Goal: Information Seeking & Learning: Check status

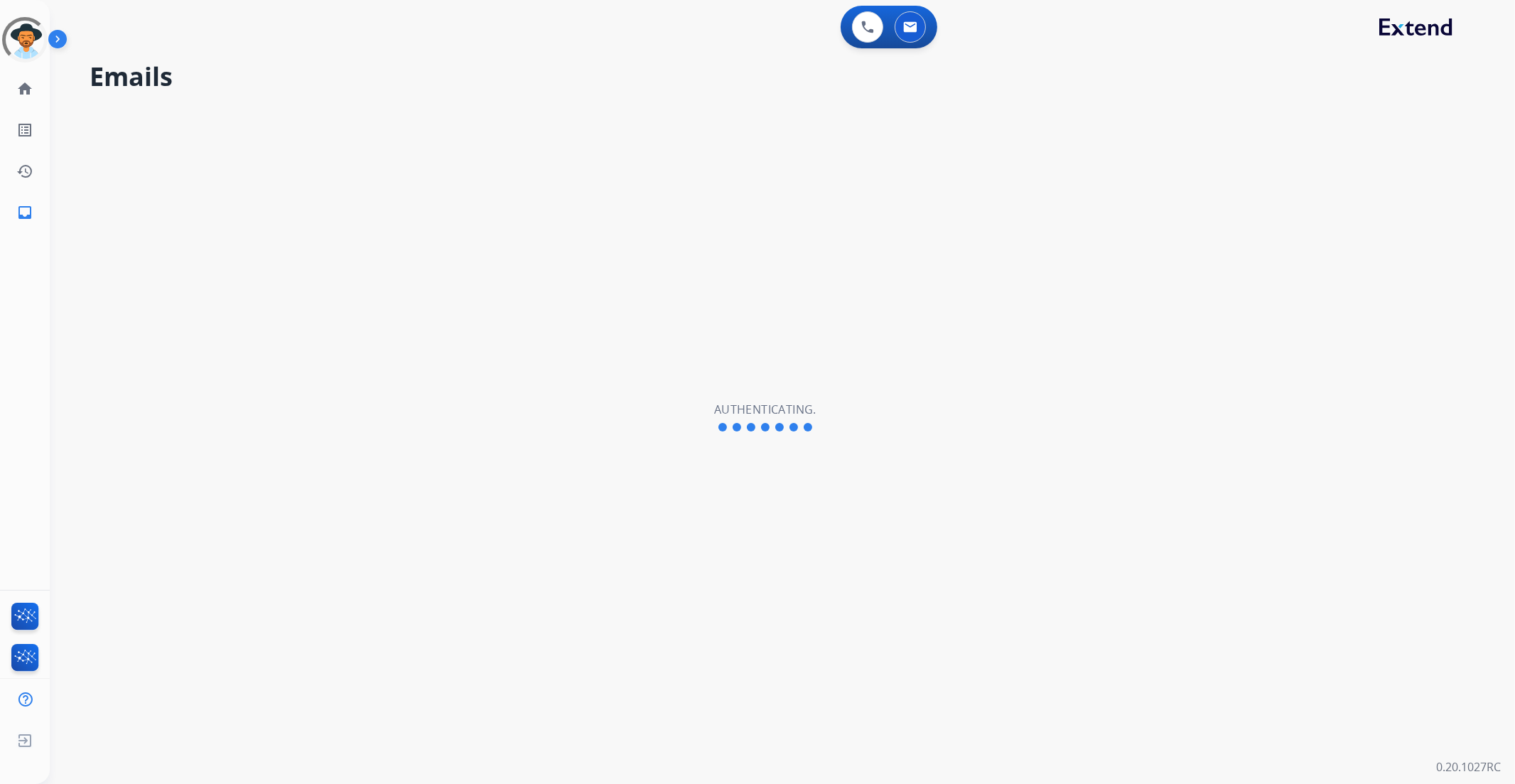
select select "**********"
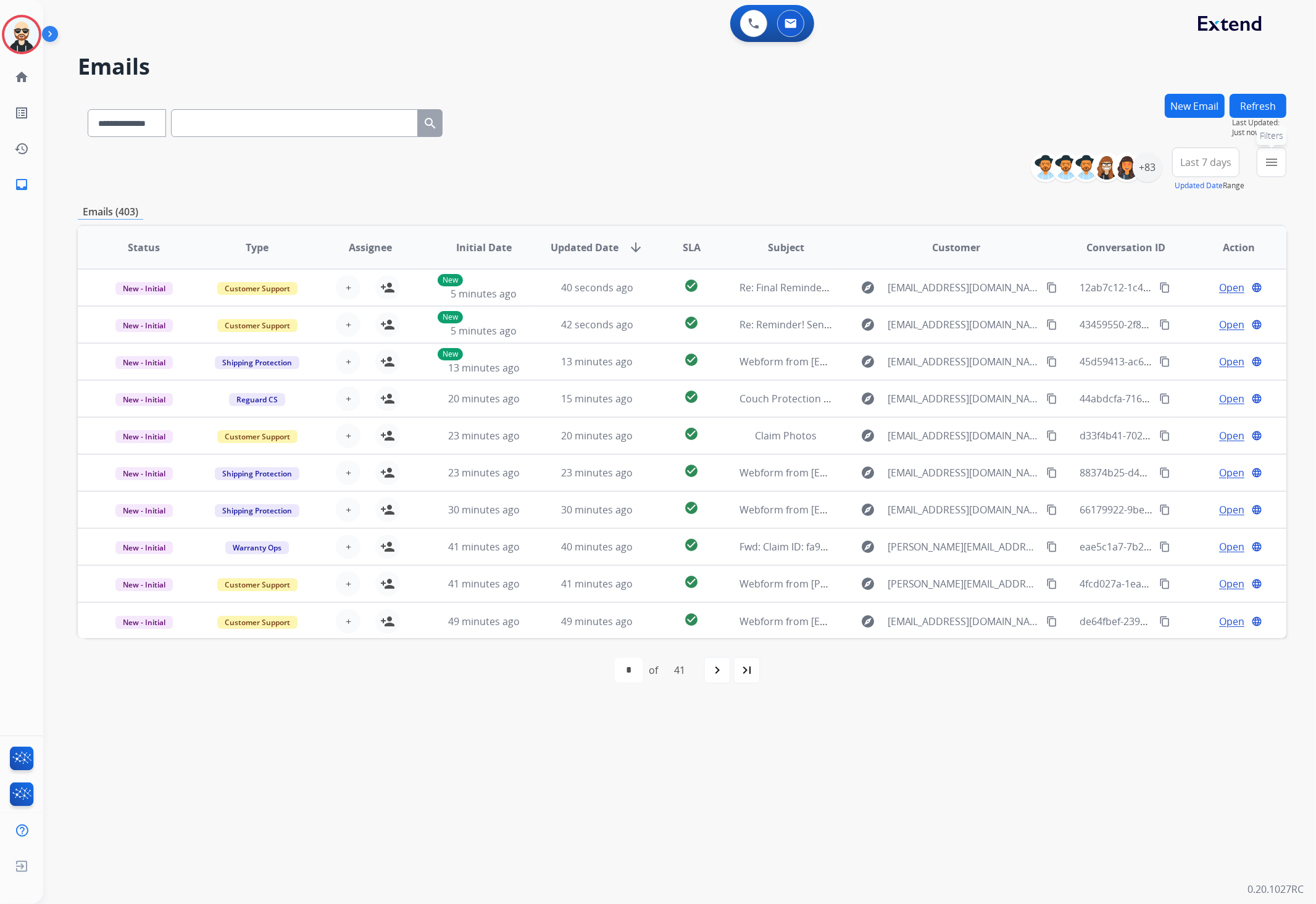
click at [1266, 167] on mat-icon "menu" at bounding box center [1271, 162] width 15 height 15
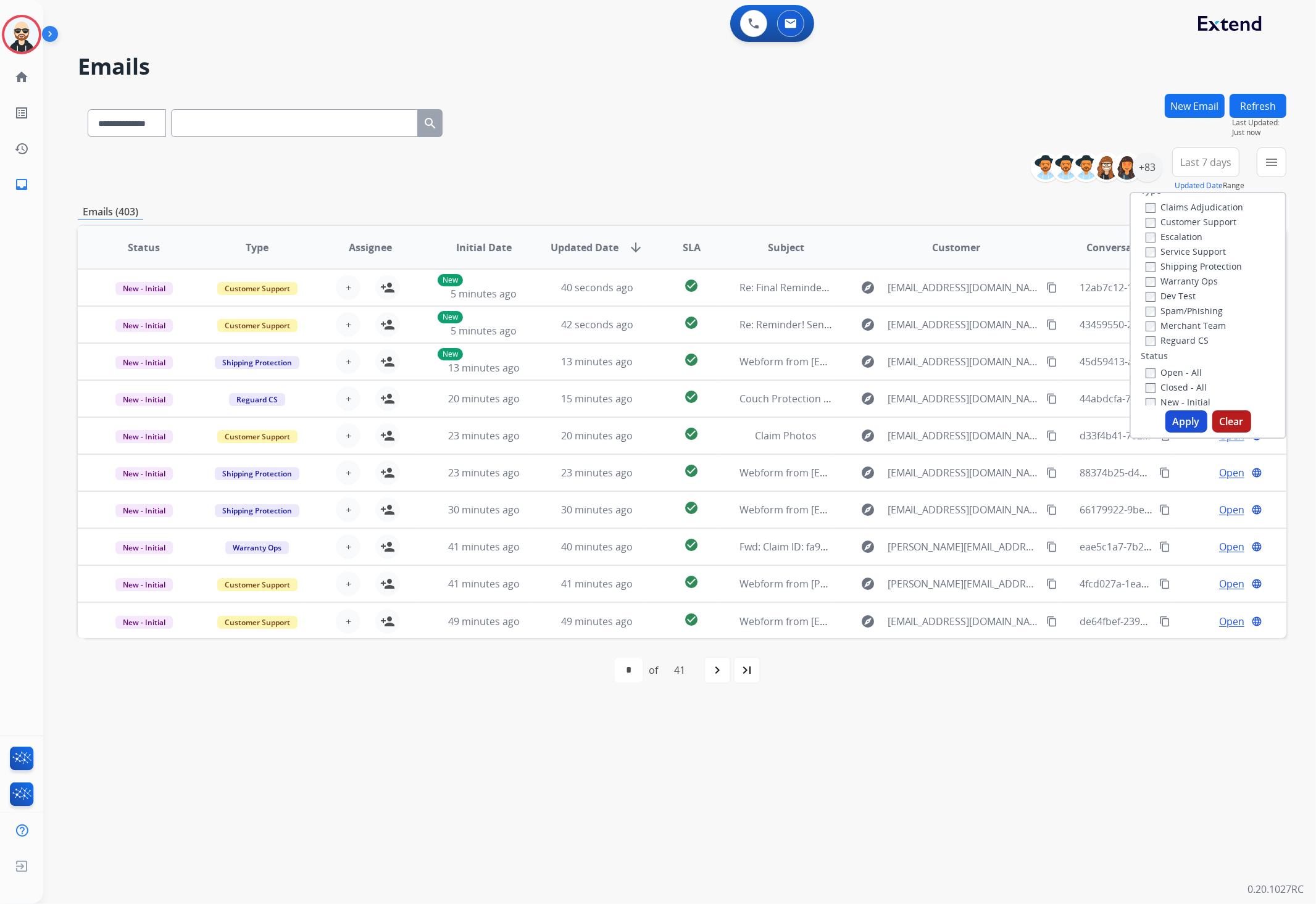
scroll to position [70, 0]
click at [1188, 427] on button "Apply" at bounding box center [1186, 421] width 42 height 22
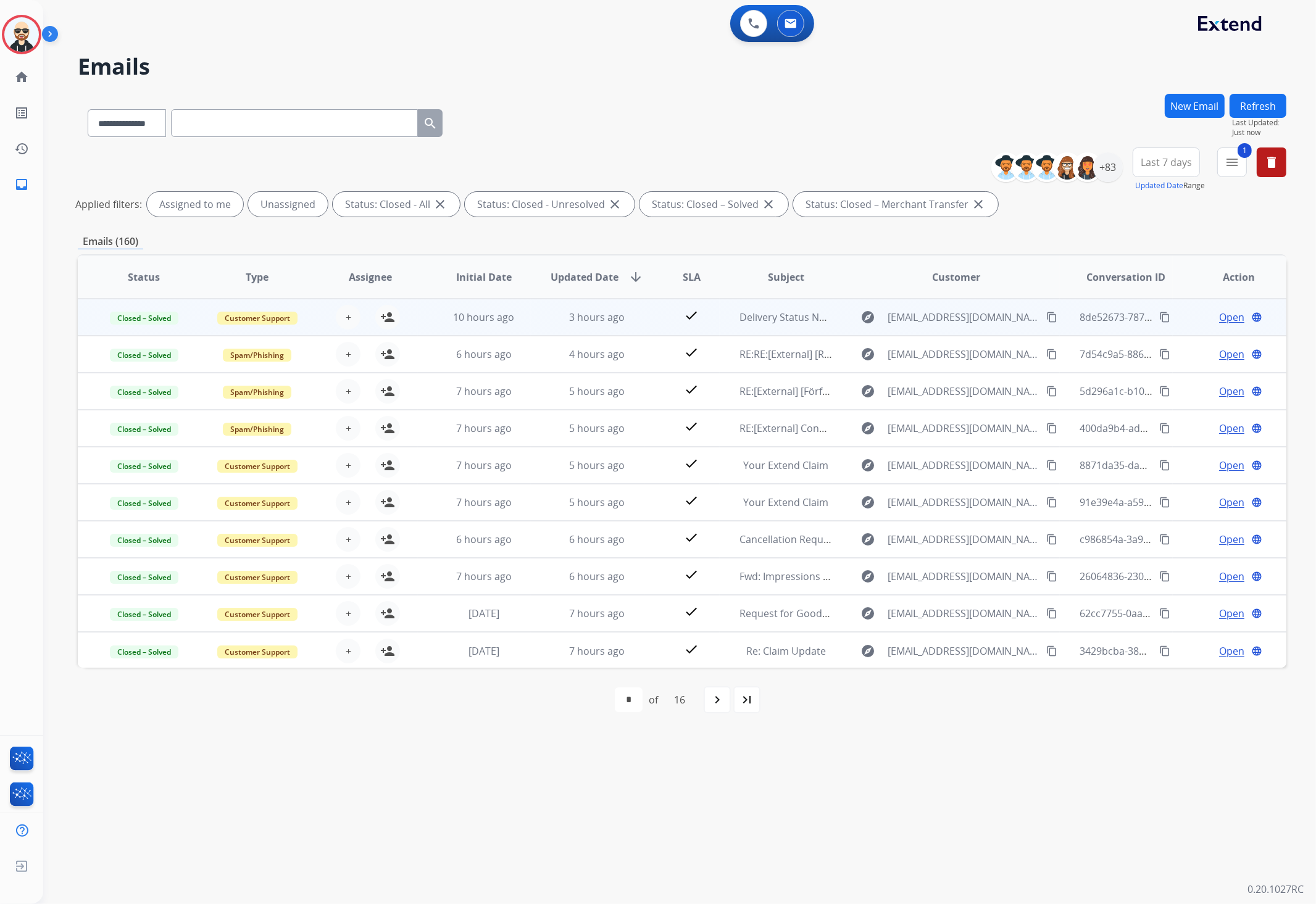
click at [163, 326] on td "Closed – Solved" at bounding box center [134, 317] width 114 height 37
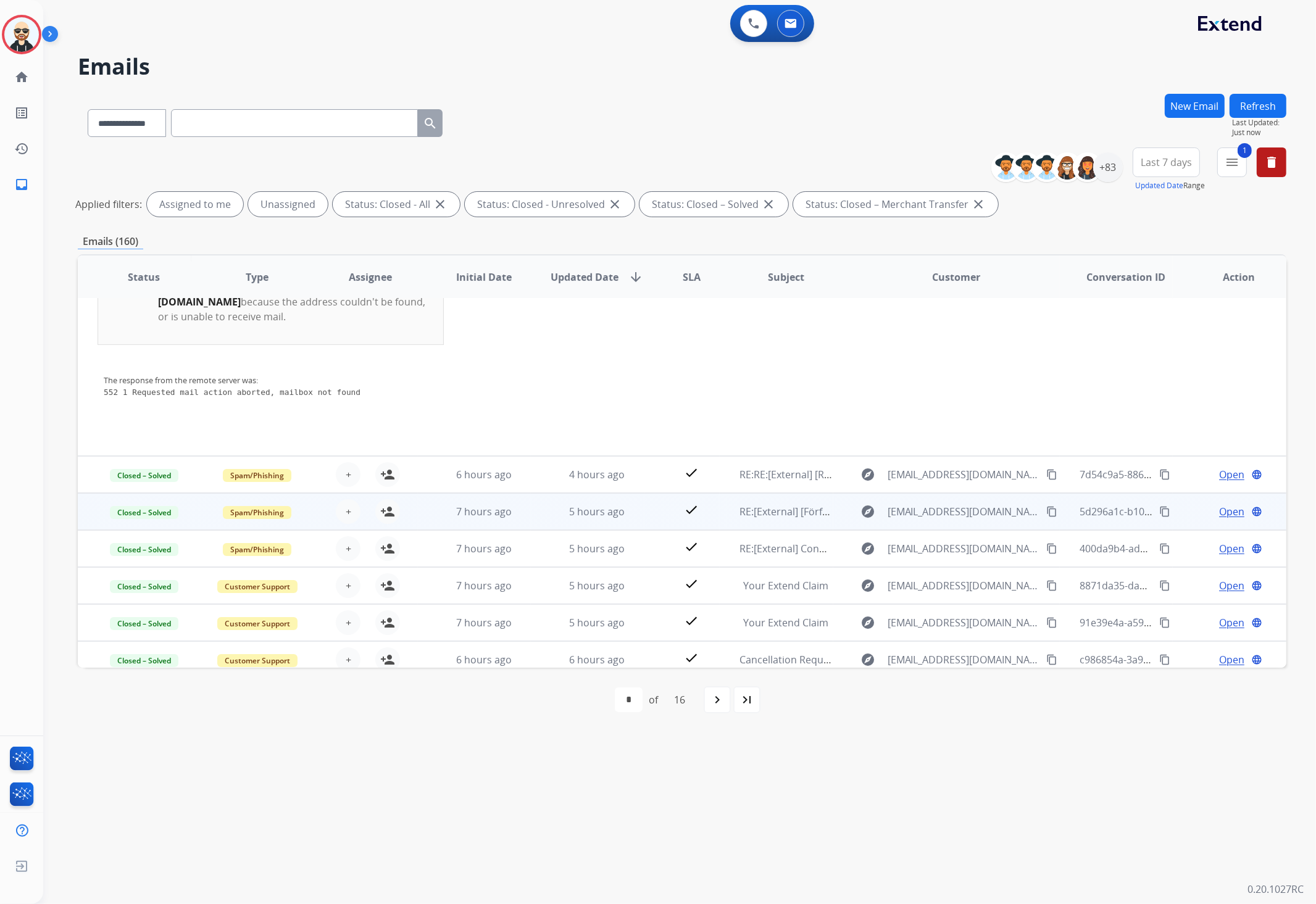
scroll to position [195, 0]
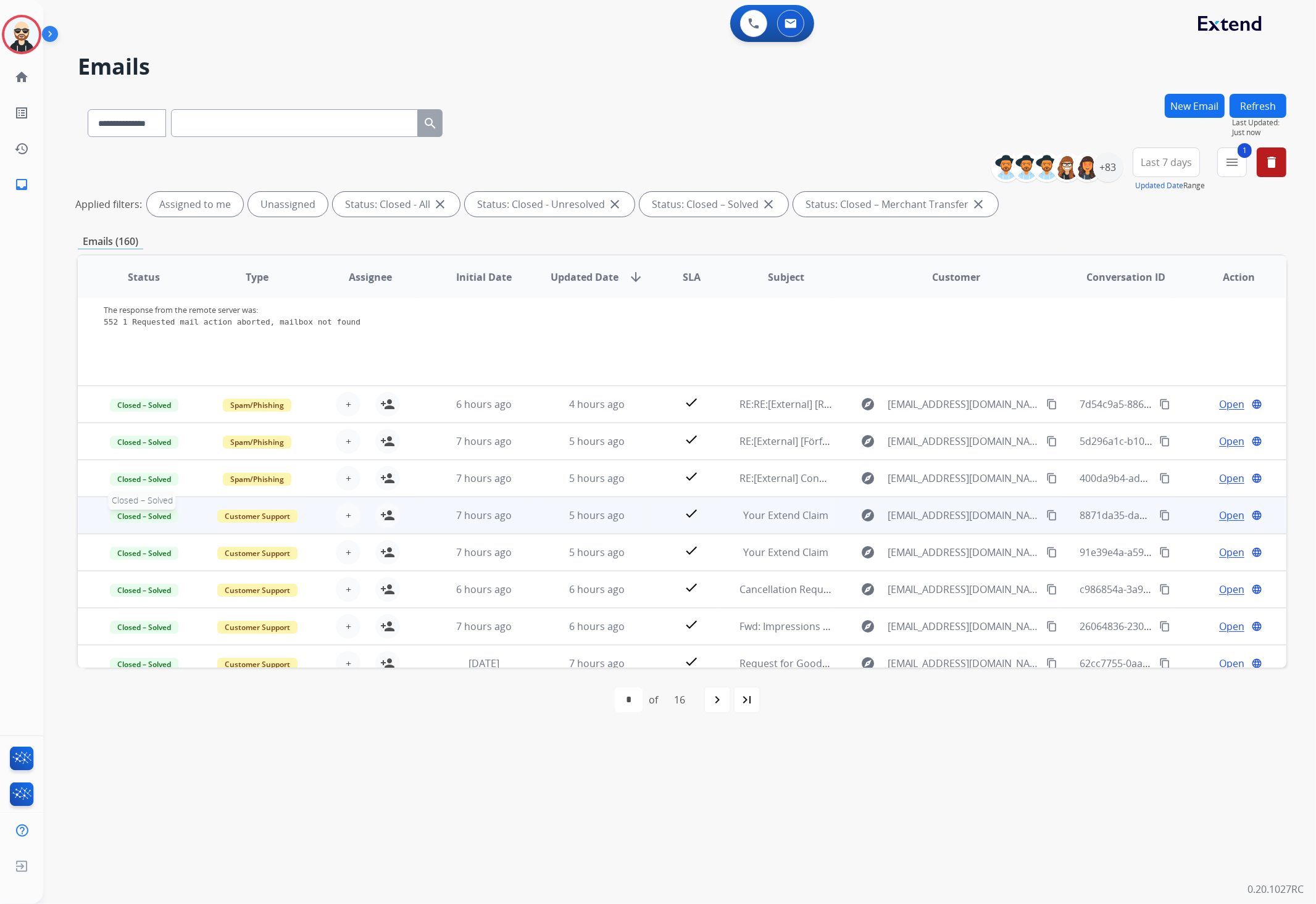
click at [170, 515] on span "Closed – Solved" at bounding box center [144, 516] width 69 height 13
click at [141, 502] on td "Closed – Solved On-hold – Internal On-hold - Customer On Hold - Pending Parts O…" at bounding box center [134, 515] width 114 height 37
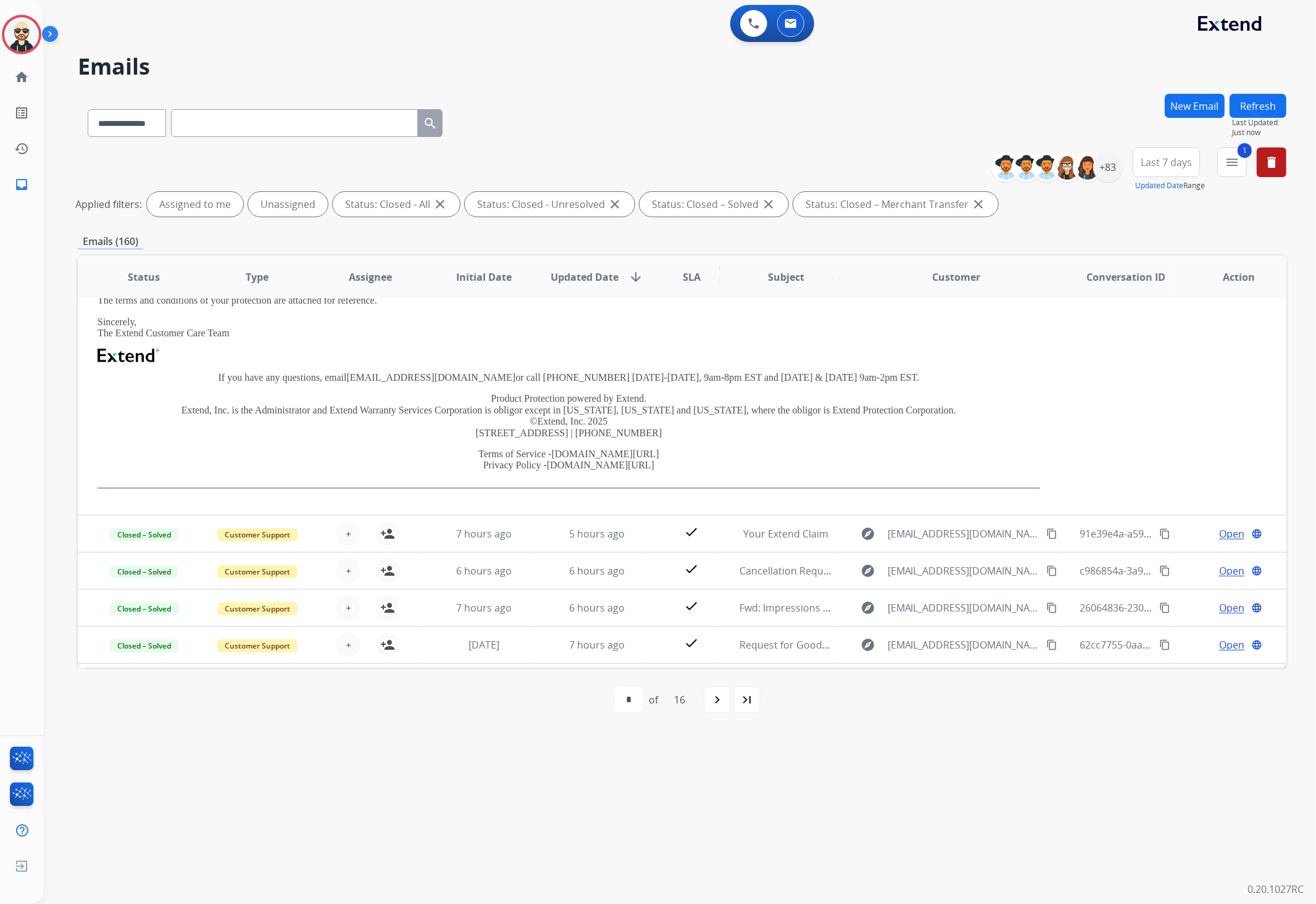
scroll to position [300, 0]
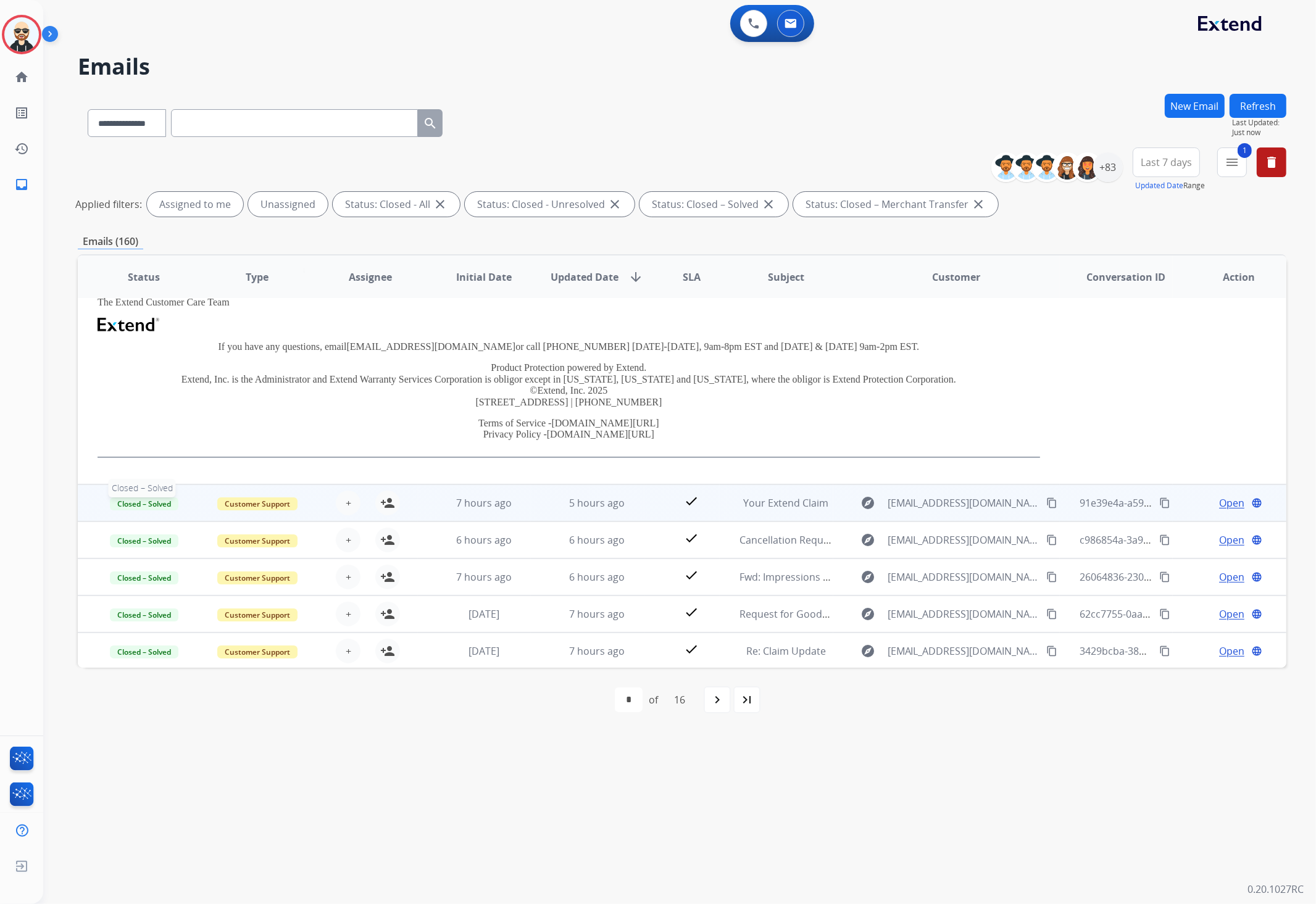
click at [141, 498] on span "Closed – Solved" at bounding box center [144, 504] width 69 height 13
click at [101, 508] on td "Closed – Solved On-hold – Internal On-hold - Customer On Hold - Pending Parts O…" at bounding box center [134, 503] width 114 height 37
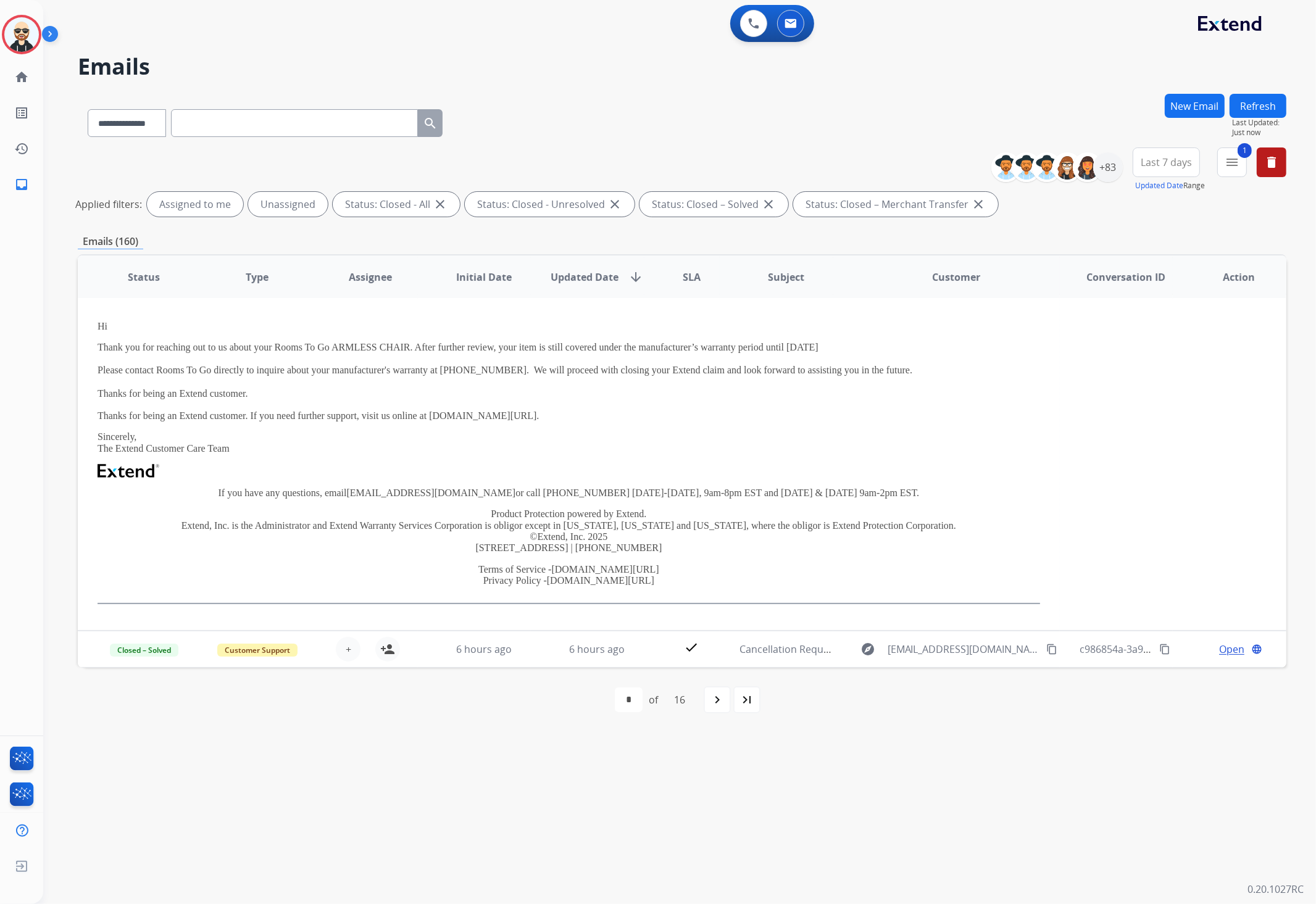
scroll to position [336, 0]
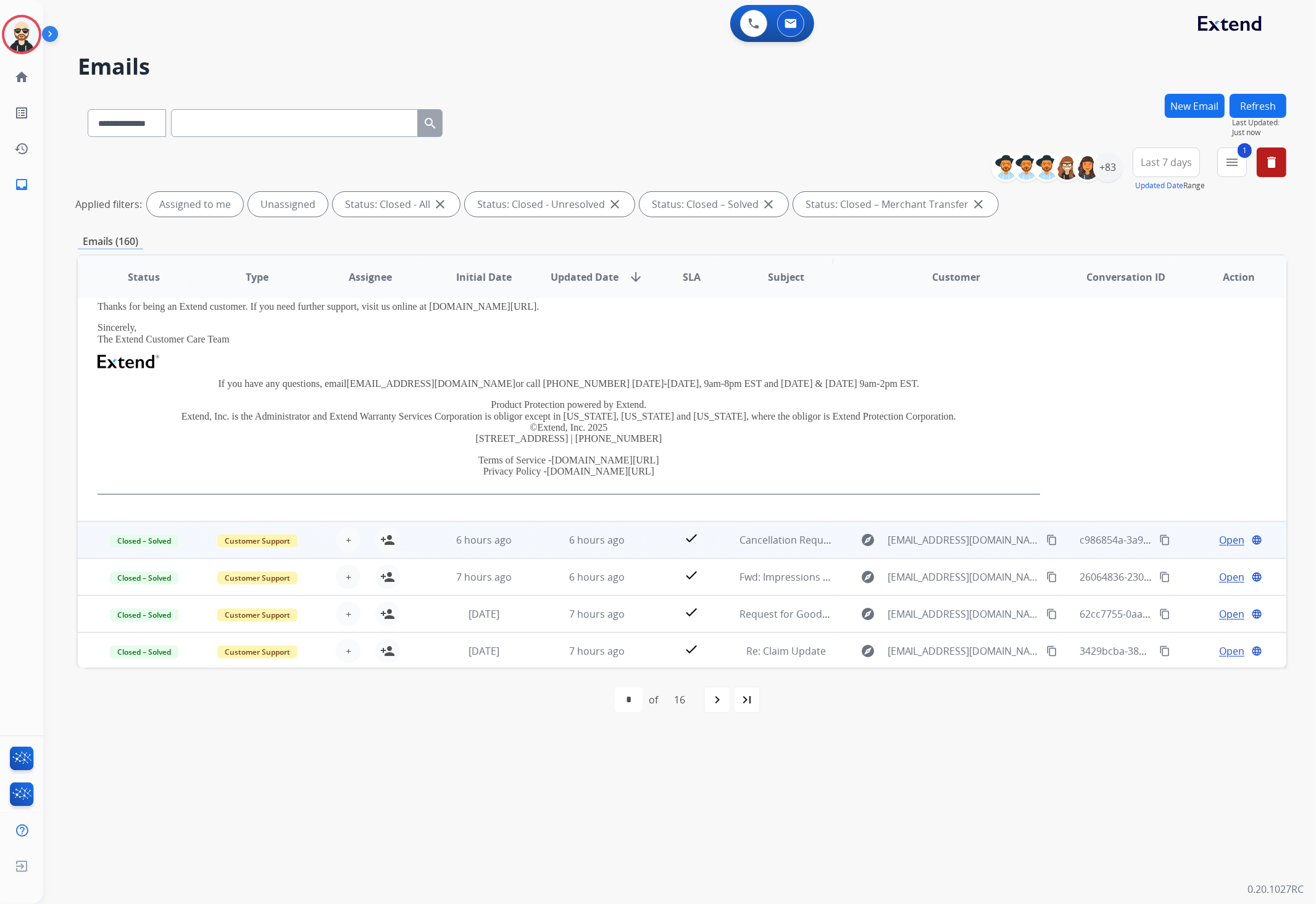
click at [194, 541] on td "Customer Support" at bounding box center [248, 540] width 114 height 37
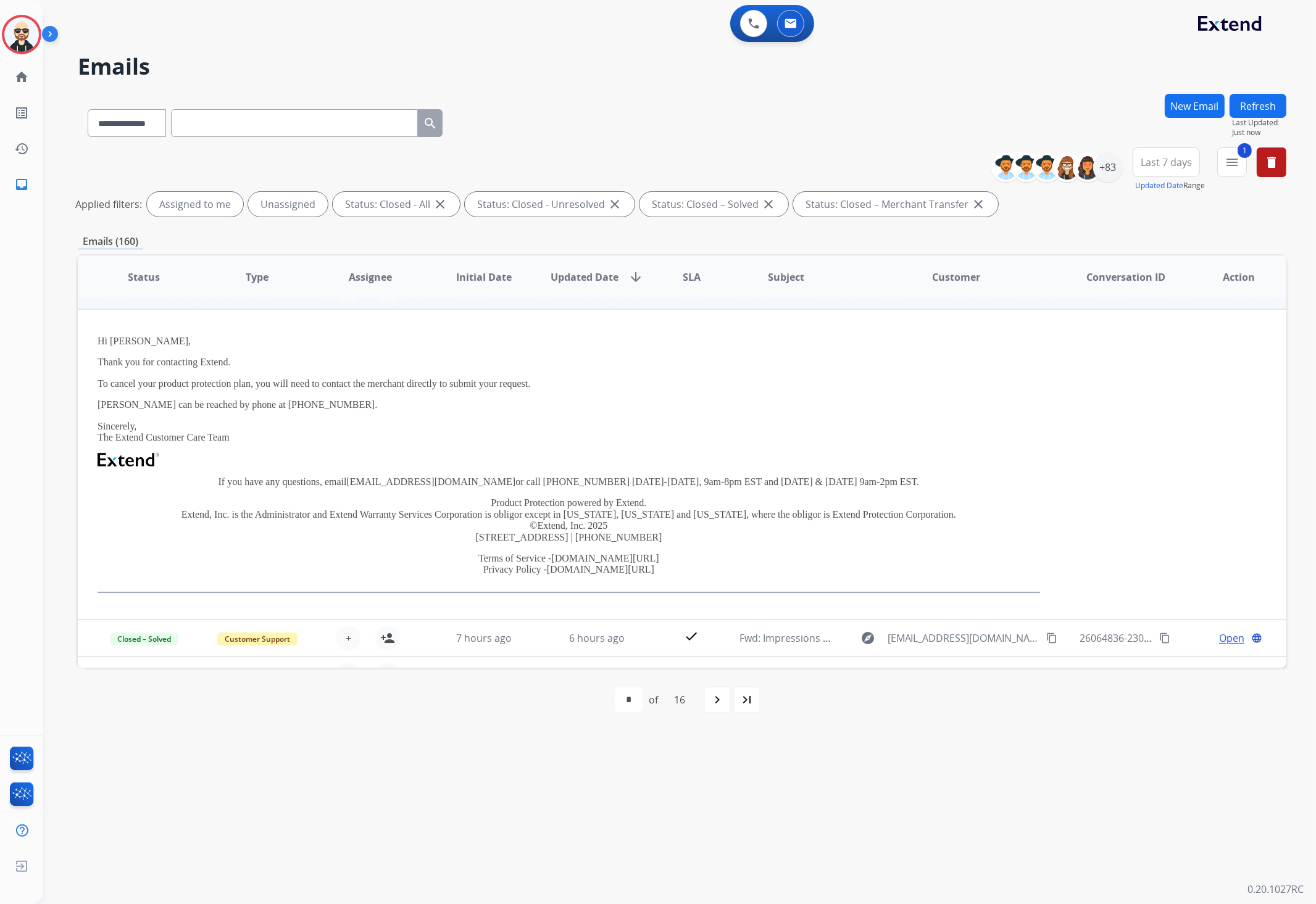
scroll to position [306, 0]
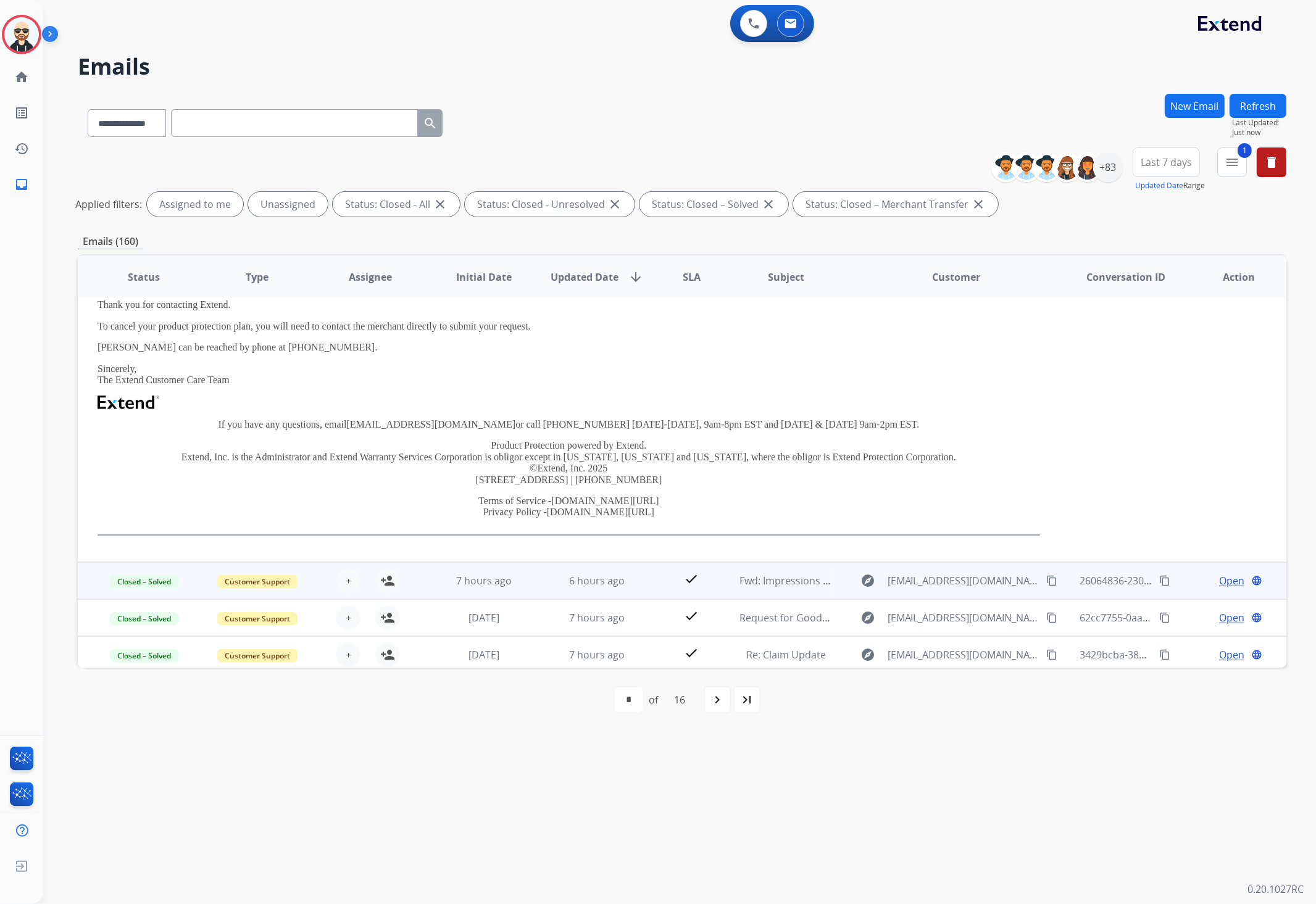
click at [191, 582] on td "Customer Support" at bounding box center [248, 581] width 114 height 37
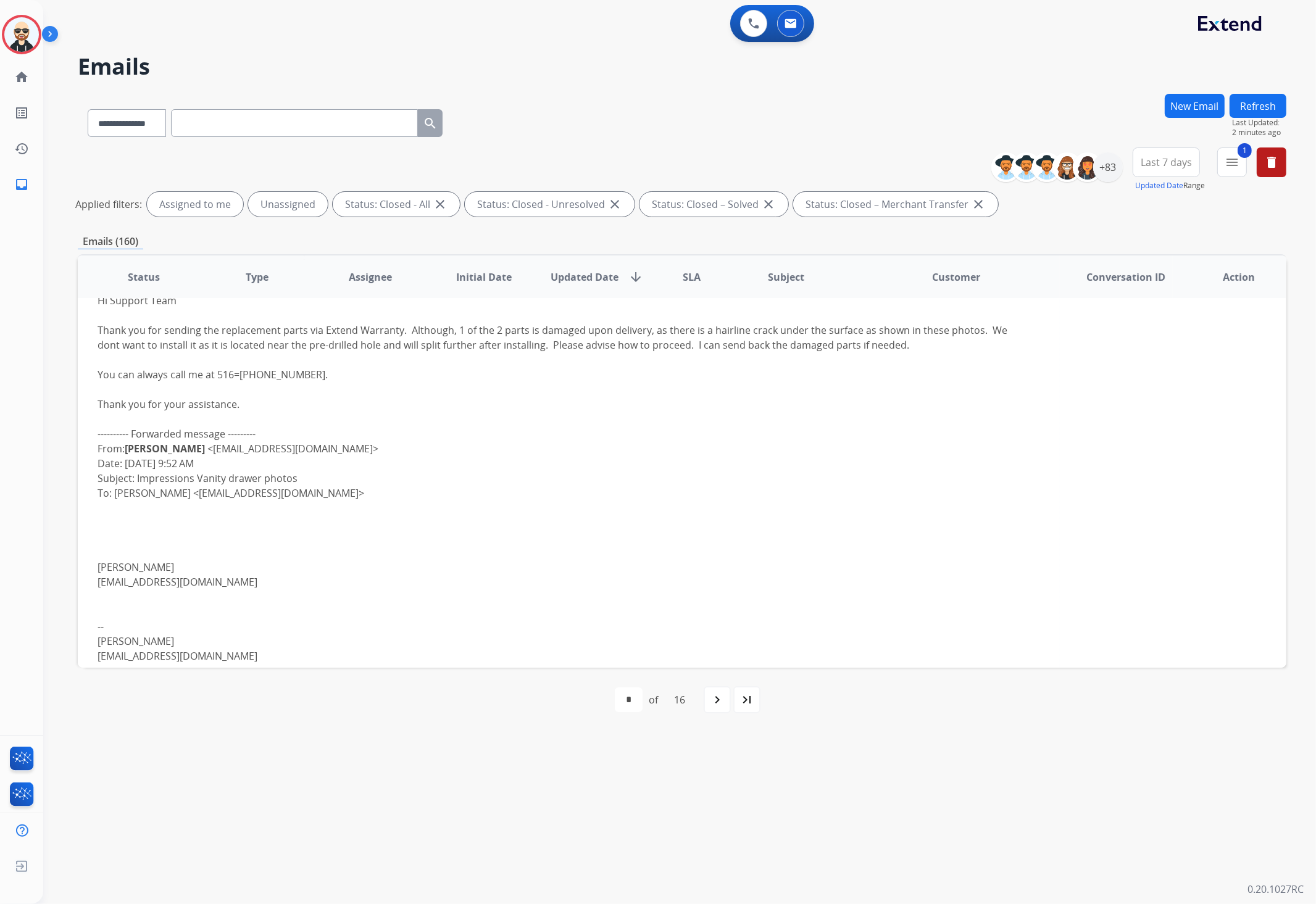
scroll to position [618, 0]
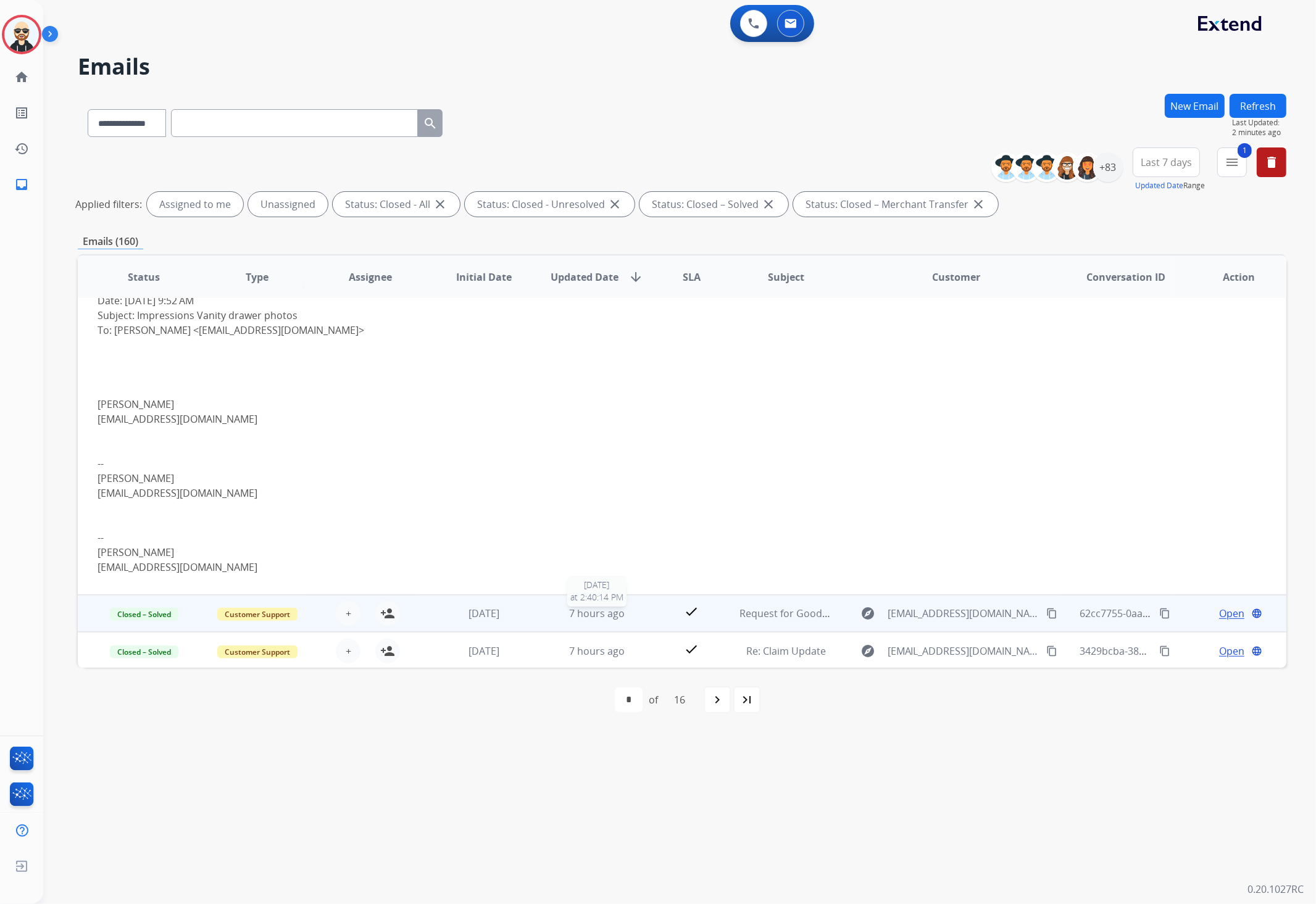
click at [557, 608] on div "7 hours ago" at bounding box center [596, 613] width 93 height 15
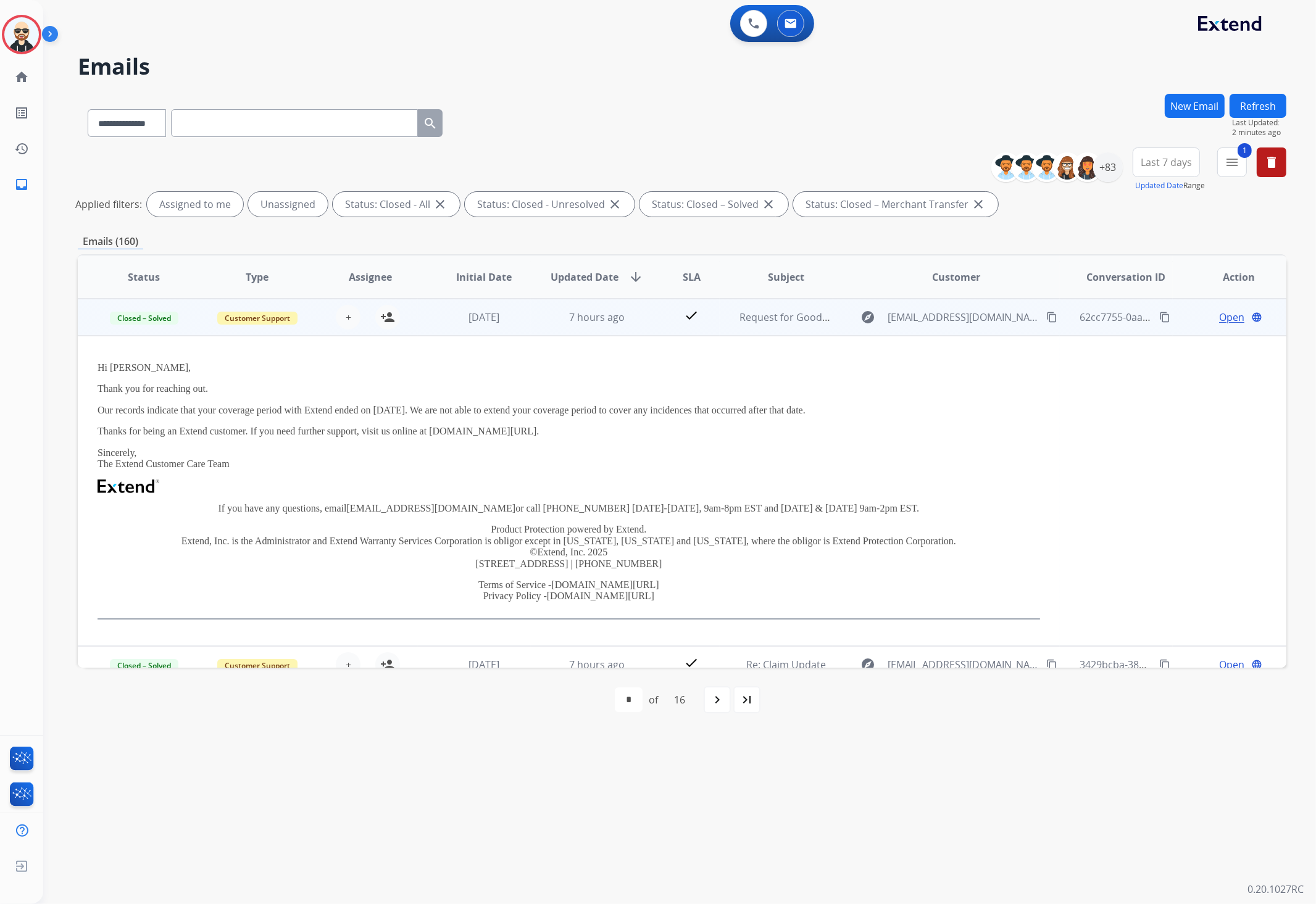
scroll to position [310, 0]
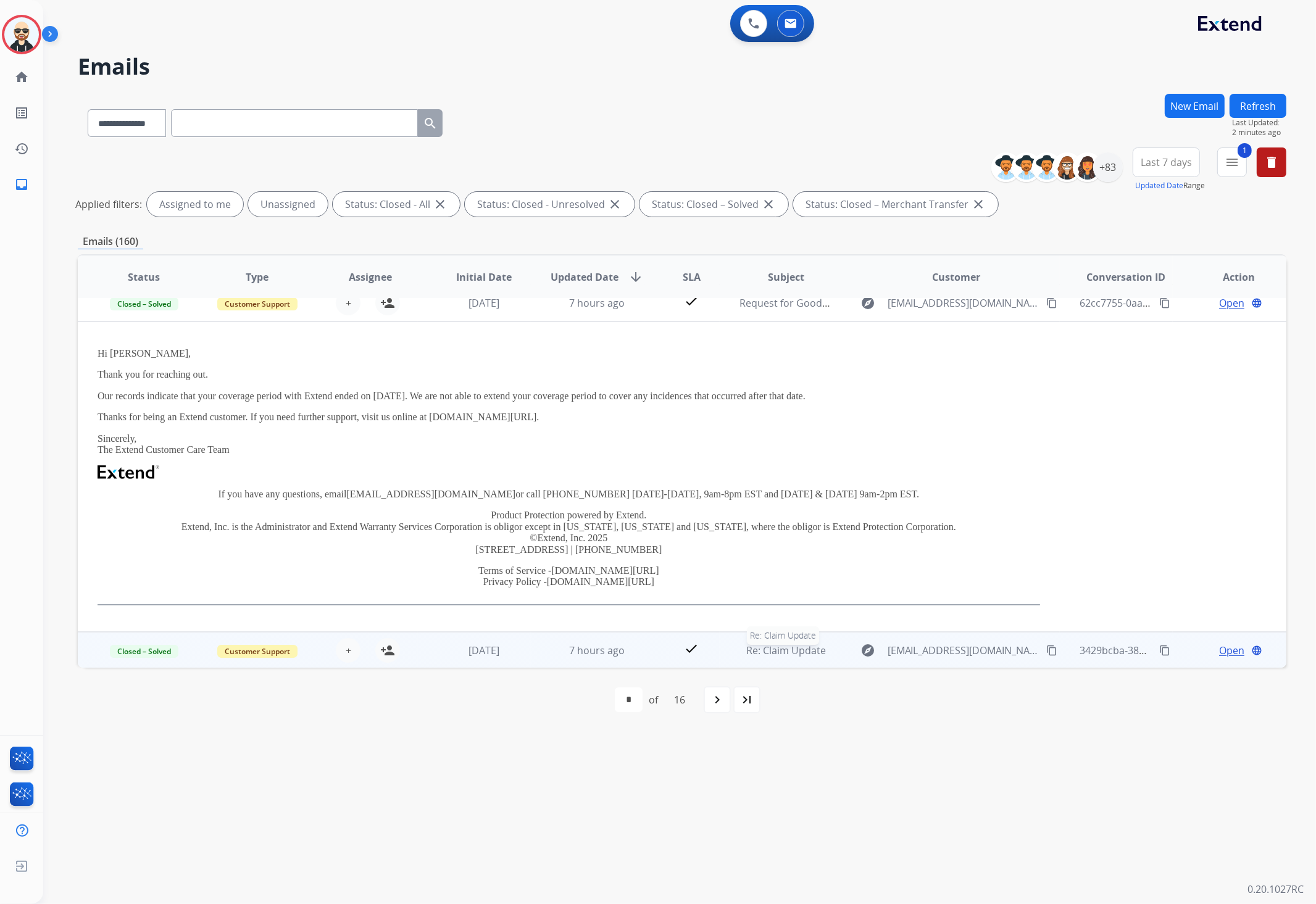
click at [765, 646] on span "Re: Claim Update" at bounding box center [786, 650] width 80 height 14
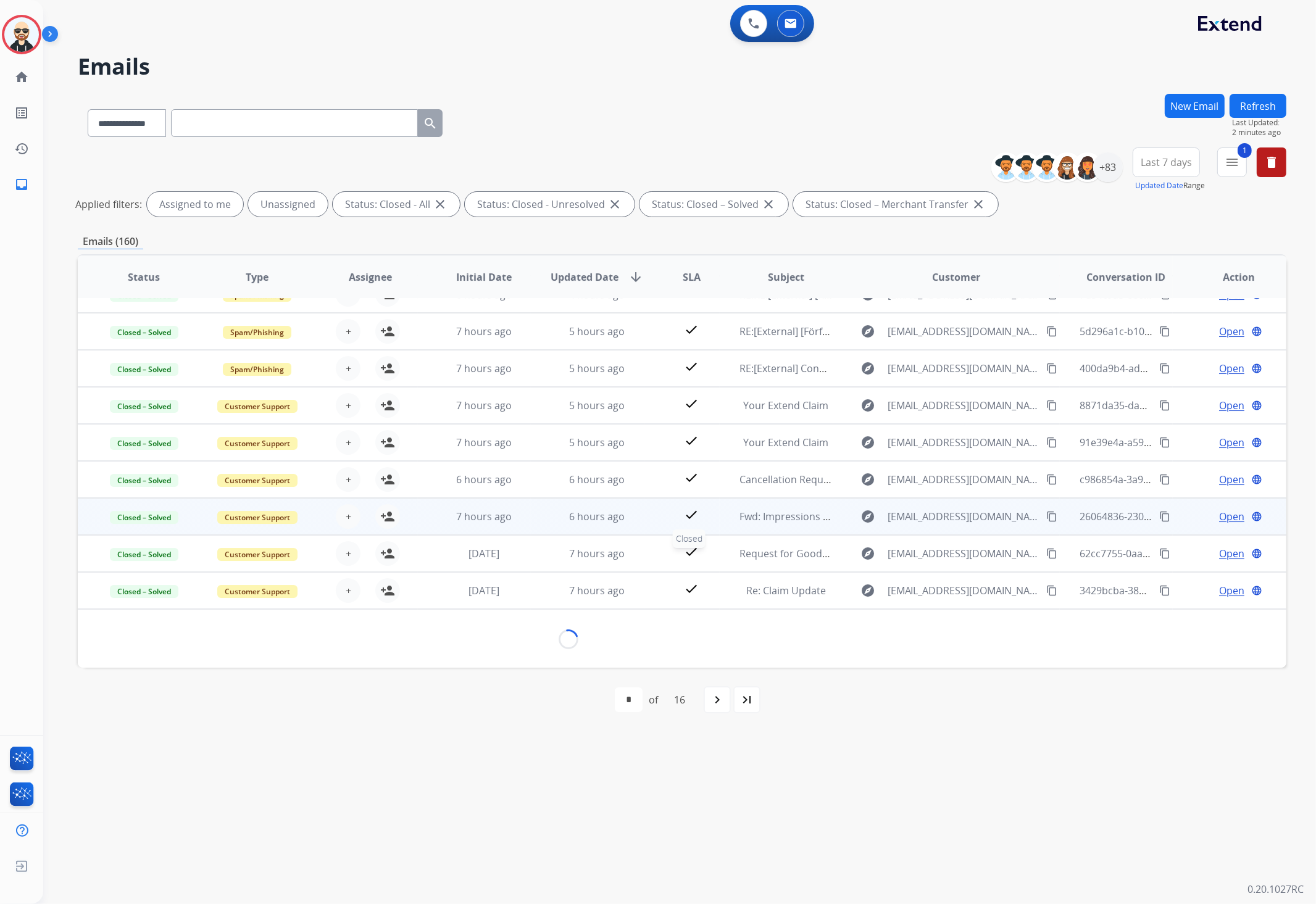
scroll to position [40, 0]
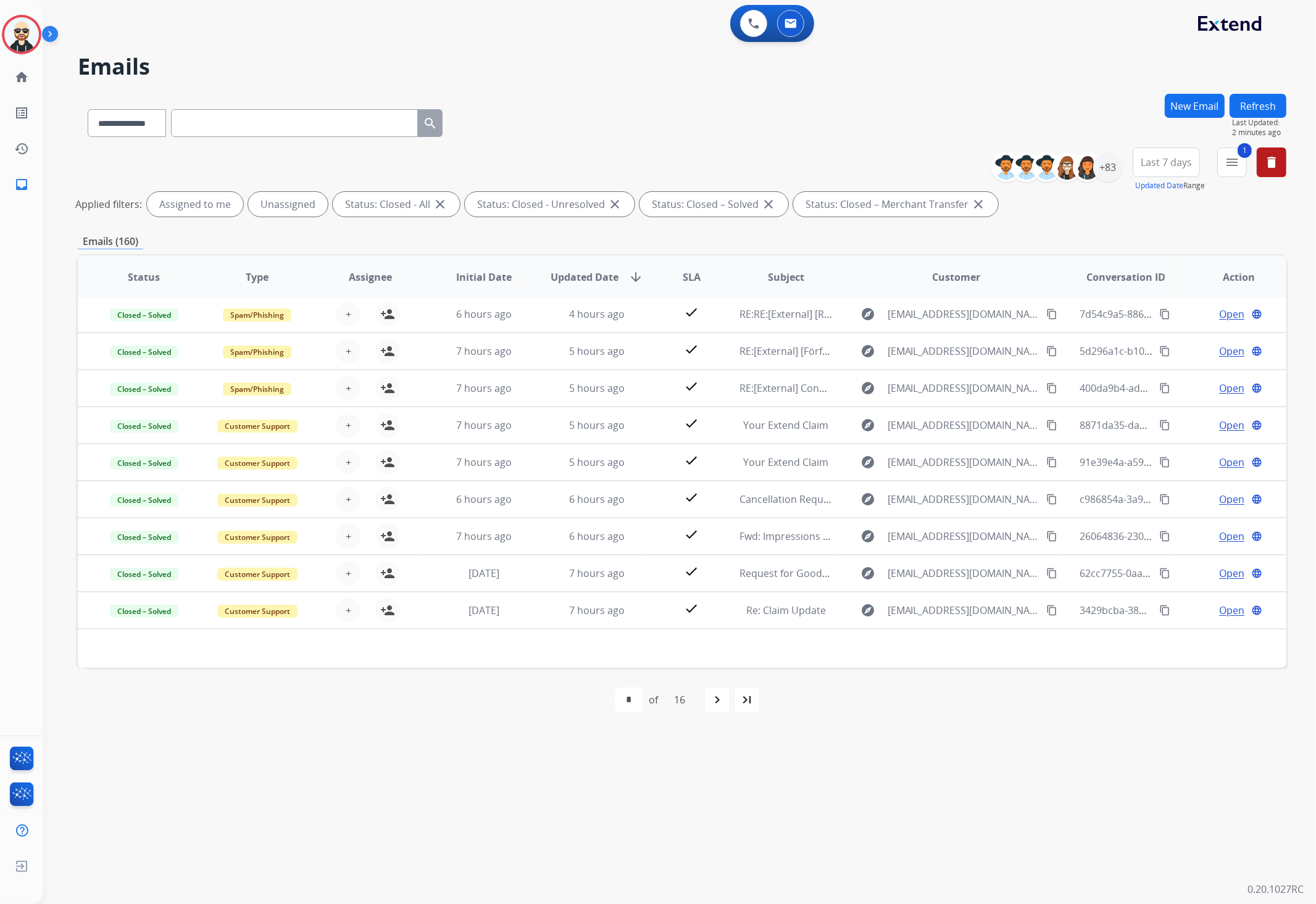
click at [718, 680] on mat-icon "navigate_next" at bounding box center [717, 700] width 15 height 15
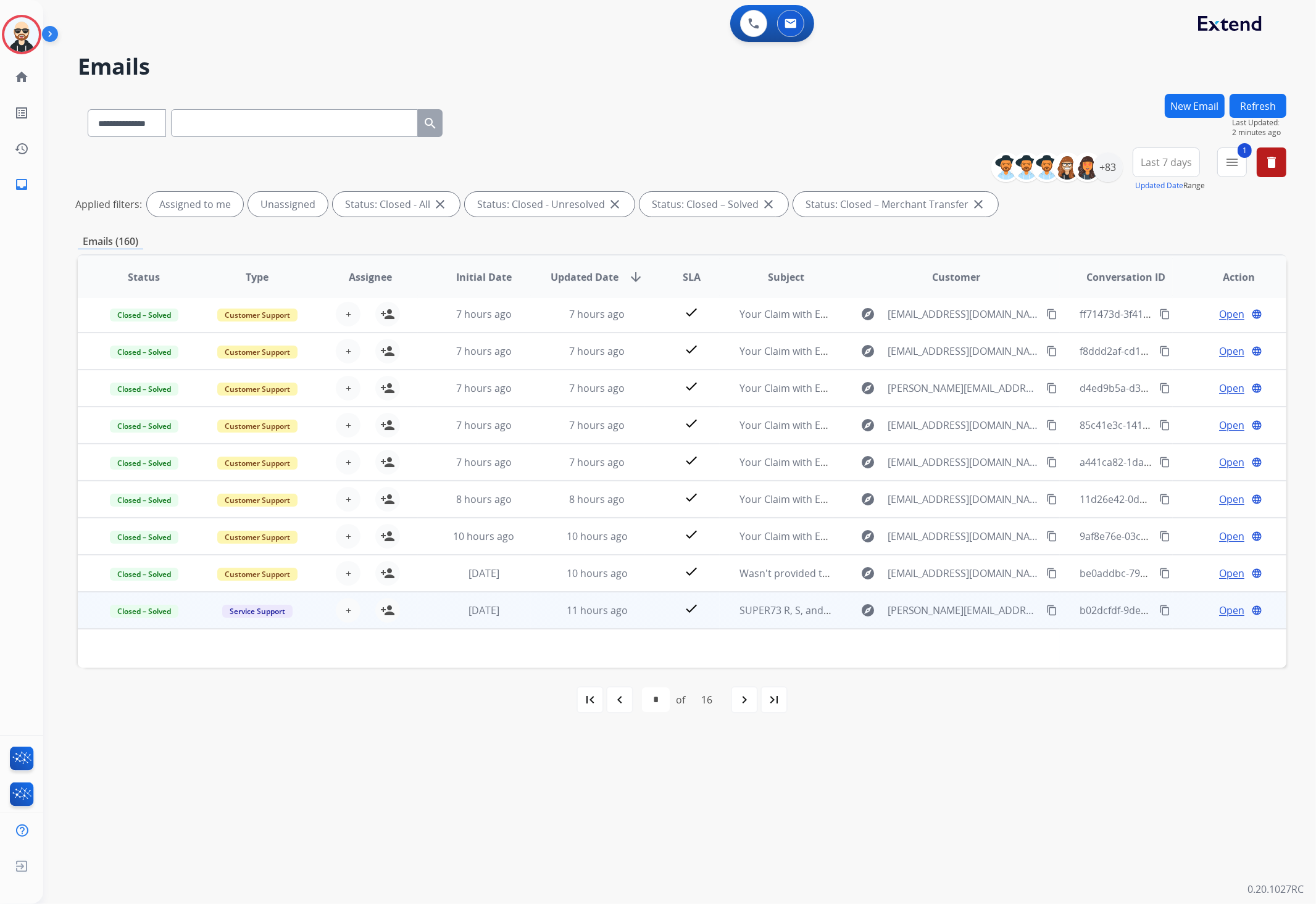
click at [172, 619] on td "Closed – Solved" at bounding box center [134, 611] width 114 height 37
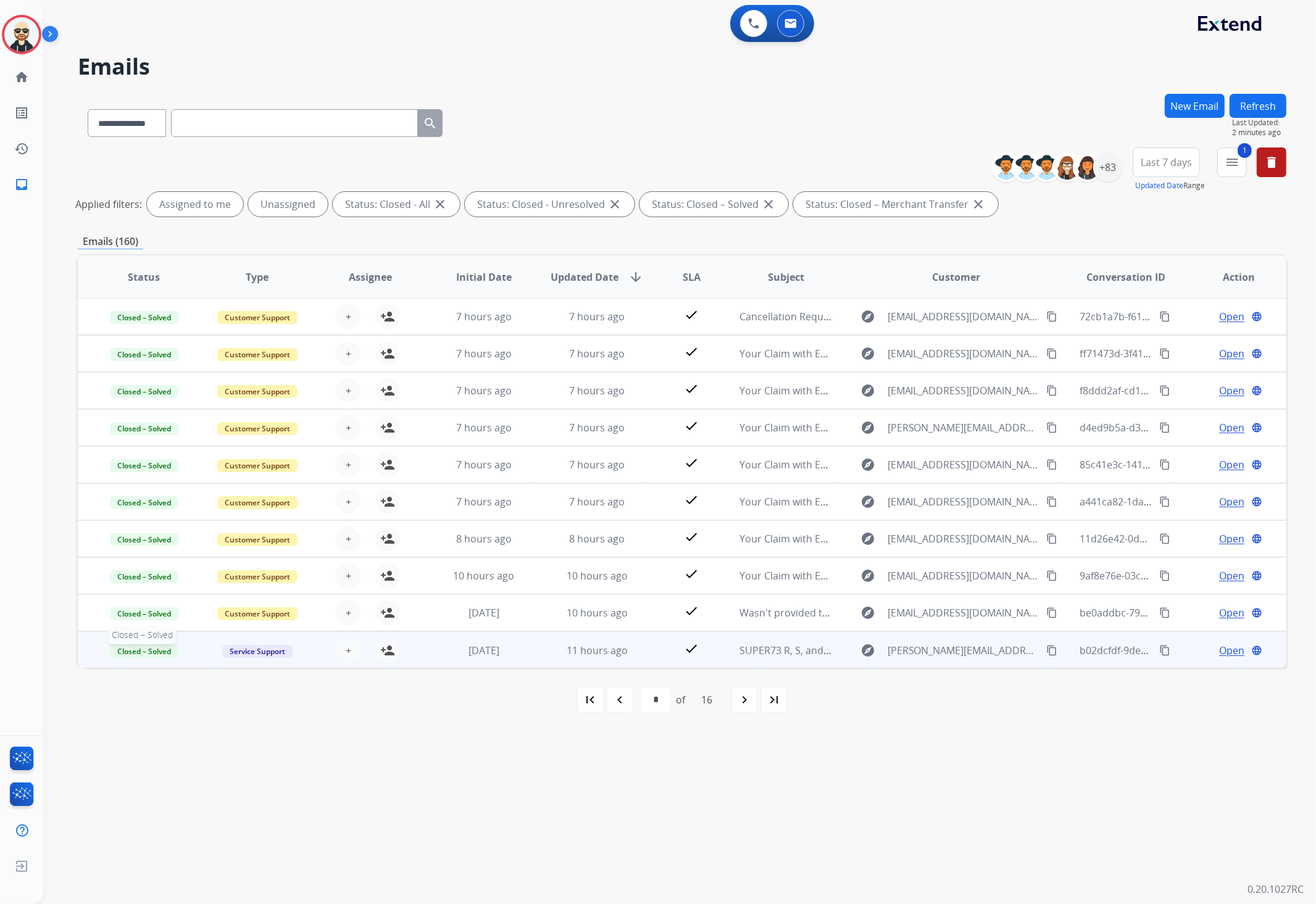
click at [181, 655] on p "Closed – Solved" at bounding box center [144, 650] width 93 height 15
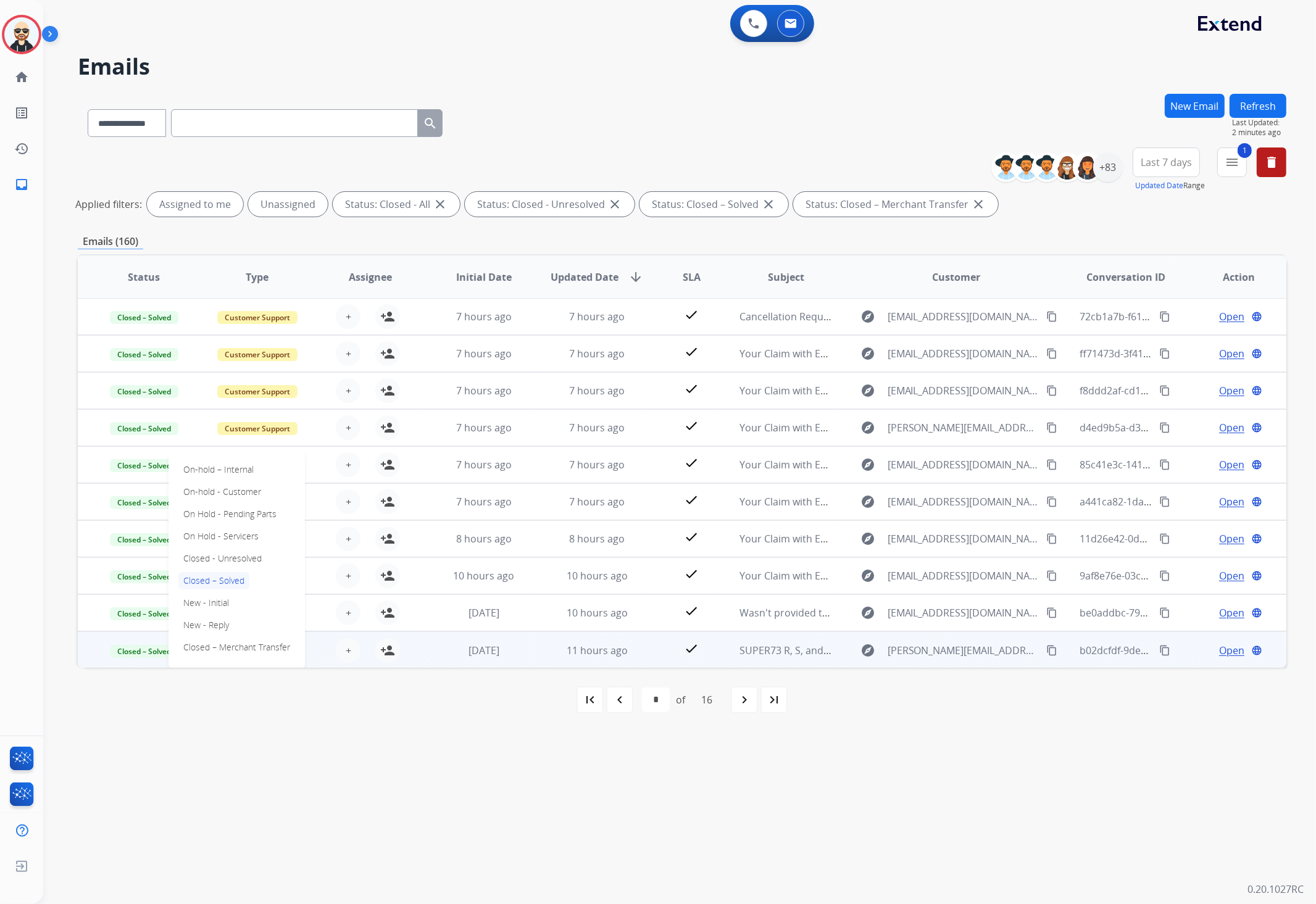
drag, startPoint x: 178, startPoint y: 728, endPoint x: 176, endPoint y: 719, distance: 9.2
click at [175, 680] on div "first_page navigate_before * * * * * * * * * ** ** ** ** ** ** ** of 16 navigat…" at bounding box center [682, 700] width 1209 height 64
click at [540, 652] on td "11 hours ago" at bounding box center [587, 650] width 114 height 37
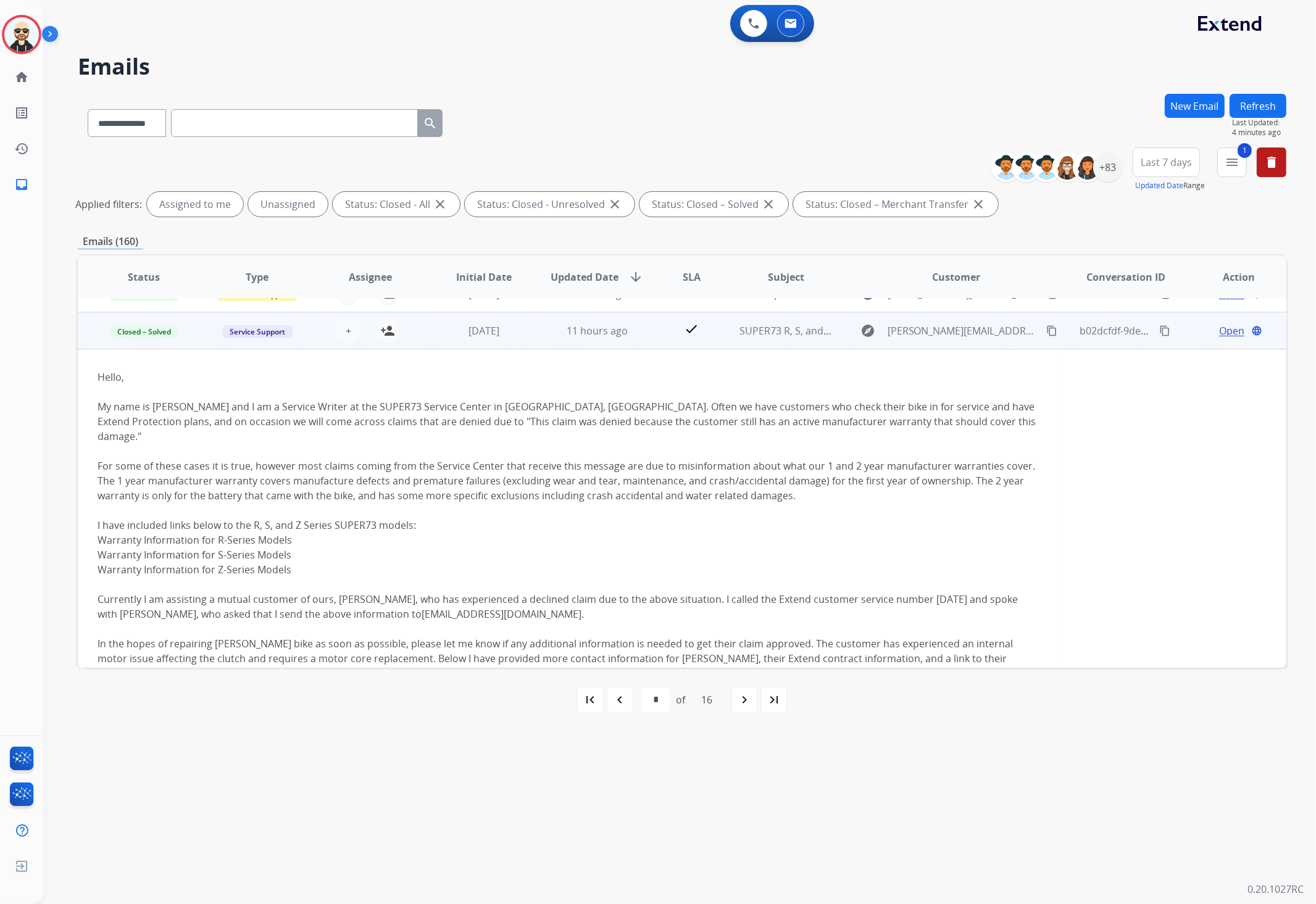
scroll to position [328, 0]
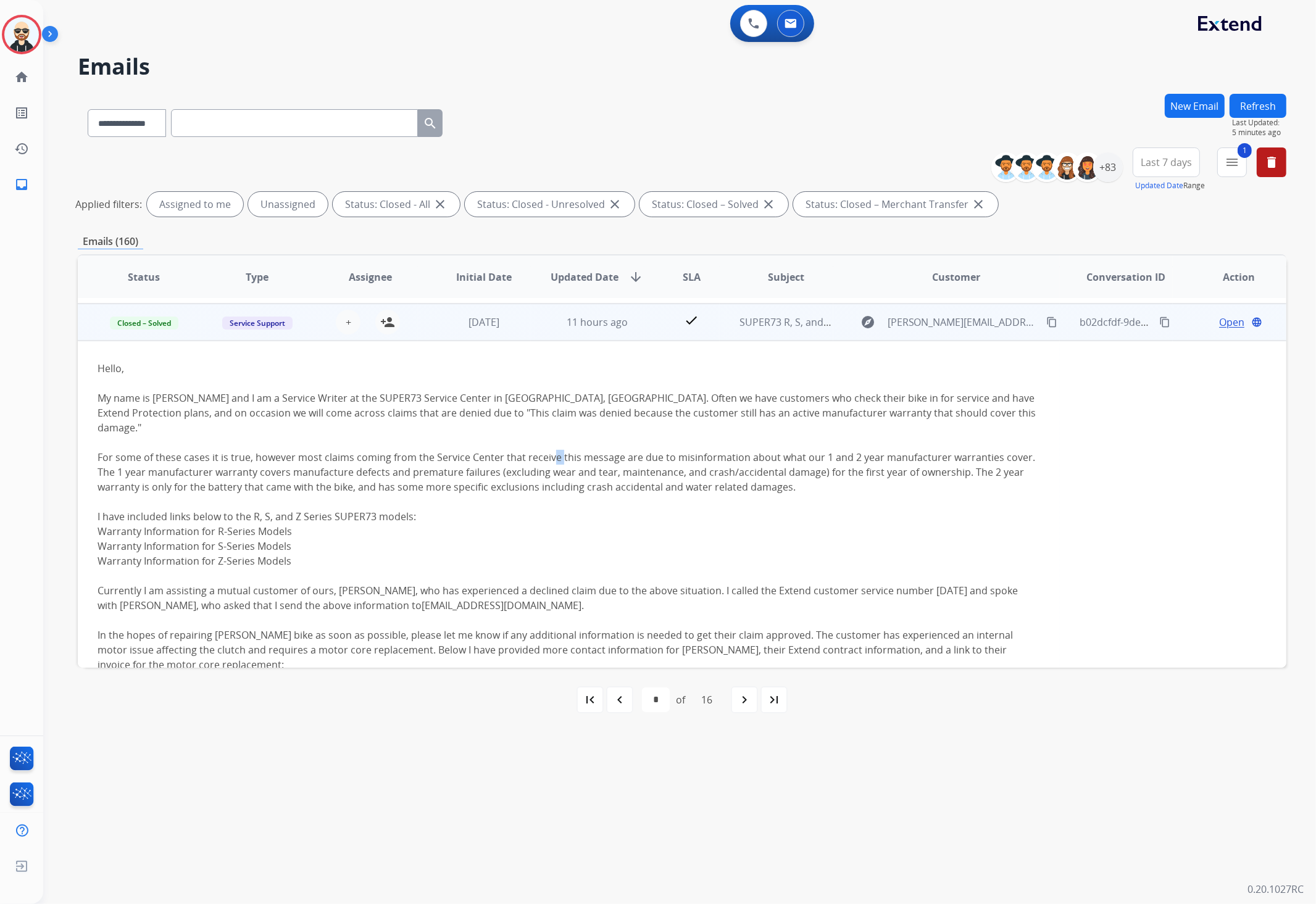
drag, startPoint x: 552, startPoint y: 444, endPoint x: 558, endPoint y: 459, distance: 16.2
click at [558, 445] on div "Hello, My name is [PERSON_NAME] and I am a Service Writer at the SUPER73 Servic…" at bounding box center [569, 576] width 942 height 430
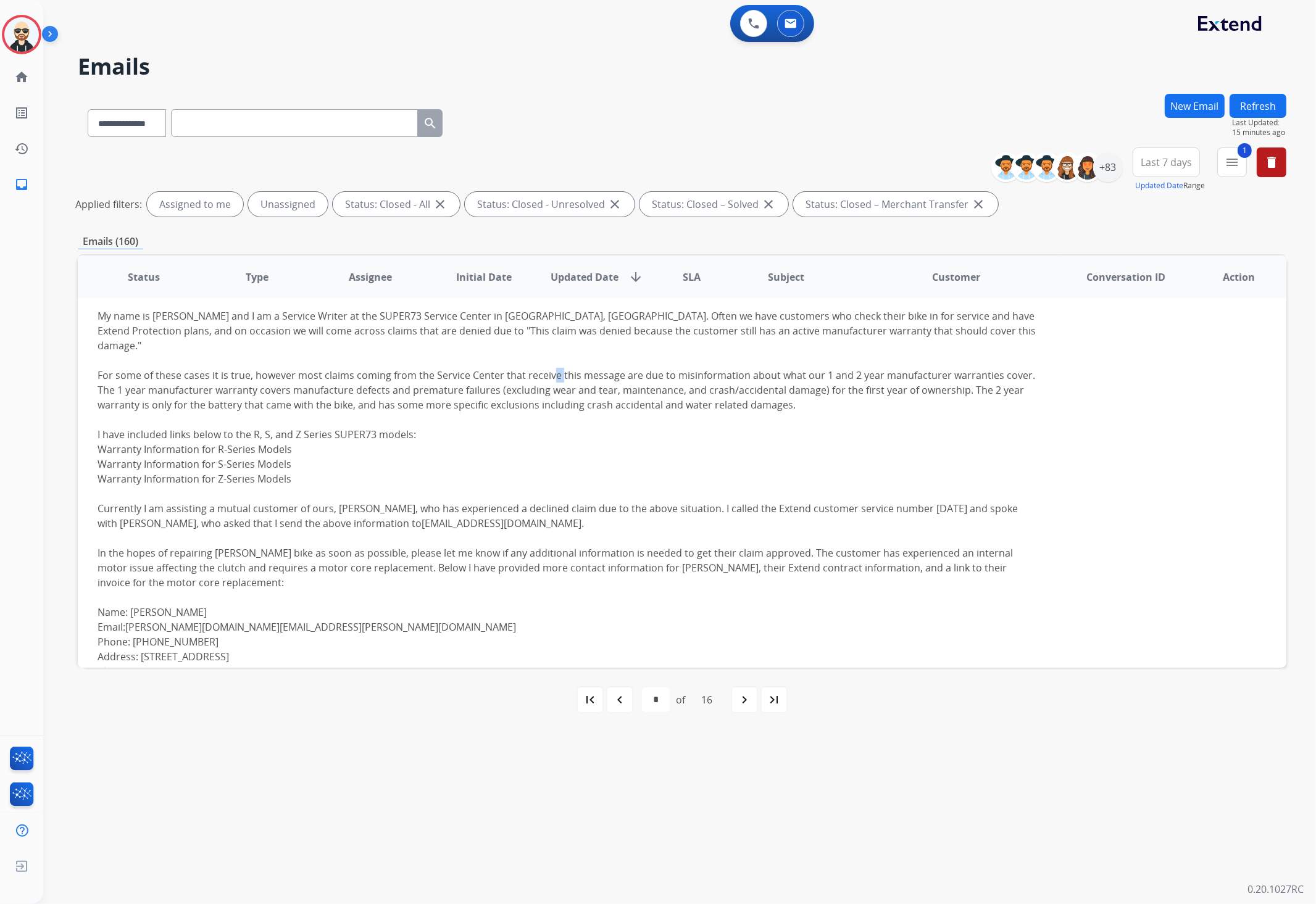
scroll to position [368, 0]
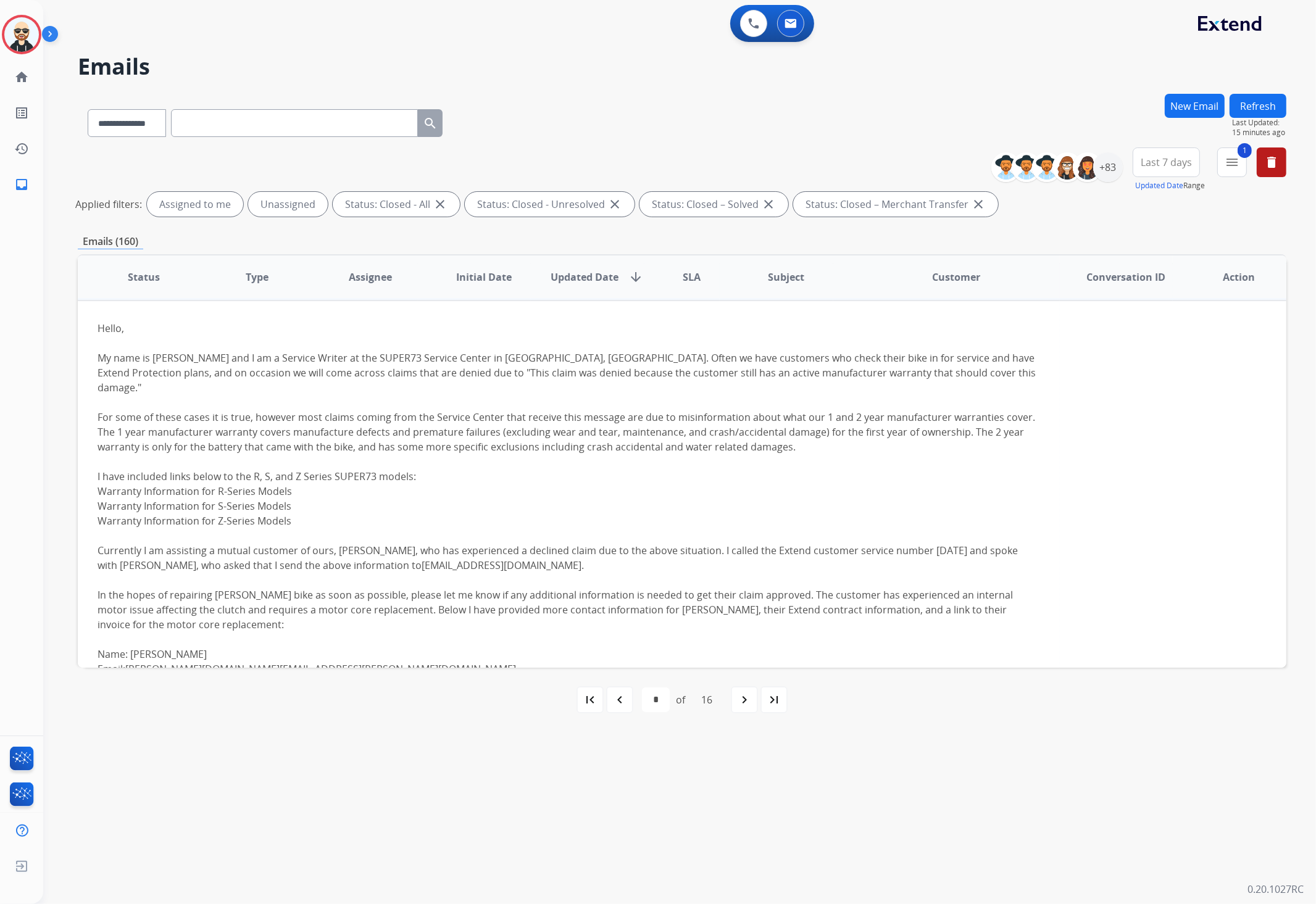
click at [538, 519] on div "Hello, My name is [PERSON_NAME] and I am a Service Writer at the SUPER73 Servic…" at bounding box center [569, 536] width 942 height 430
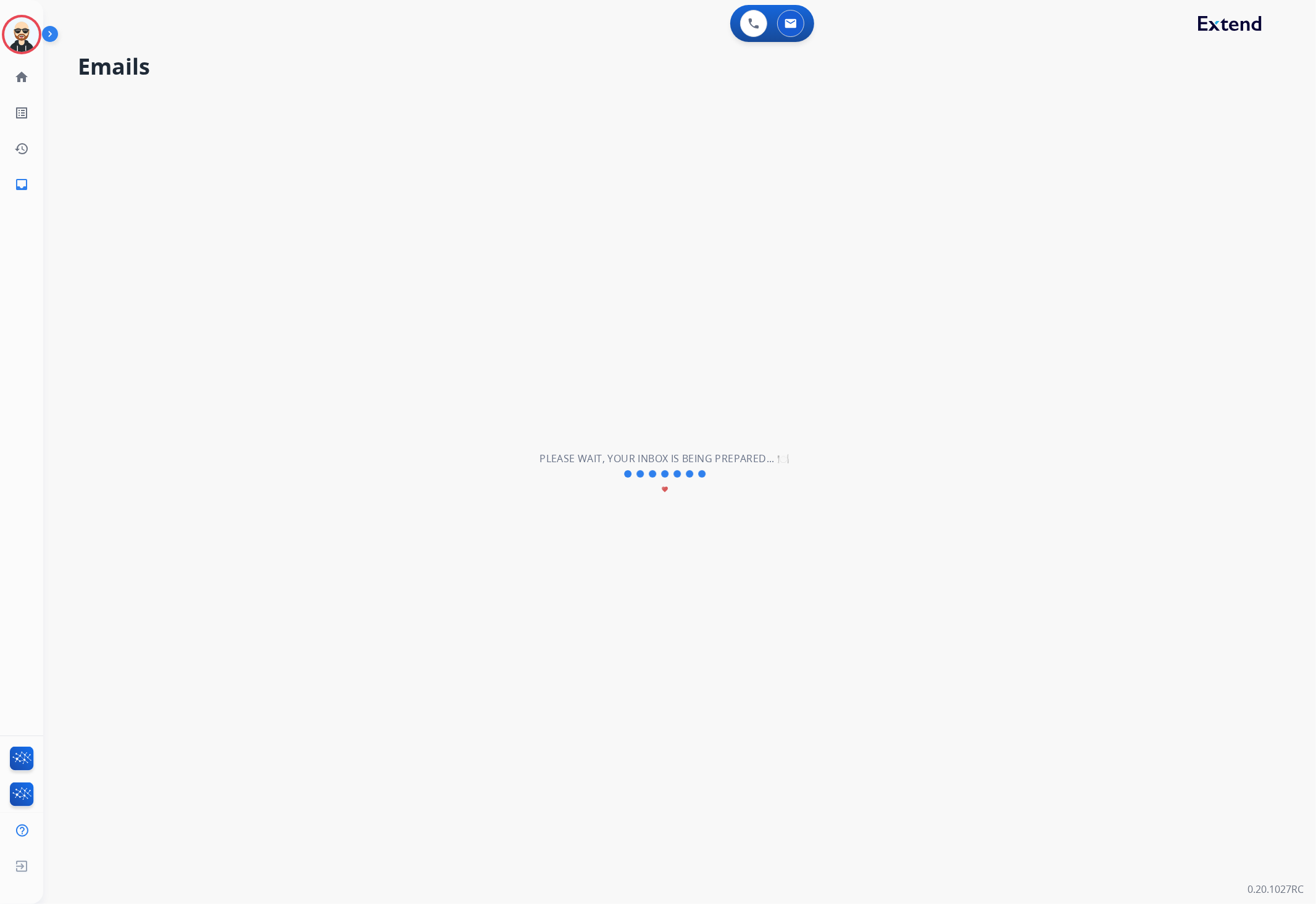
scroll to position [40, 0]
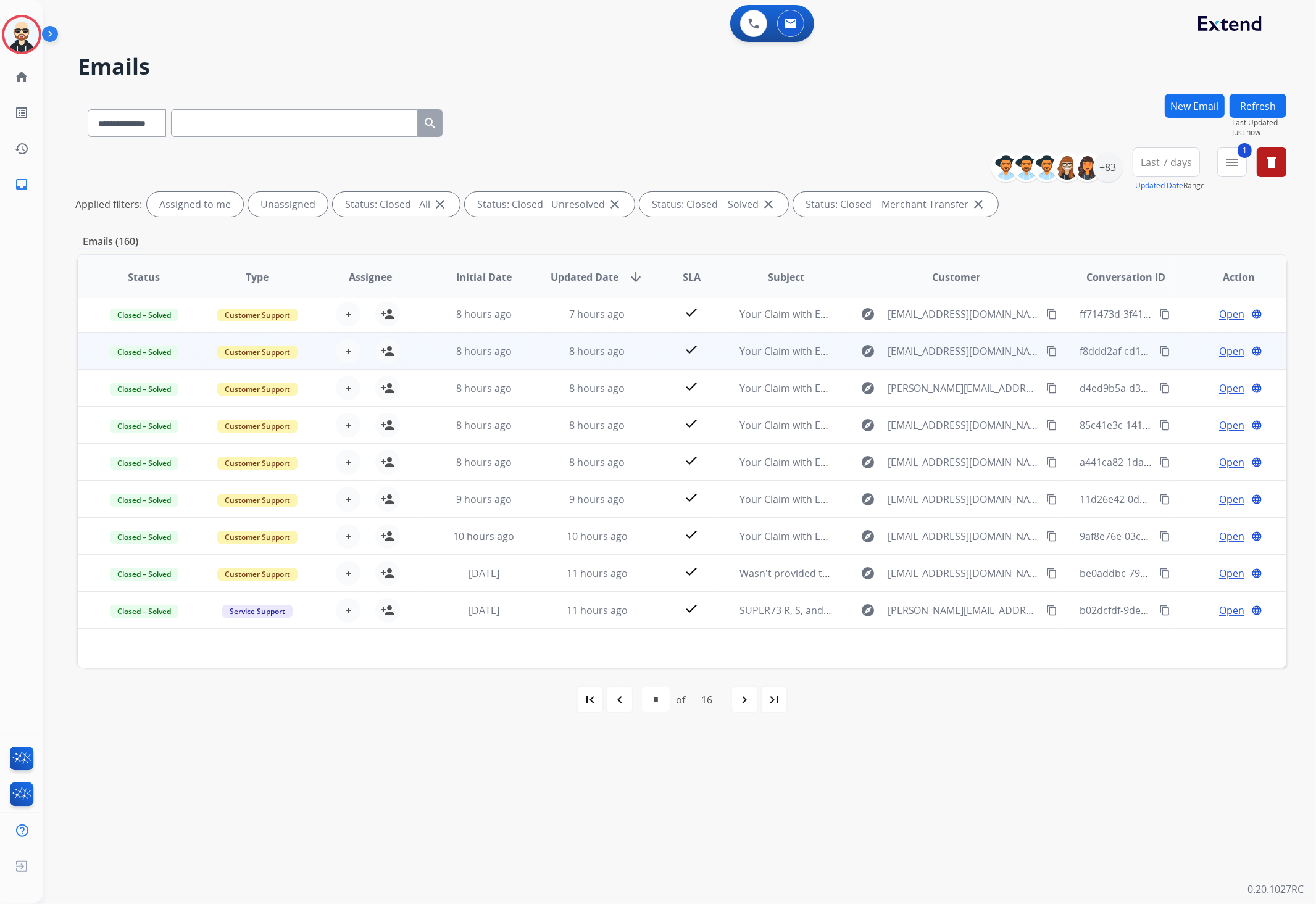
click at [179, 359] on td "Closed – Solved" at bounding box center [134, 351] width 114 height 37
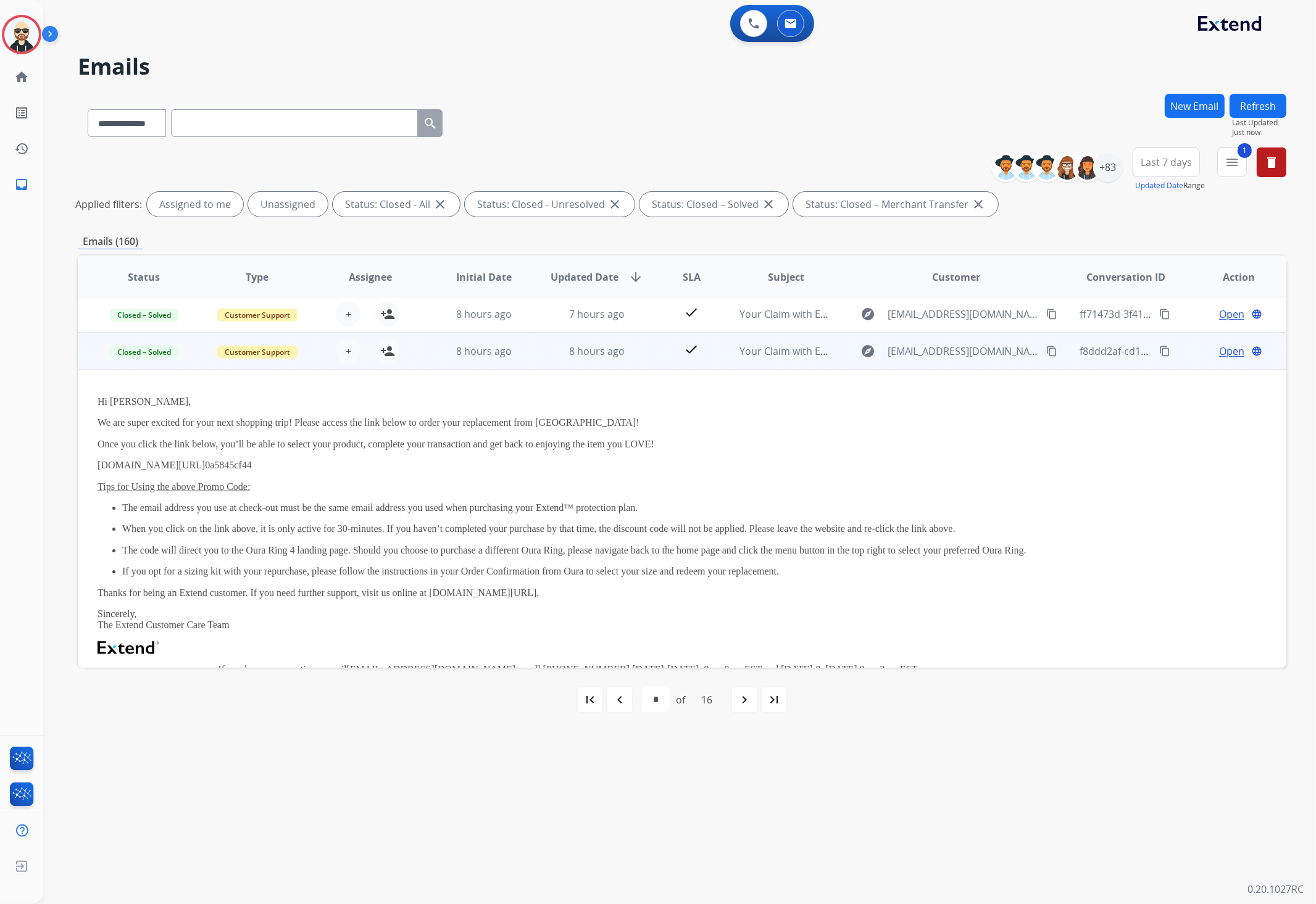
scroll to position [74, 0]
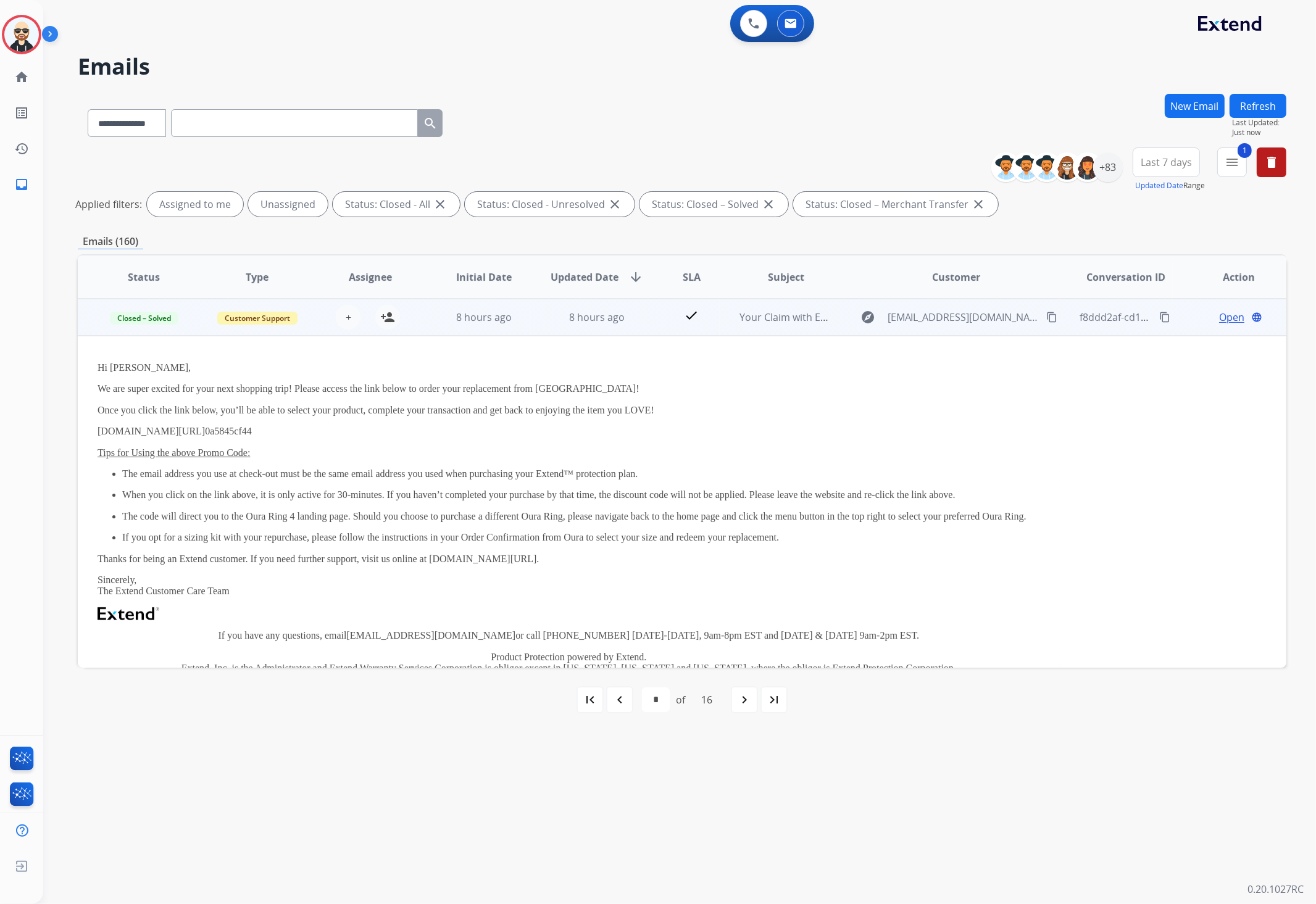
click at [487, 504] on ul "The email address you use at check-out must be the same email address you used …" at bounding box center [569, 506] width 942 height 75
click at [150, 448] on u "Tips for Using the above Promo Code:" at bounding box center [174, 452] width 153 height 11
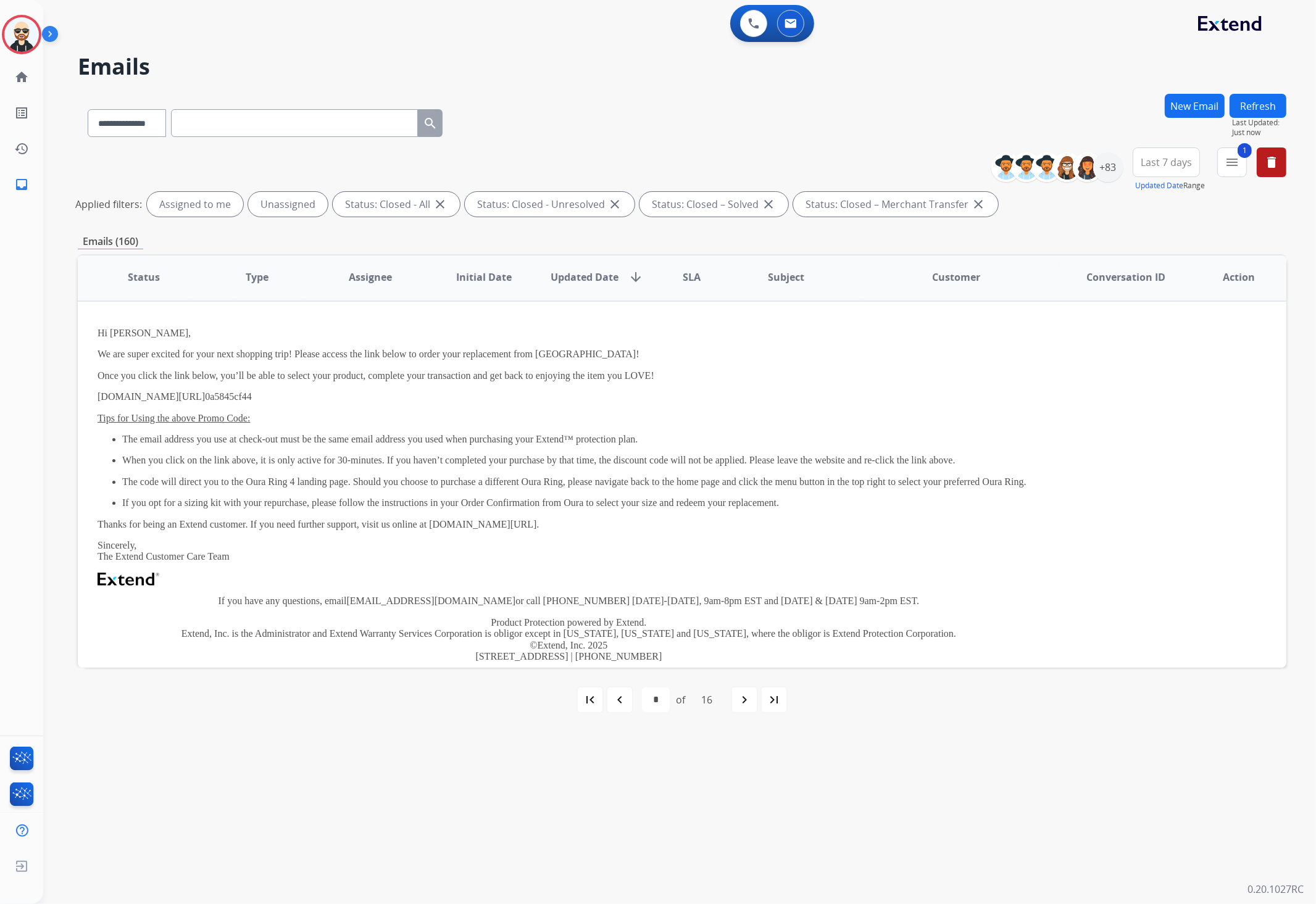
scroll to position [118, 0]
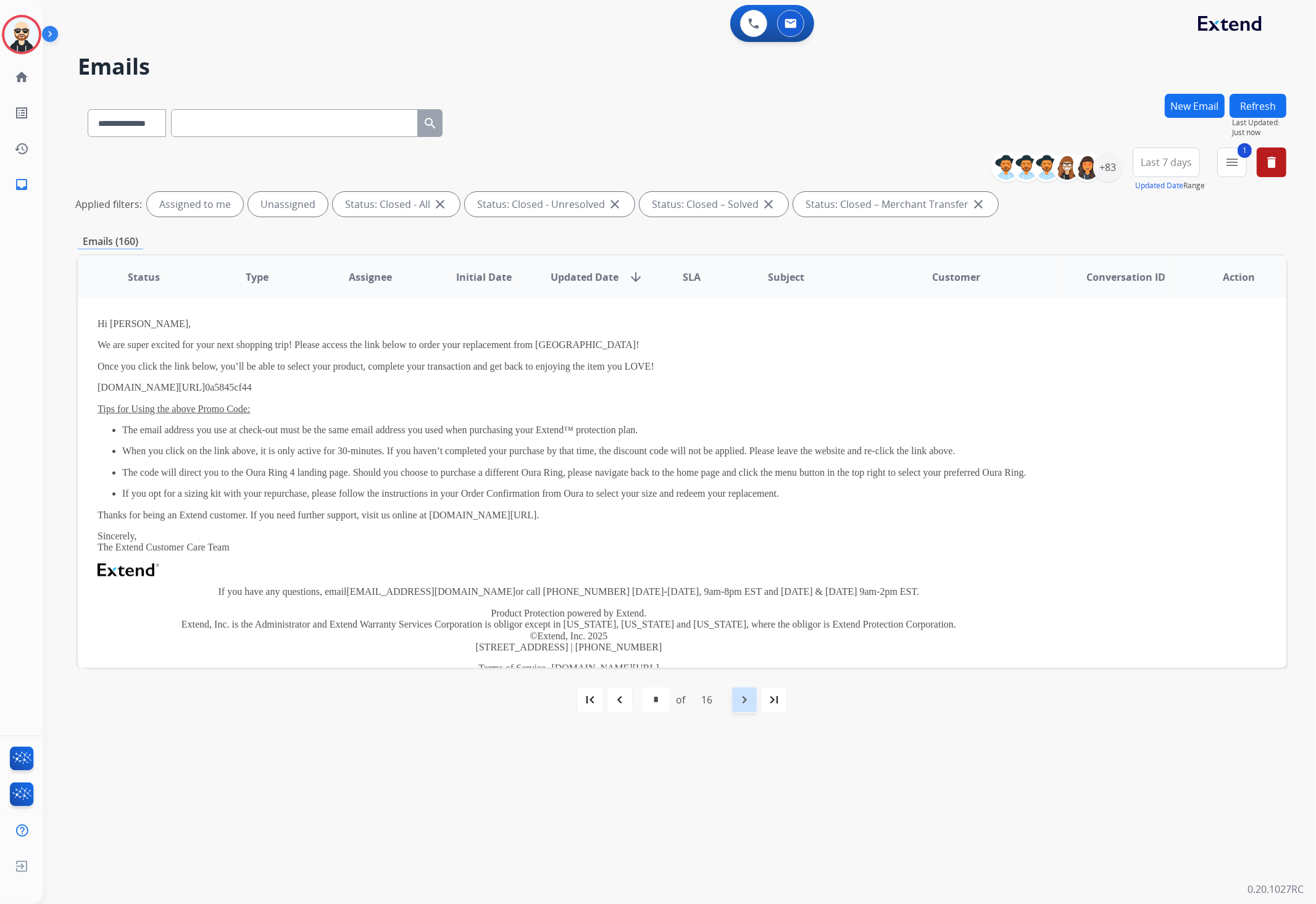
click at [746, 680] on mat-icon "navigate_next" at bounding box center [744, 700] width 15 height 15
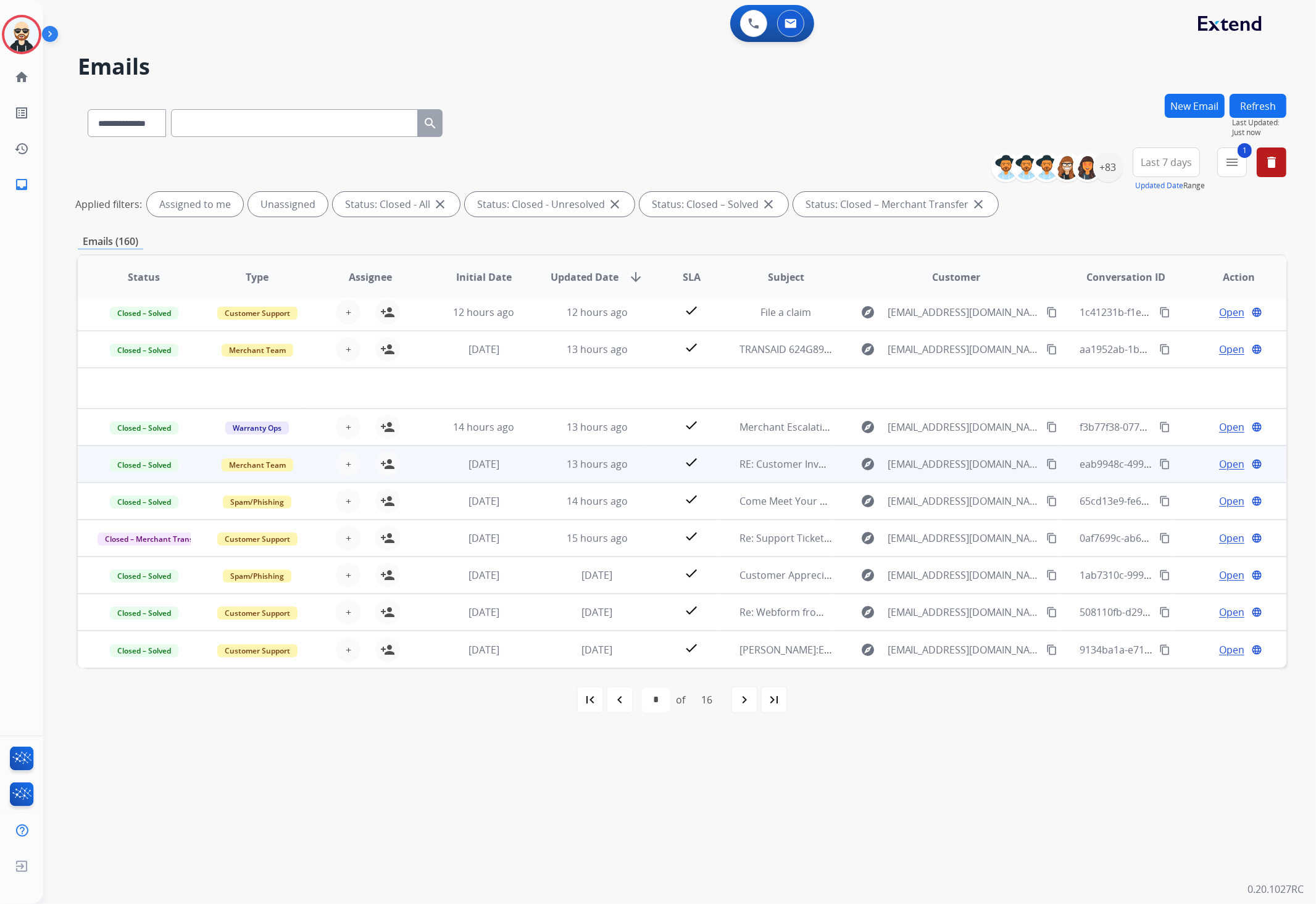
scroll to position [40, 0]
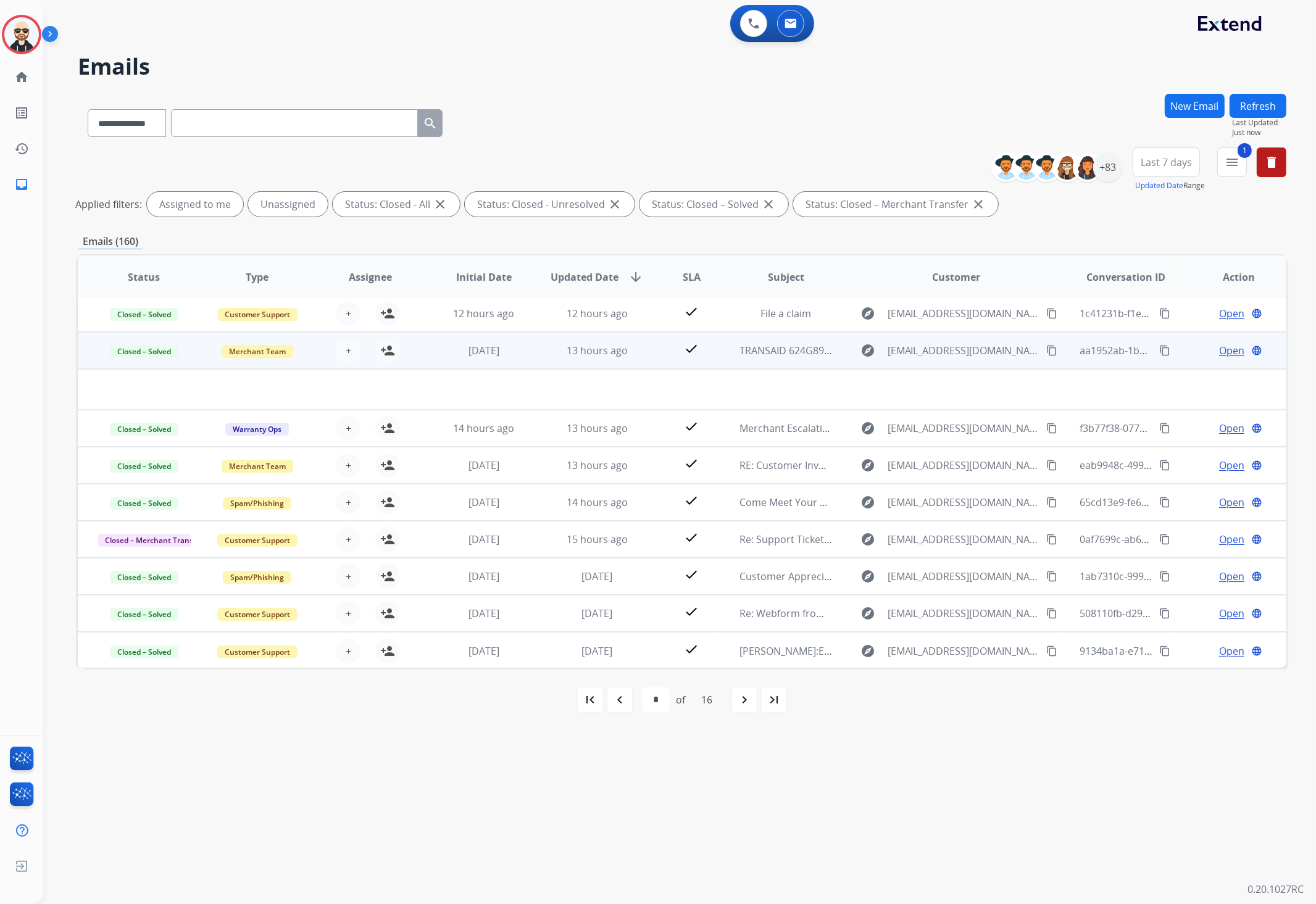
click at [309, 385] on td at bounding box center [568, 389] width 982 height 40
click at [181, 398] on td at bounding box center [568, 389] width 982 height 40
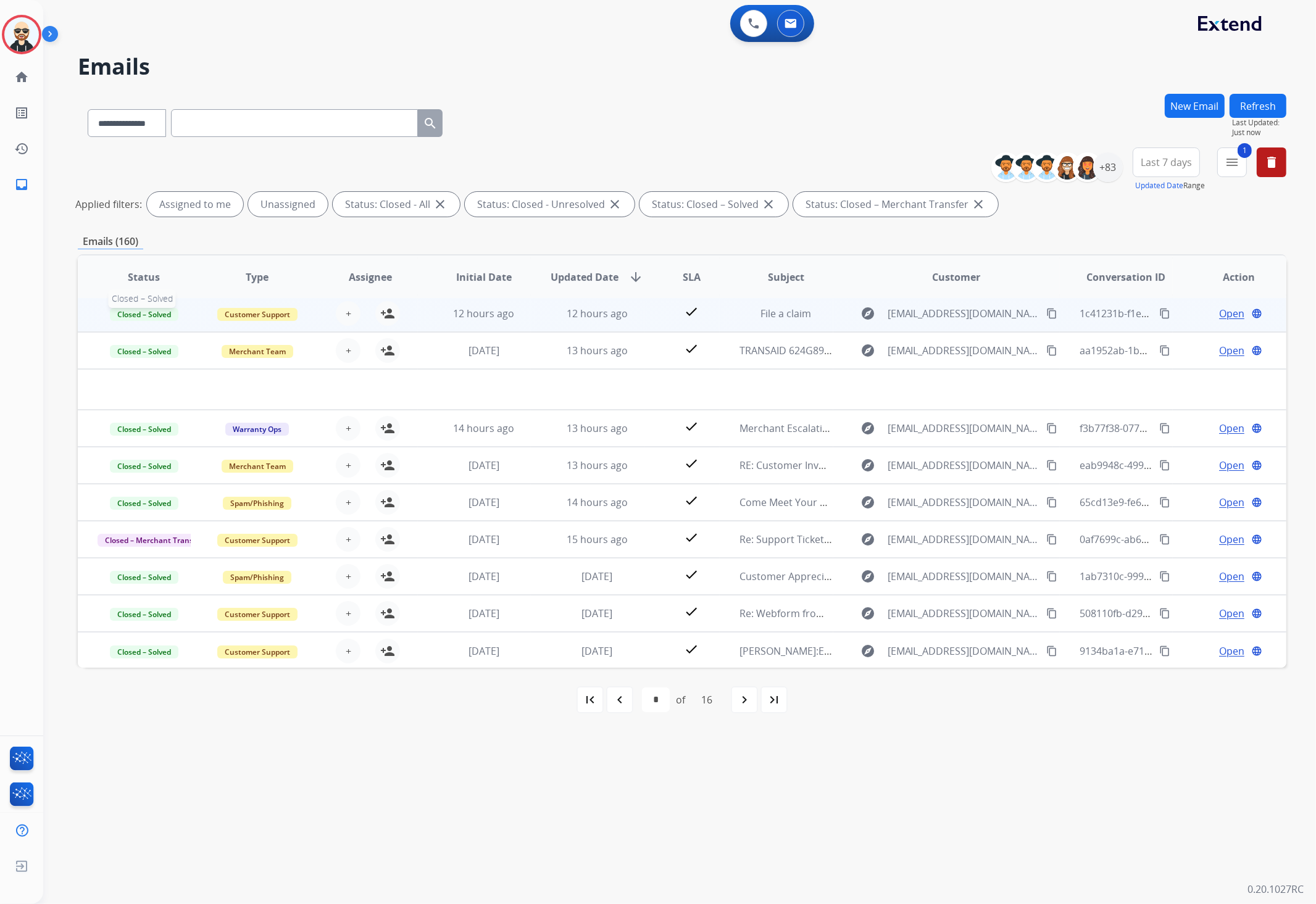
click at [174, 308] on span "Closed – Solved" at bounding box center [144, 314] width 69 height 13
click at [469, 315] on span "12 hours ago" at bounding box center [484, 313] width 61 height 14
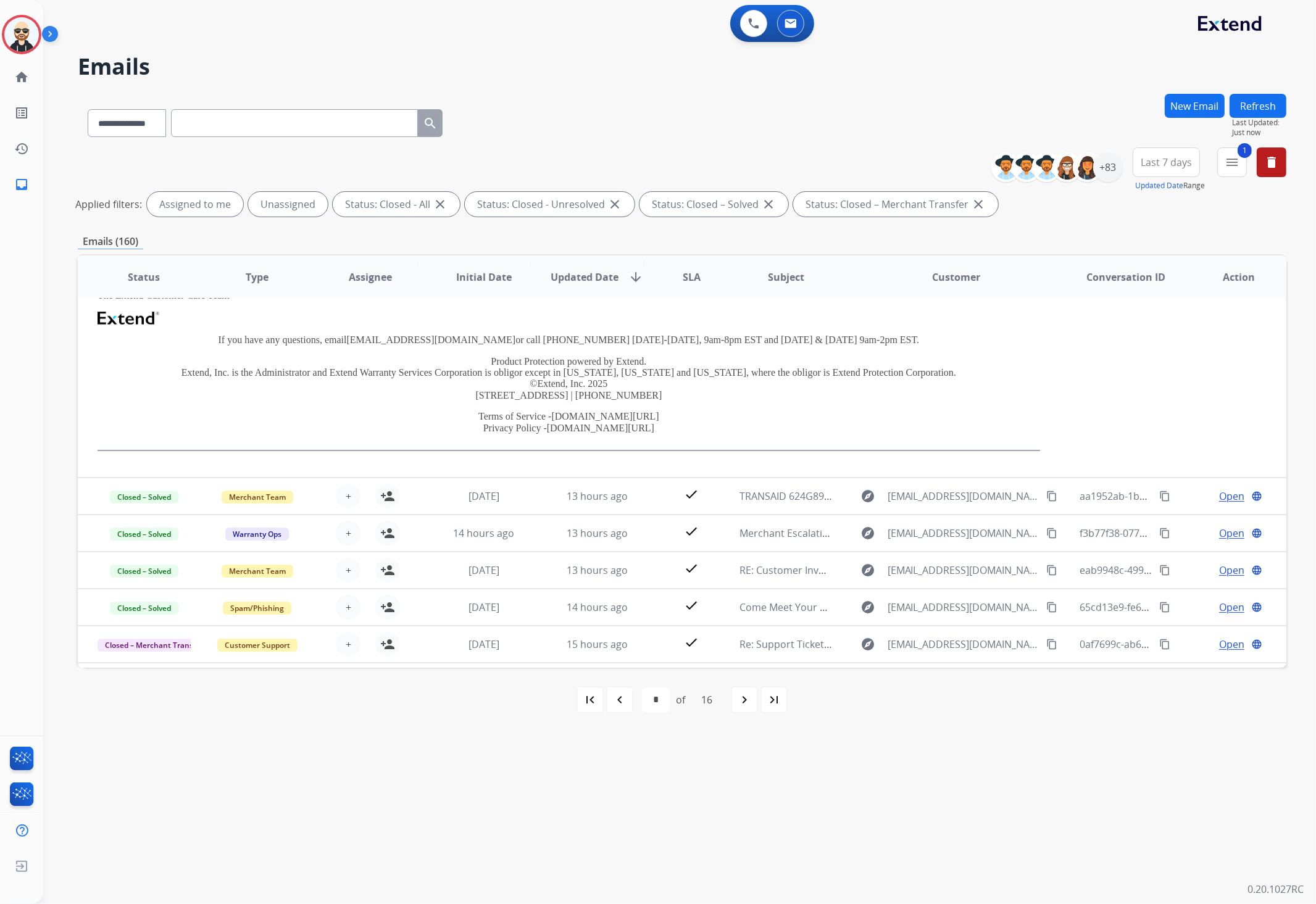
scroll to position [171, 0]
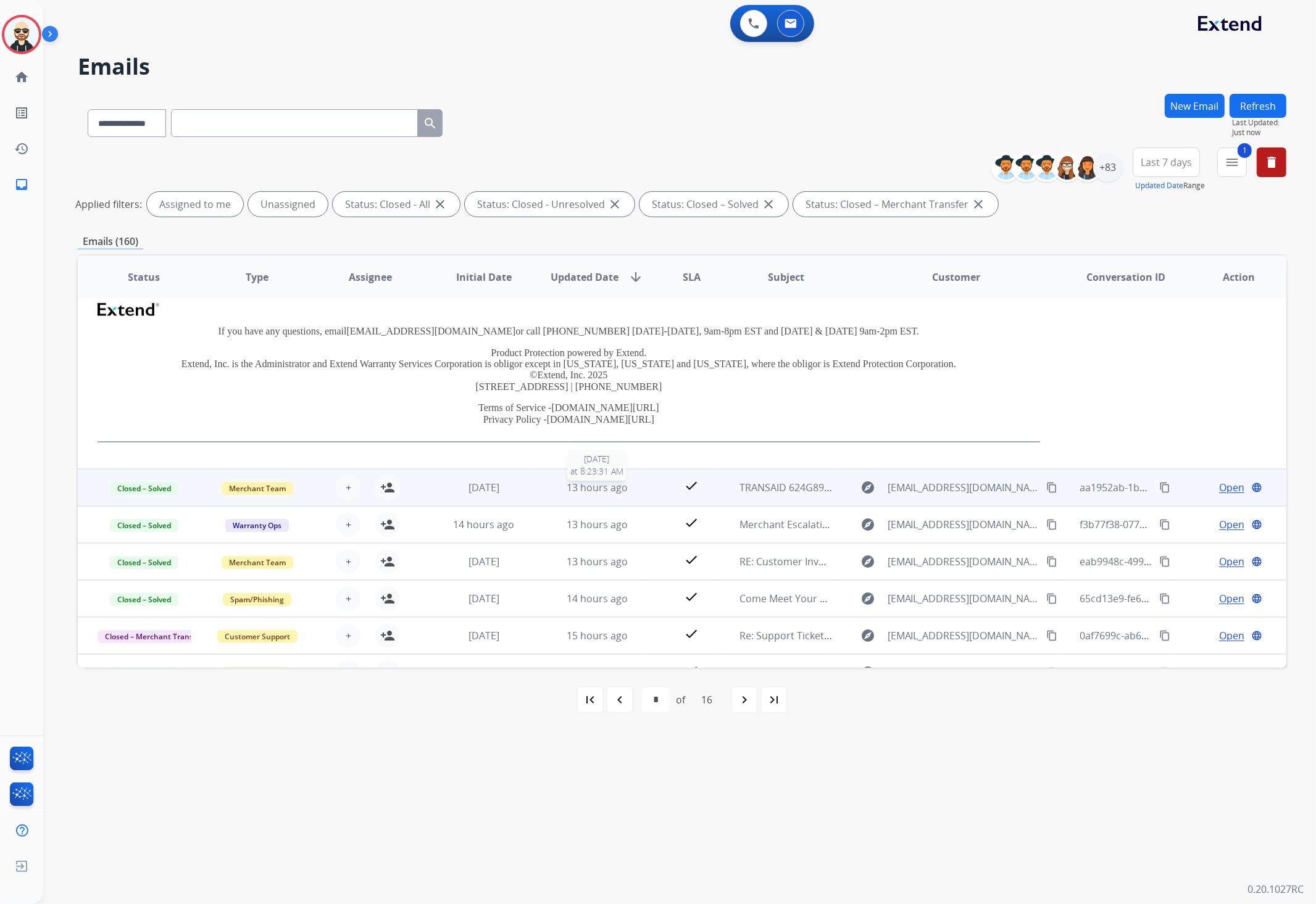
click at [605, 483] on span "13 hours ago" at bounding box center [597, 487] width 61 height 14
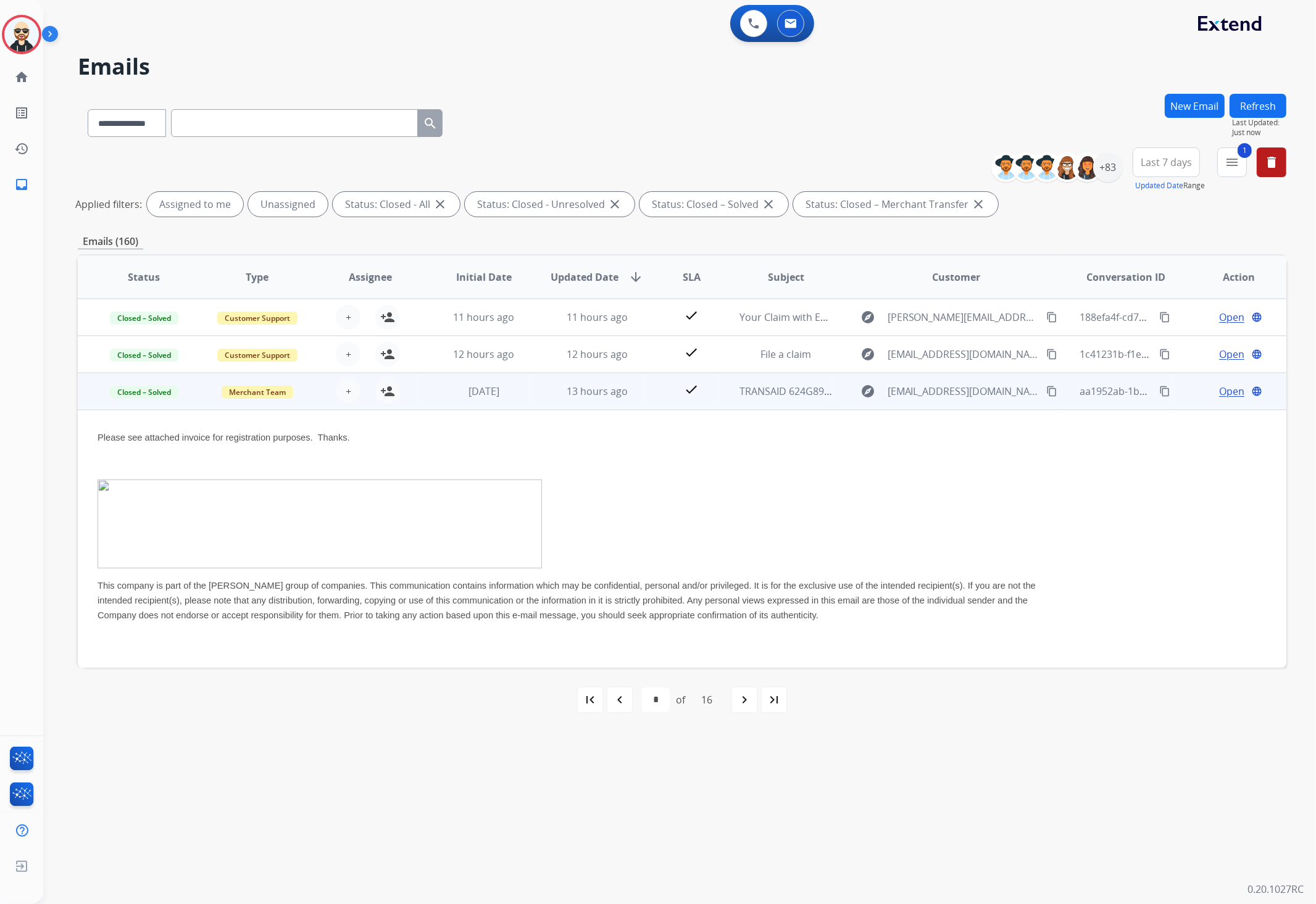
scroll to position [95, 0]
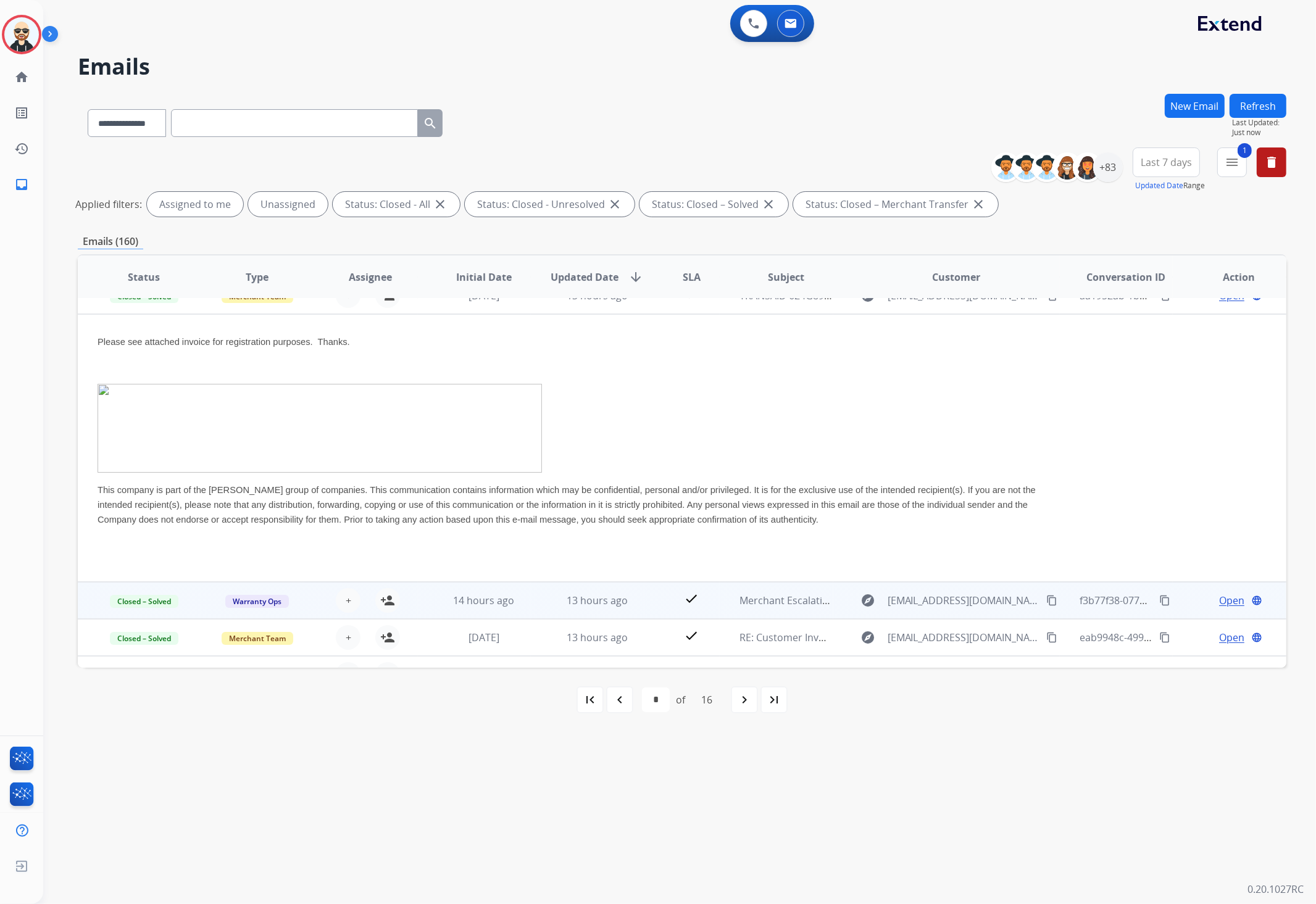
click at [650, 585] on td "check" at bounding box center [681, 600] width 75 height 37
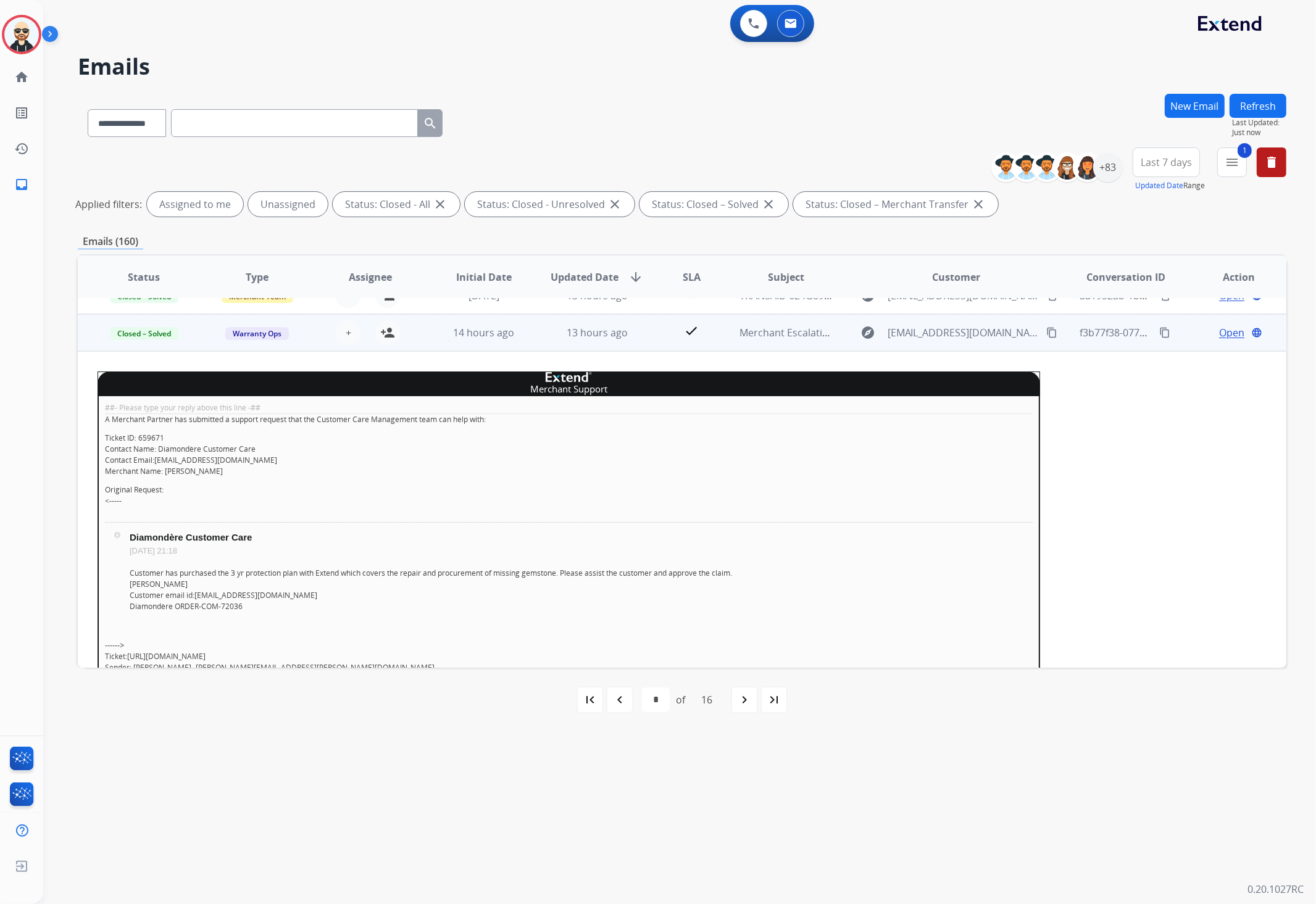
scroll to position [111, 0]
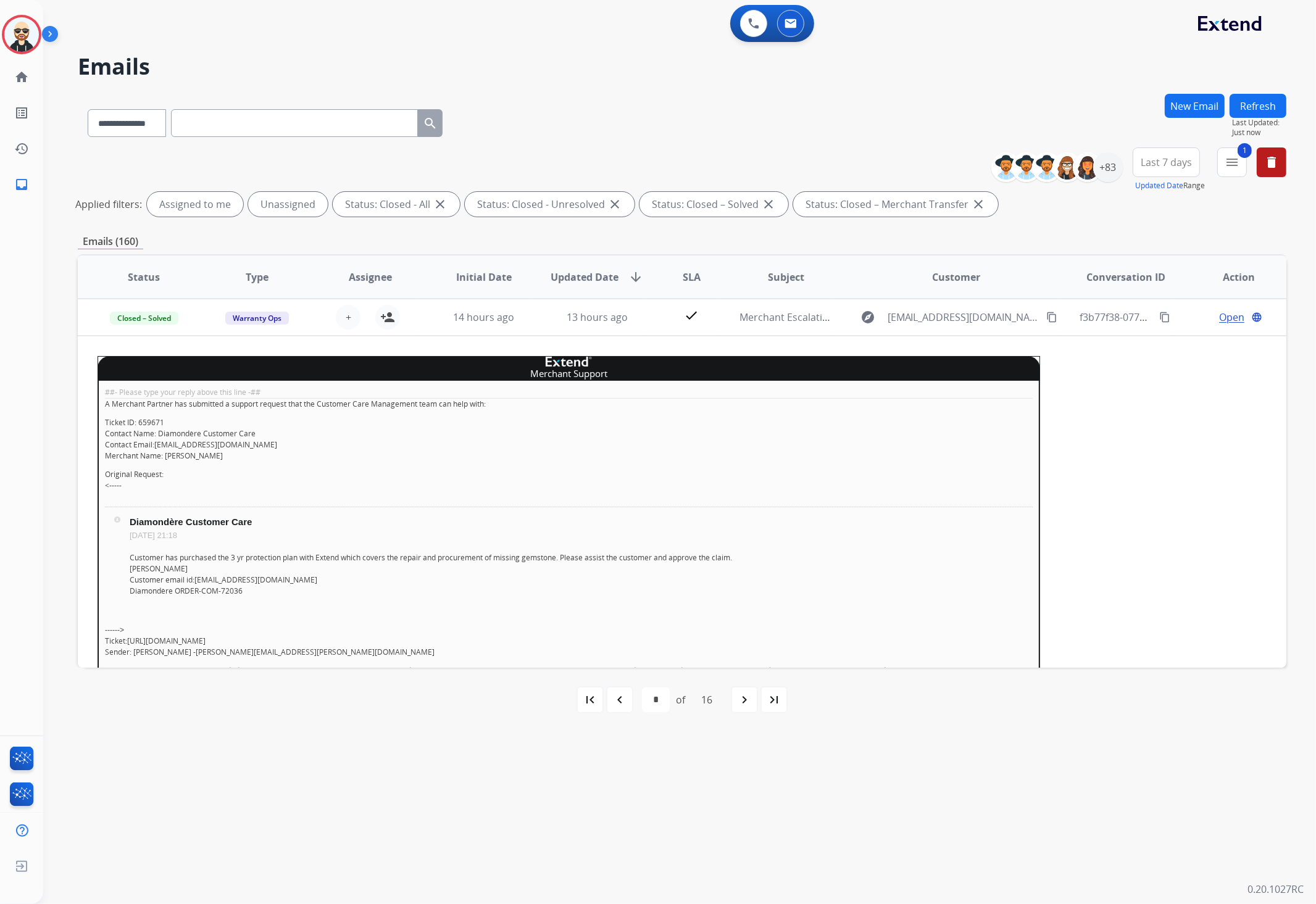
click at [288, 211] on div "Unassigned" at bounding box center [288, 204] width 80 height 25
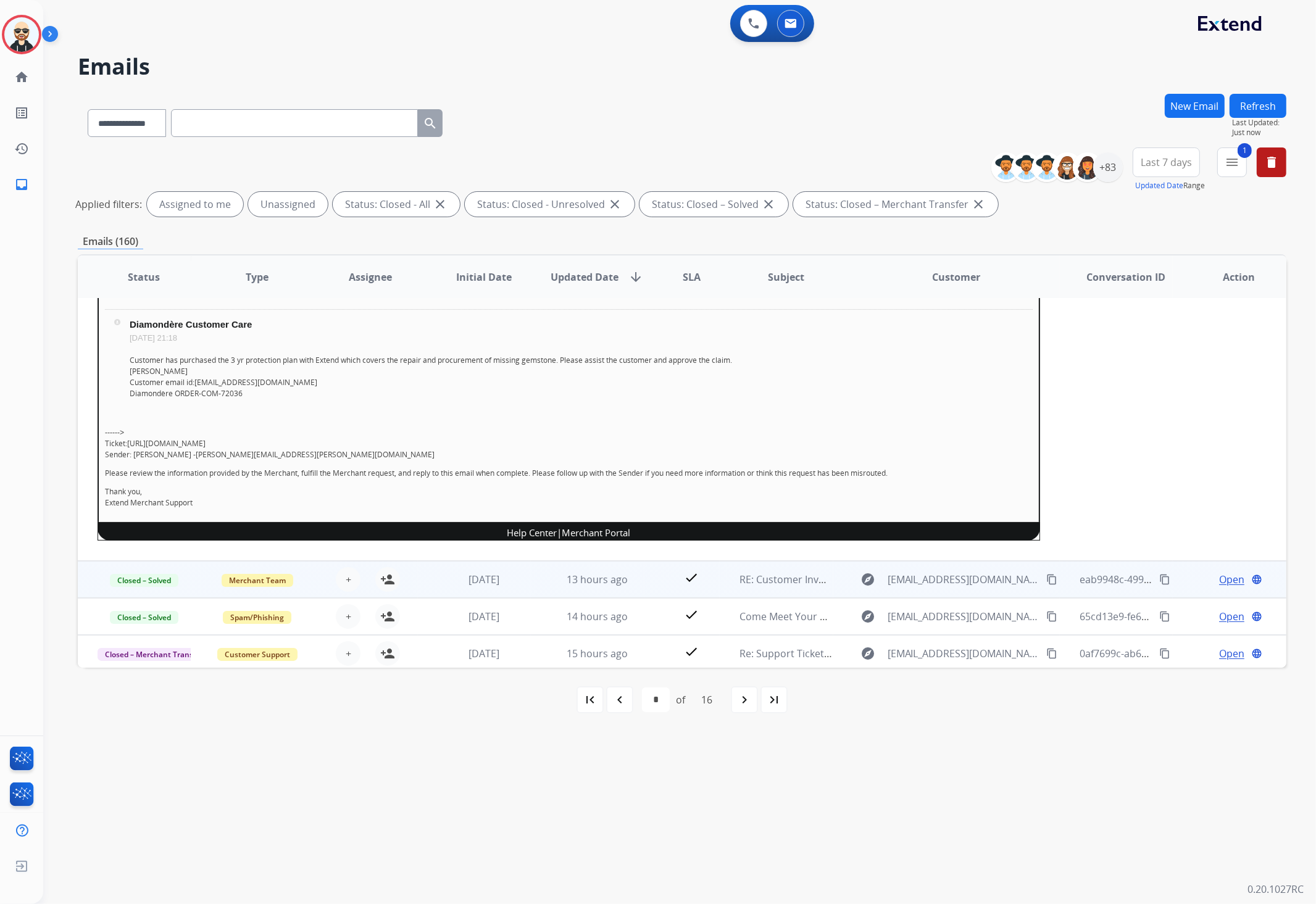
scroll to position [423, 0]
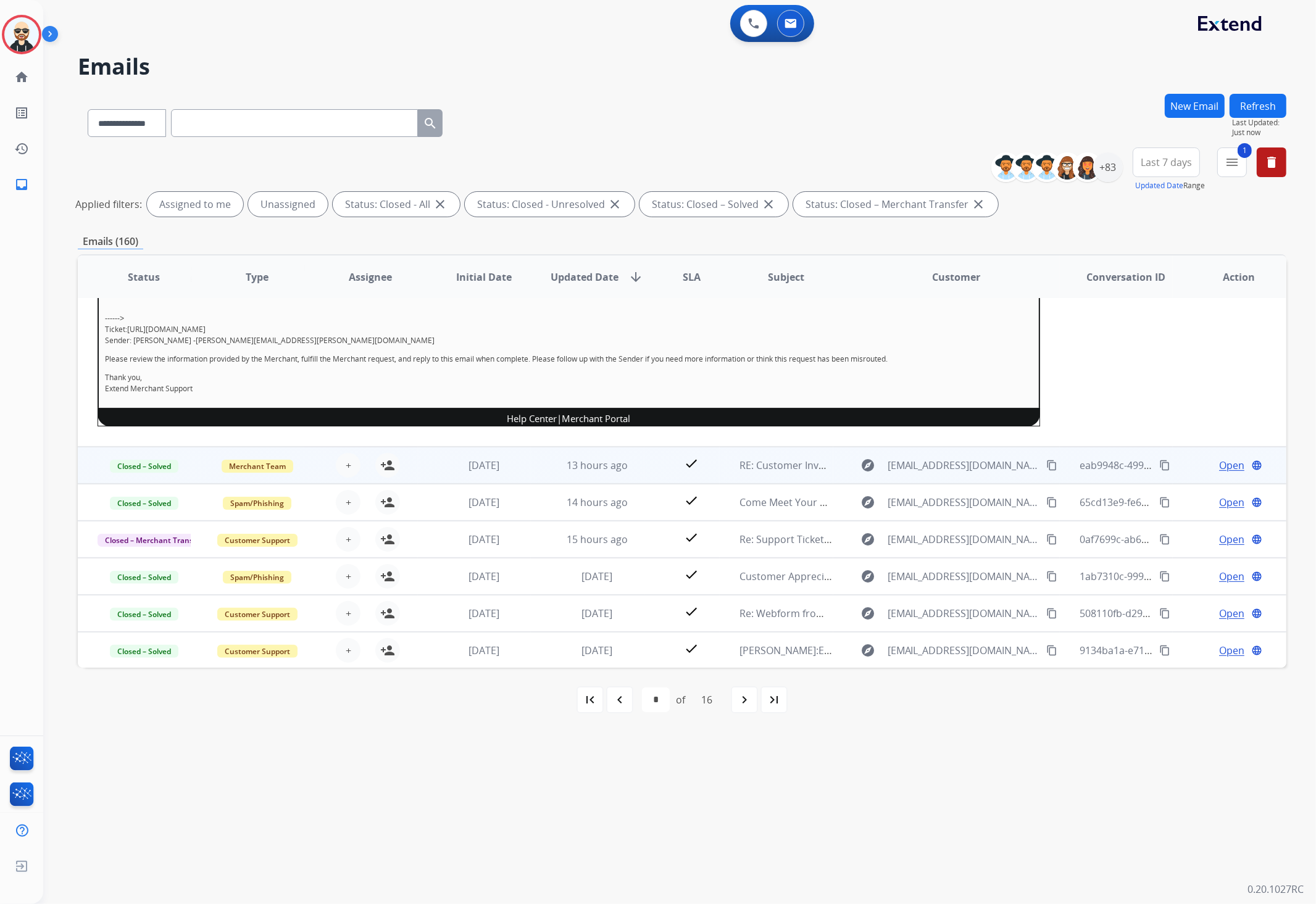
click at [644, 461] on td "check" at bounding box center [681, 465] width 75 height 37
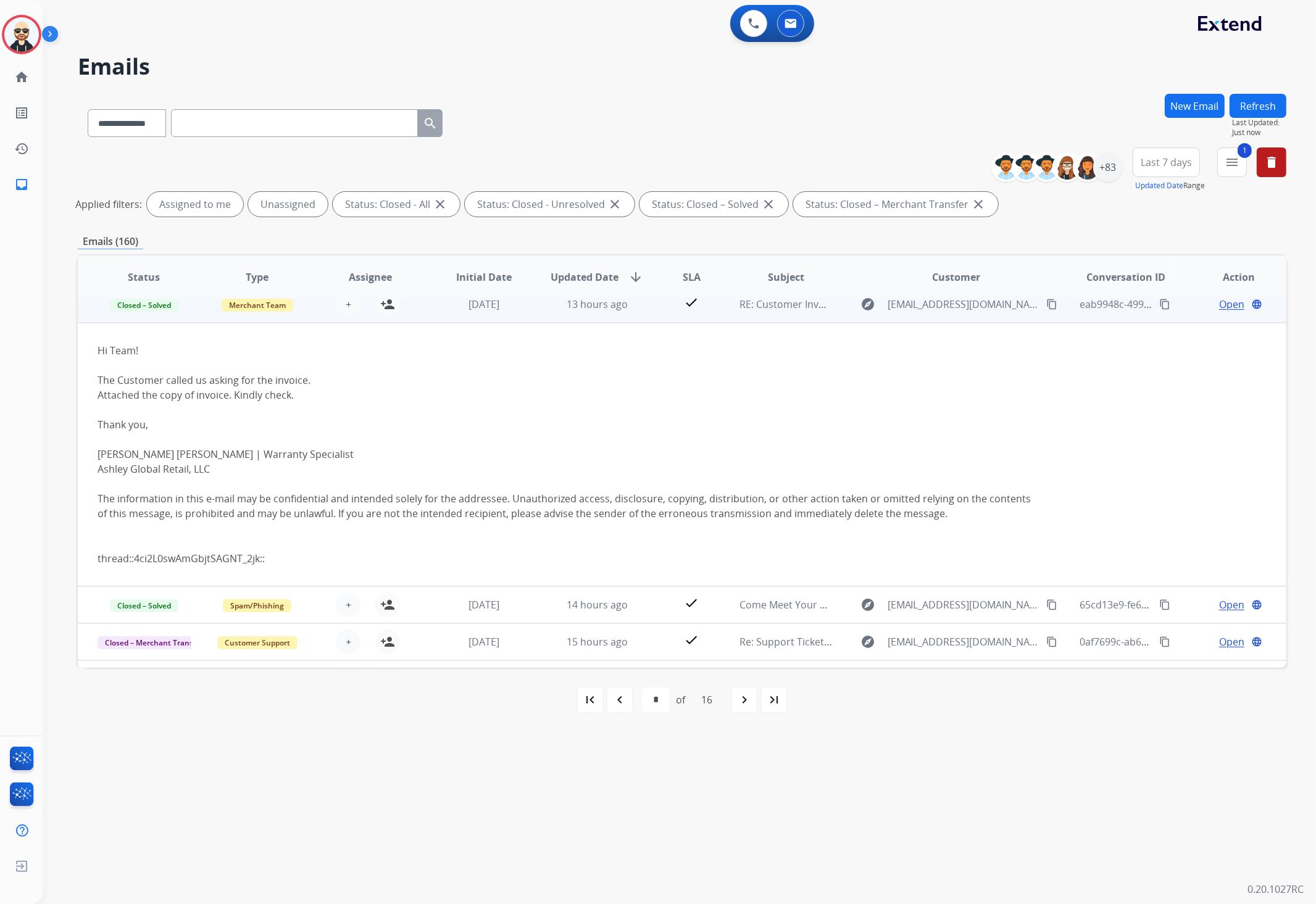
scroll to position [148, 0]
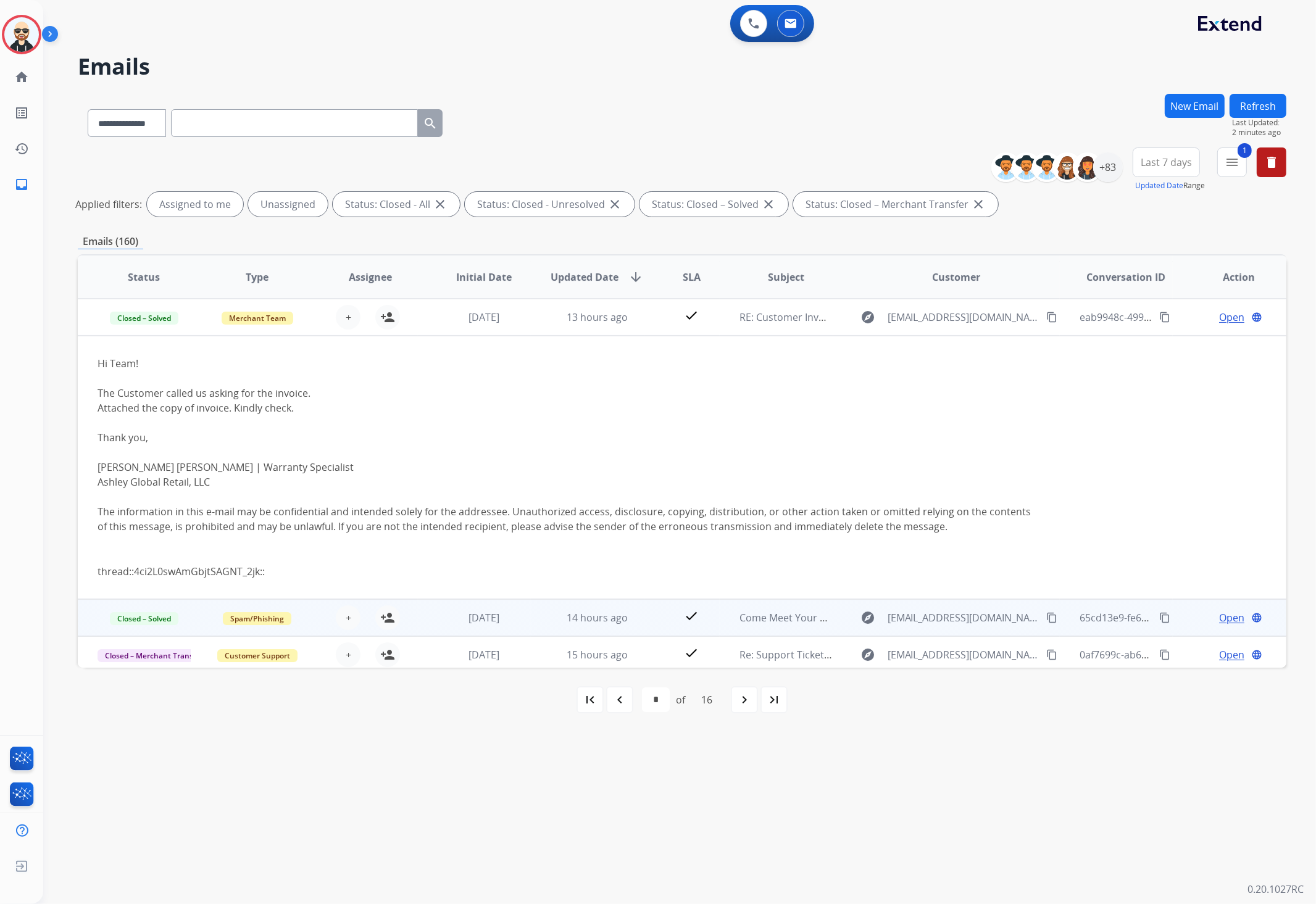
click at [638, 624] on td "14 hours ago" at bounding box center [587, 618] width 114 height 37
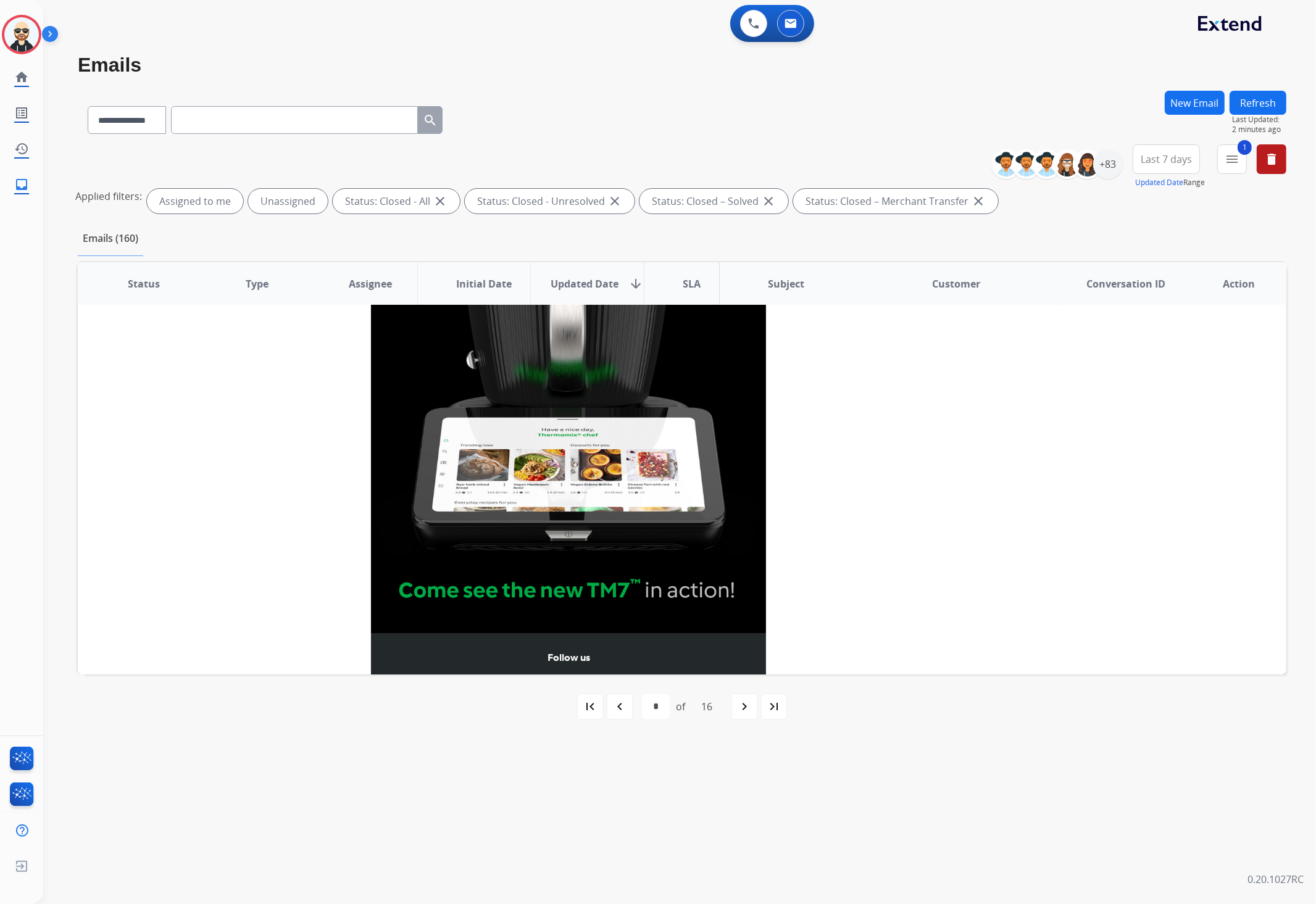
scroll to position [1245, 0]
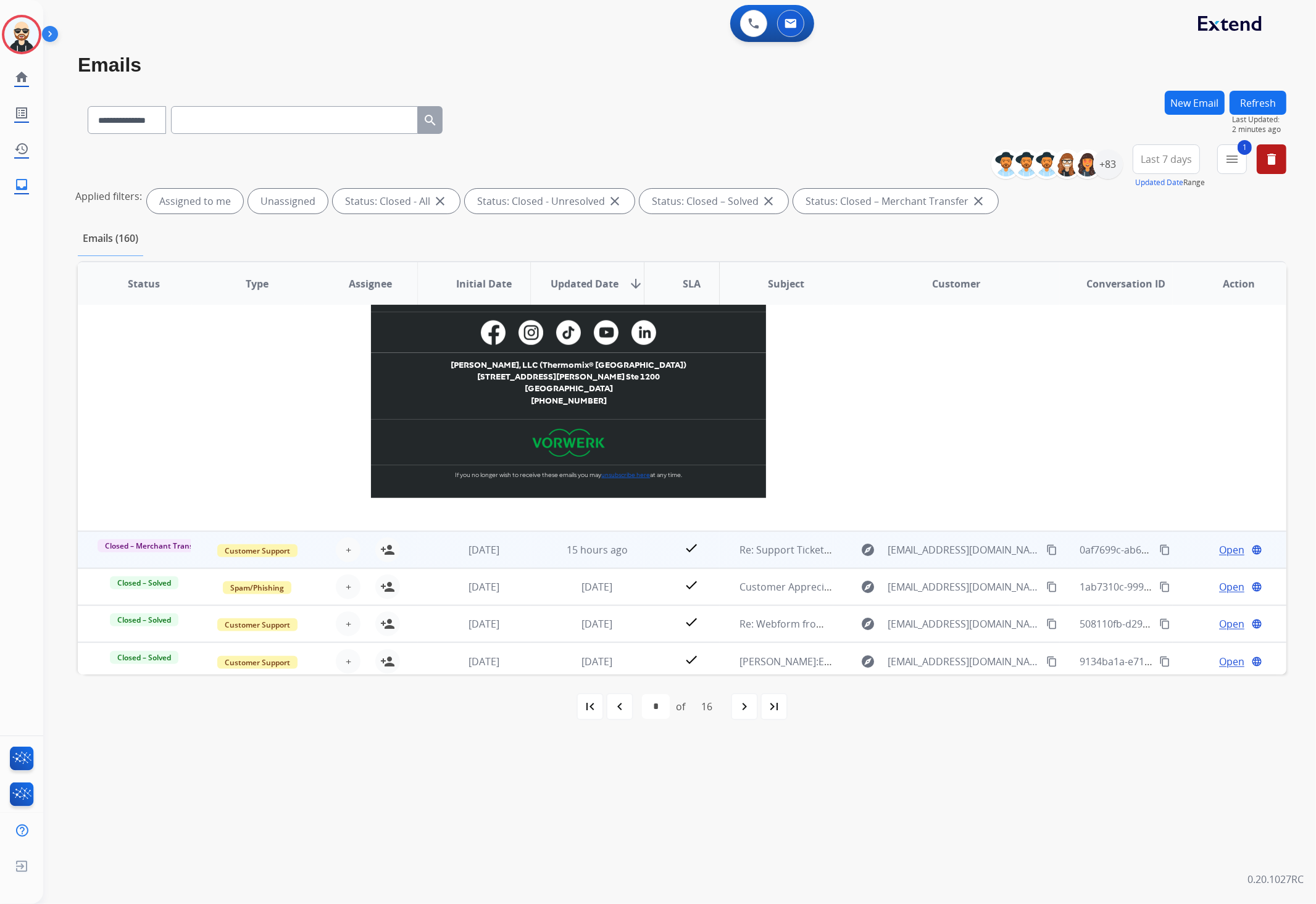
click at [644, 545] on td "check" at bounding box center [681, 550] width 75 height 37
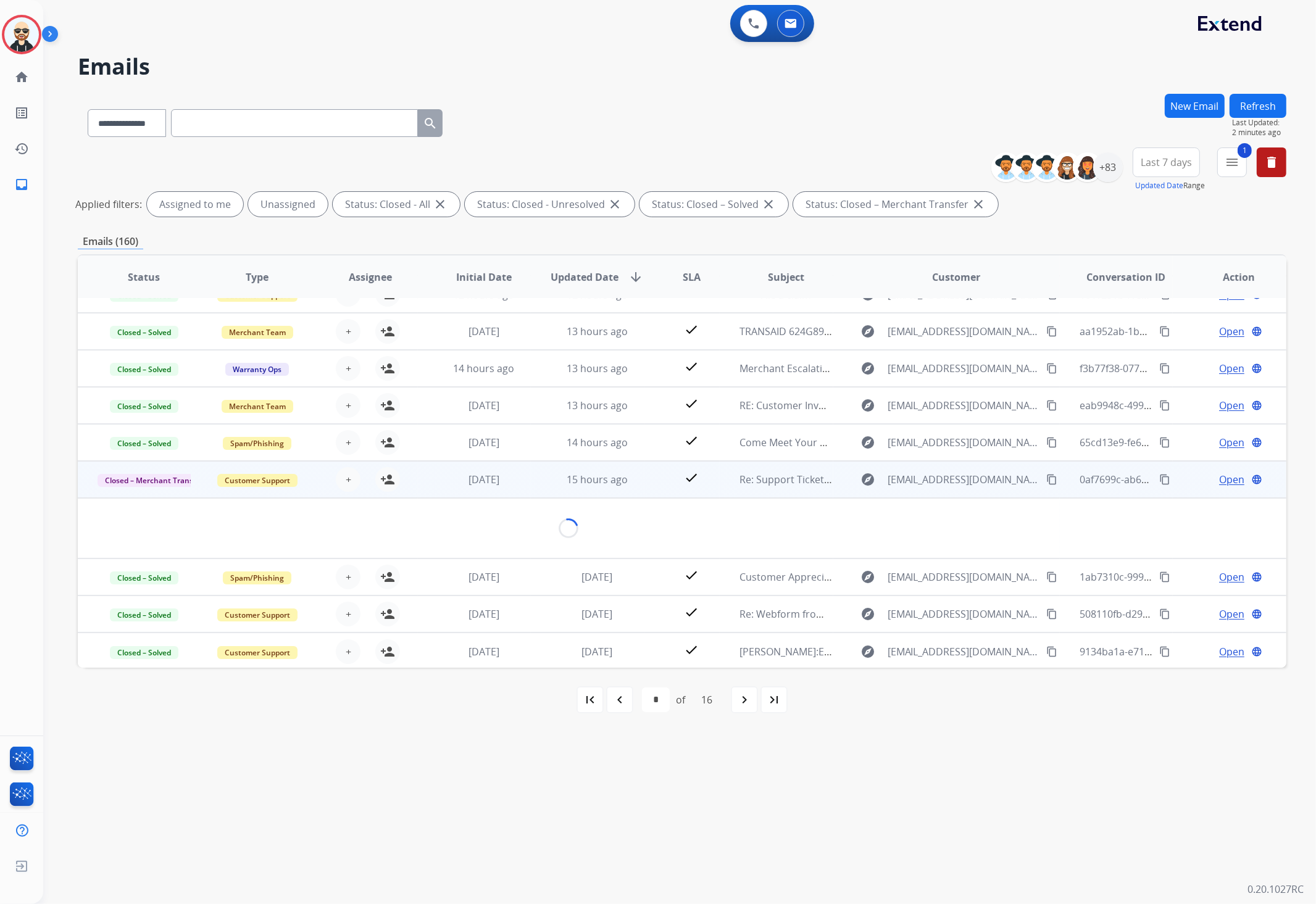
scroll to position [192, 0]
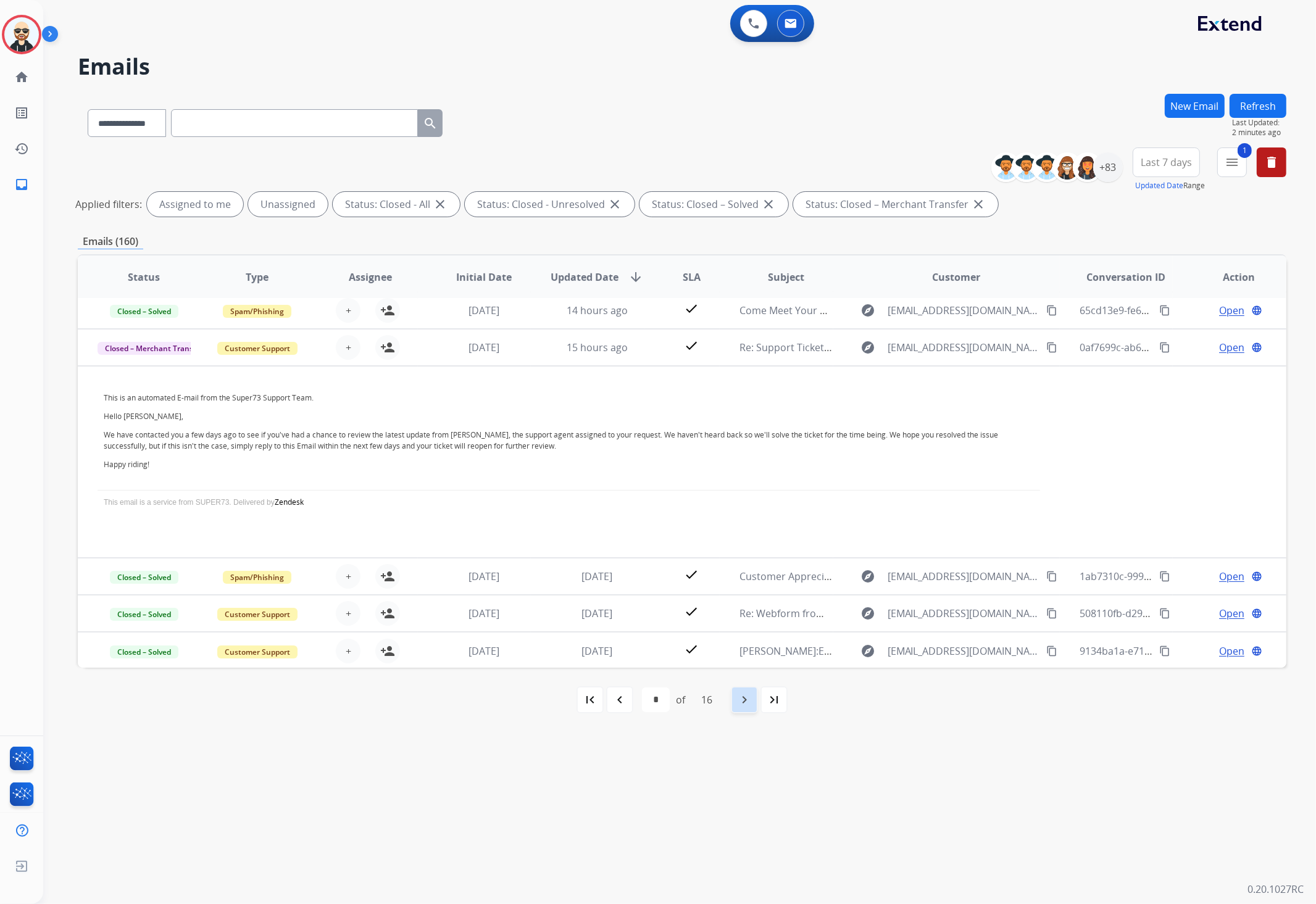
click at [749, 680] on mat-icon "navigate_next" at bounding box center [744, 700] width 15 height 15
select select "*"
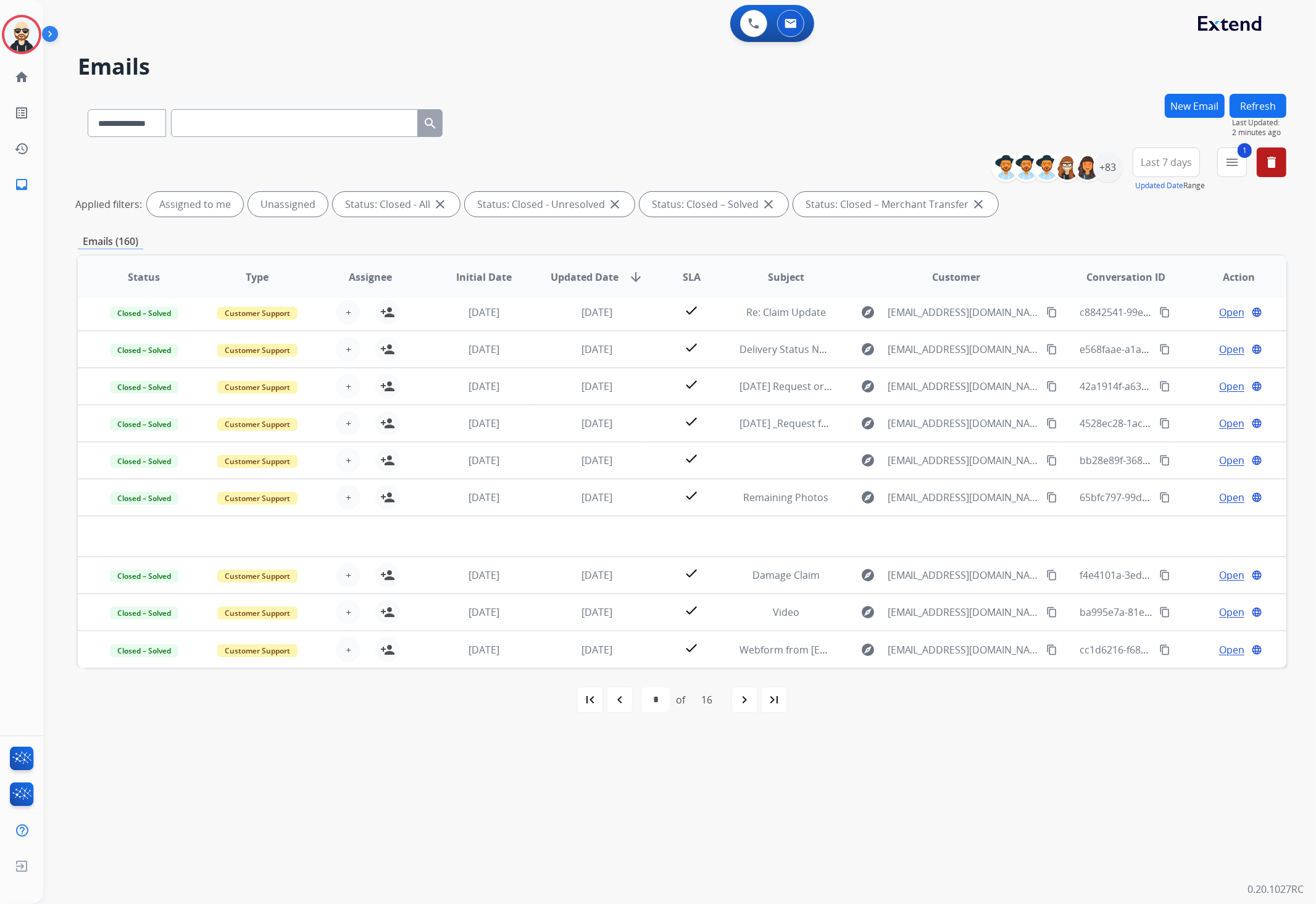
scroll to position [40, 0]
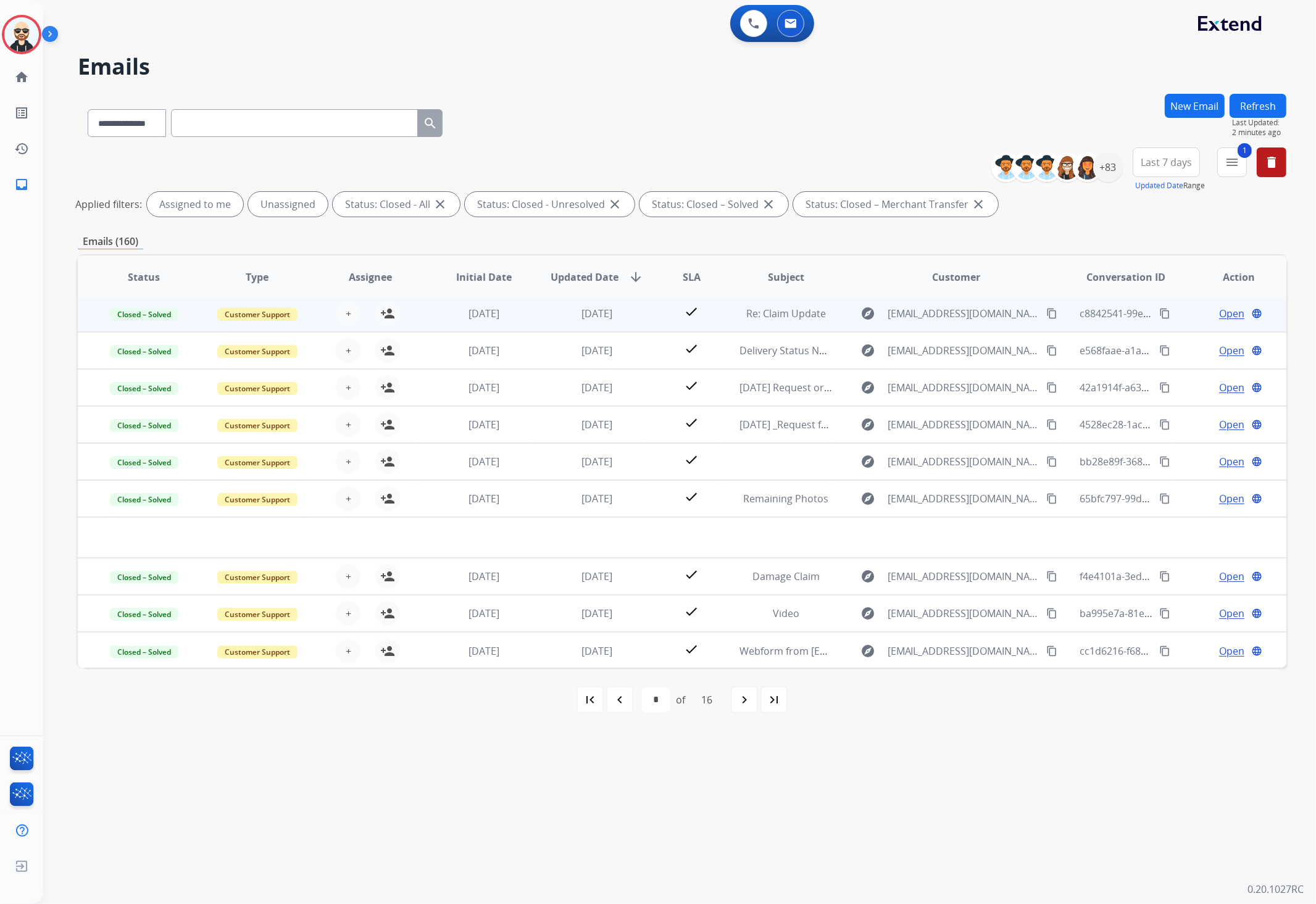
click at [193, 311] on td "Customer Support" at bounding box center [248, 313] width 114 height 37
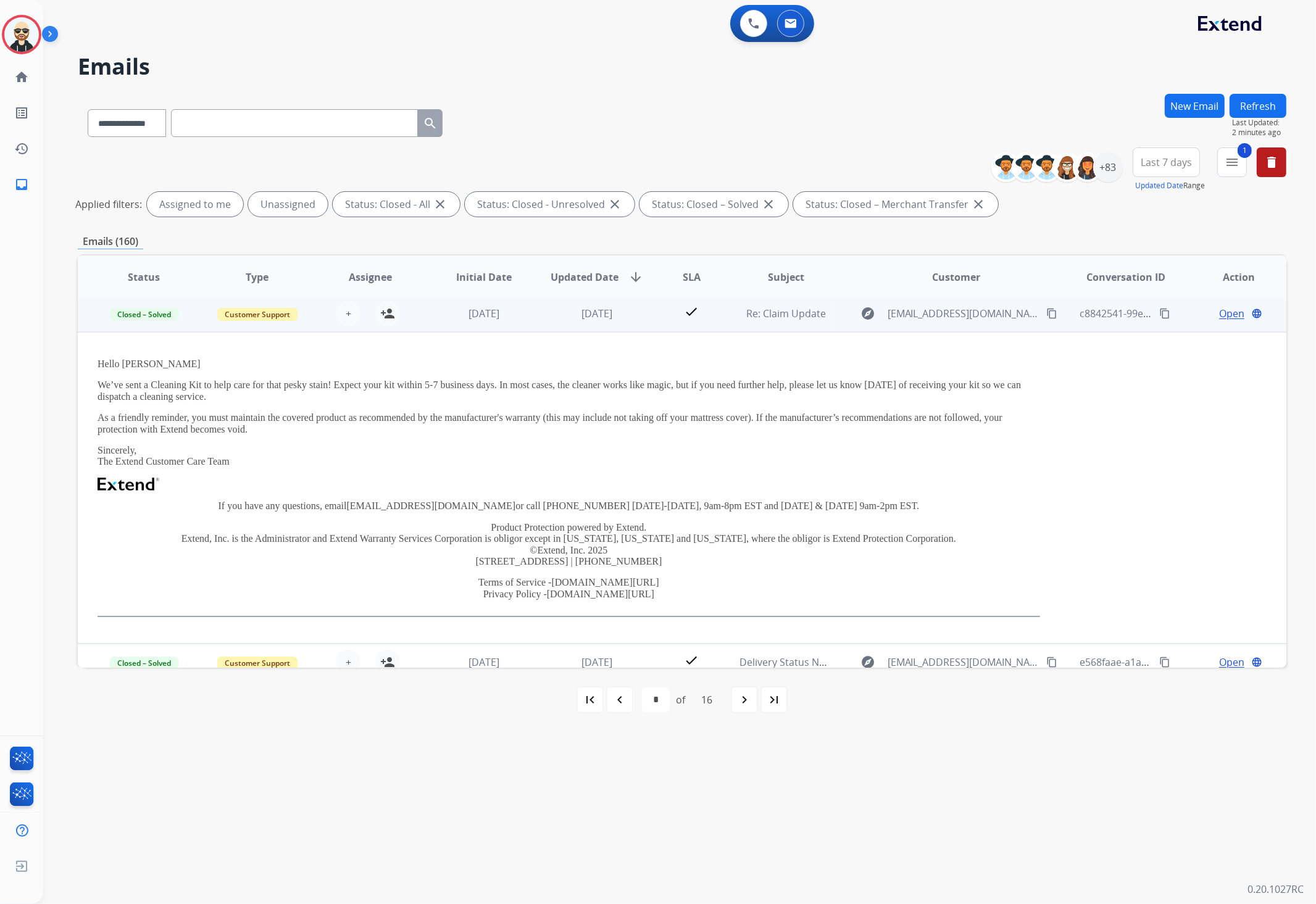
scroll to position [37, 0]
click at [506, 435] on p "As a friendly reminder, you must maintain the covered product as recommended by…" at bounding box center [569, 427] width 942 height 23
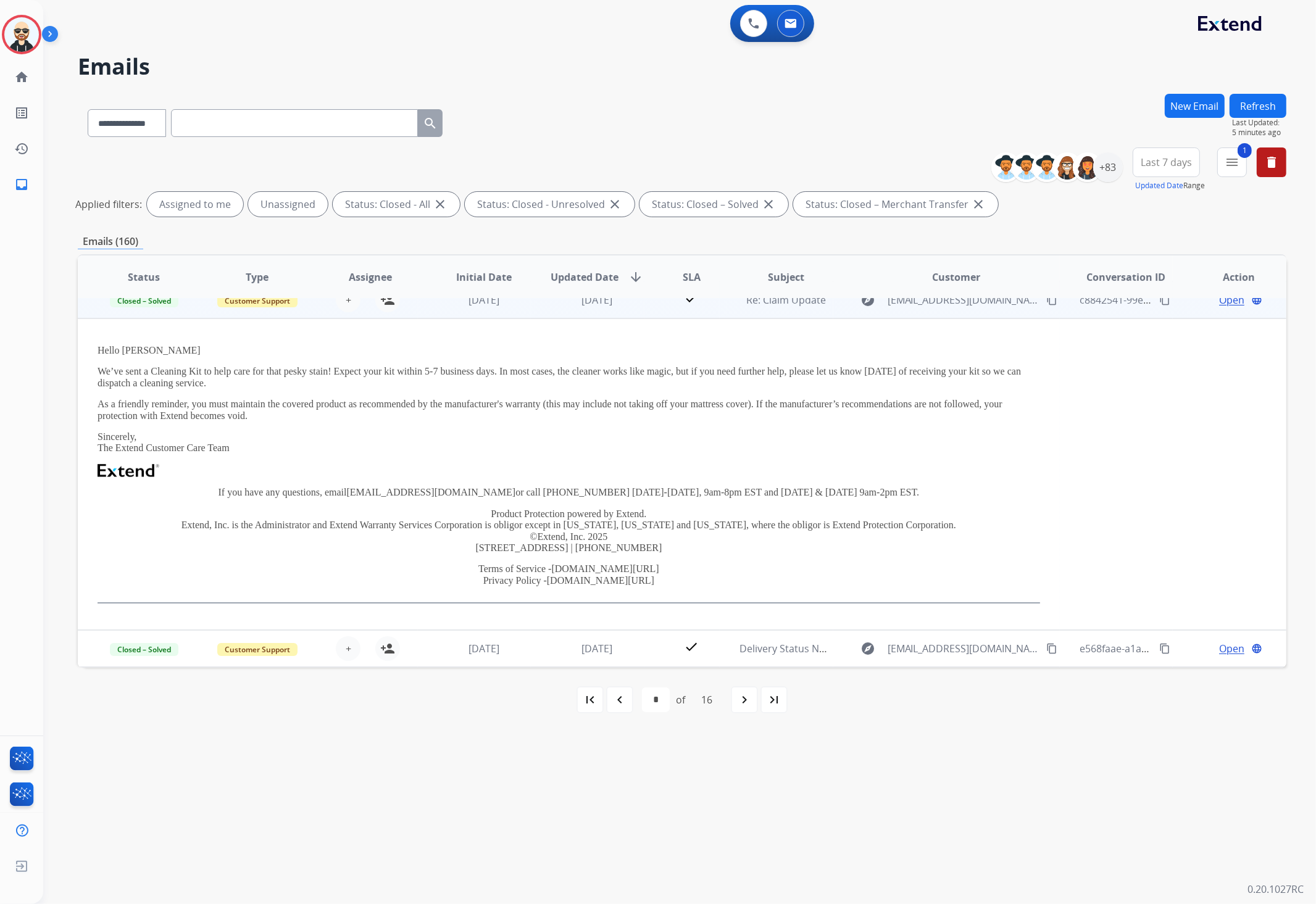
click at [536, 472] on p at bounding box center [569, 470] width 942 height 14
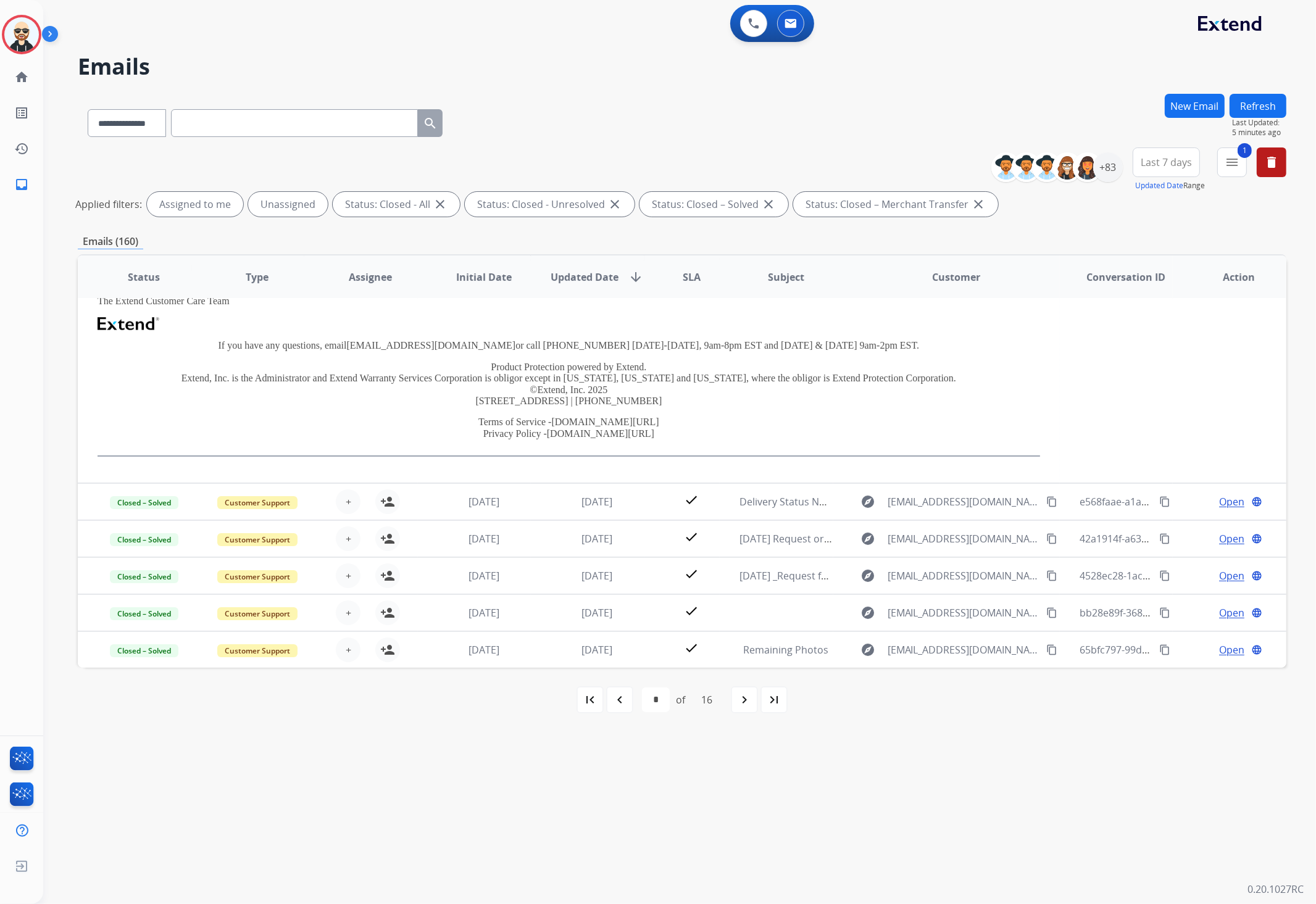
scroll to position [312, 0]
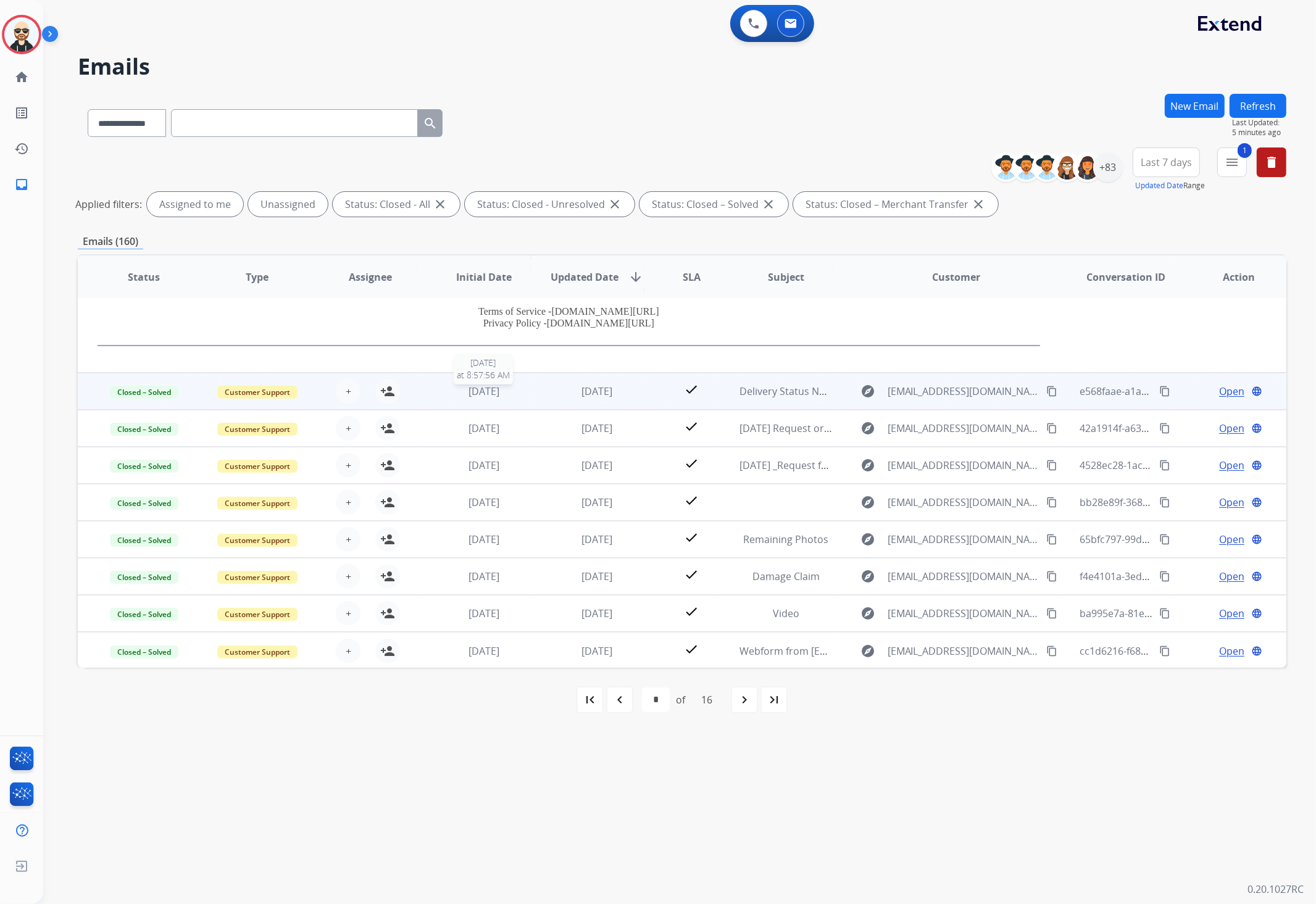
click at [524, 385] on div "[DATE]" at bounding box center [484, 391] width 93 height 15
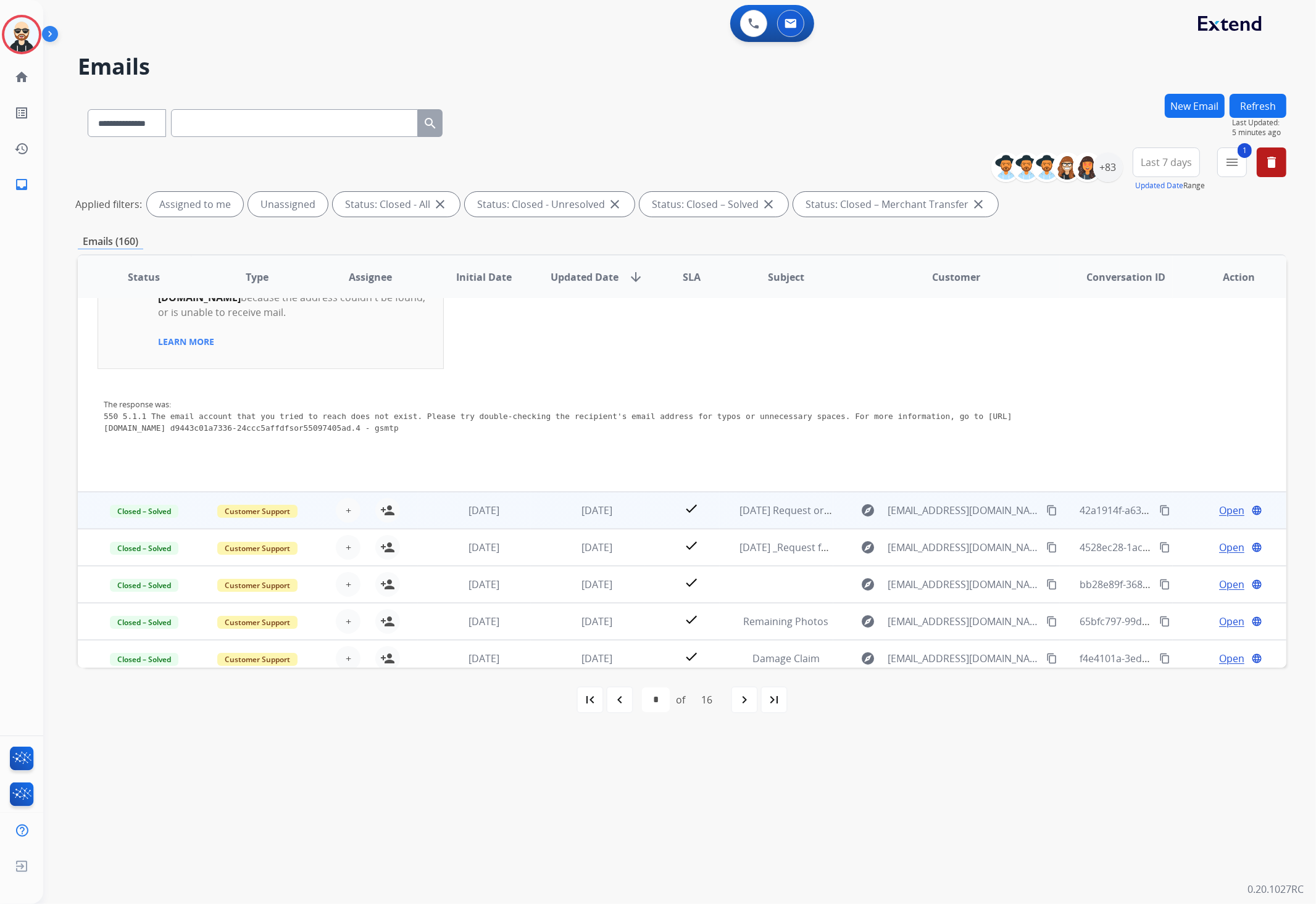
click at [560, 519] on td "[DATE]" at bounding box center [587, 511] width 114 height 37
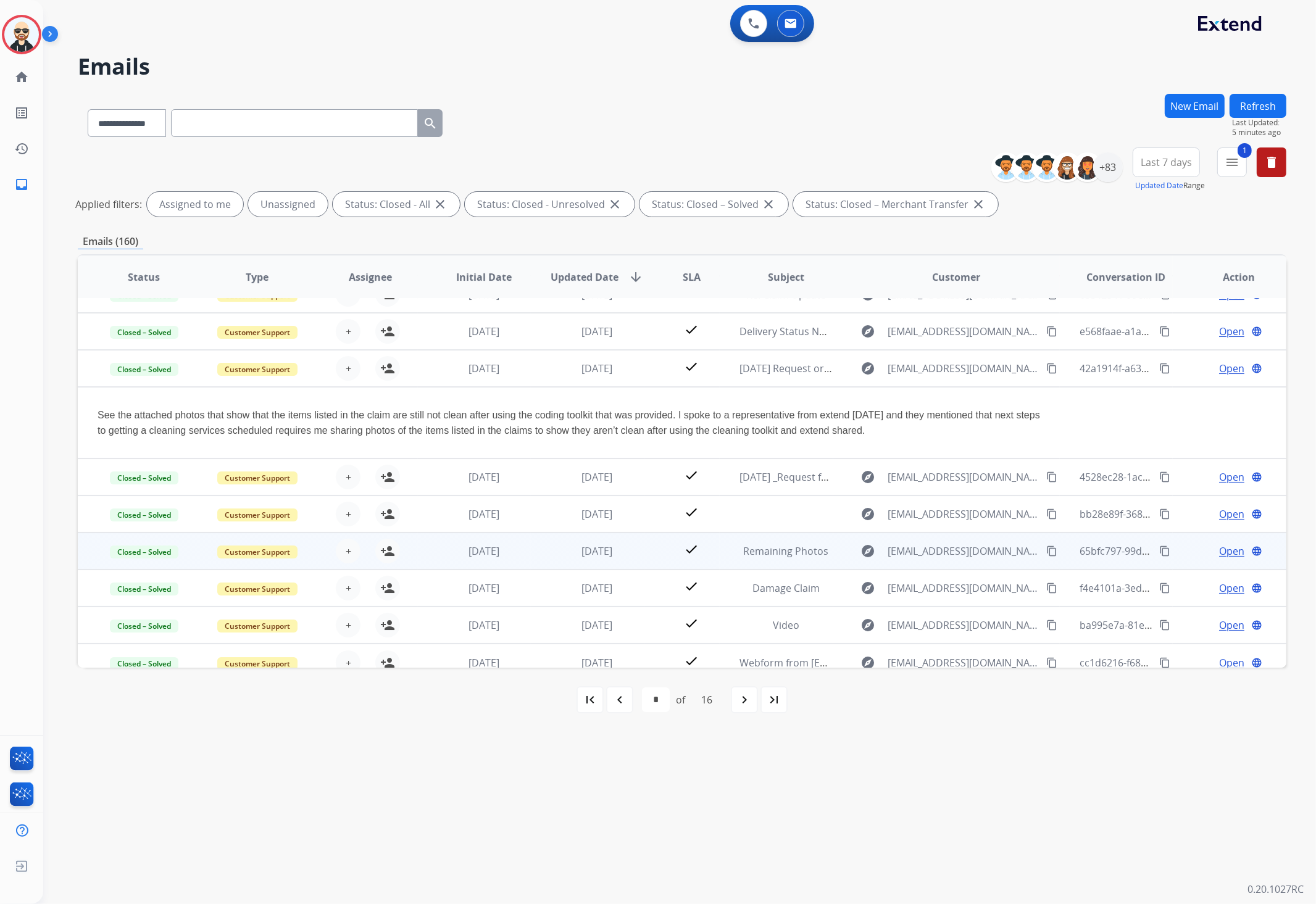
scroll to position [72, 0]
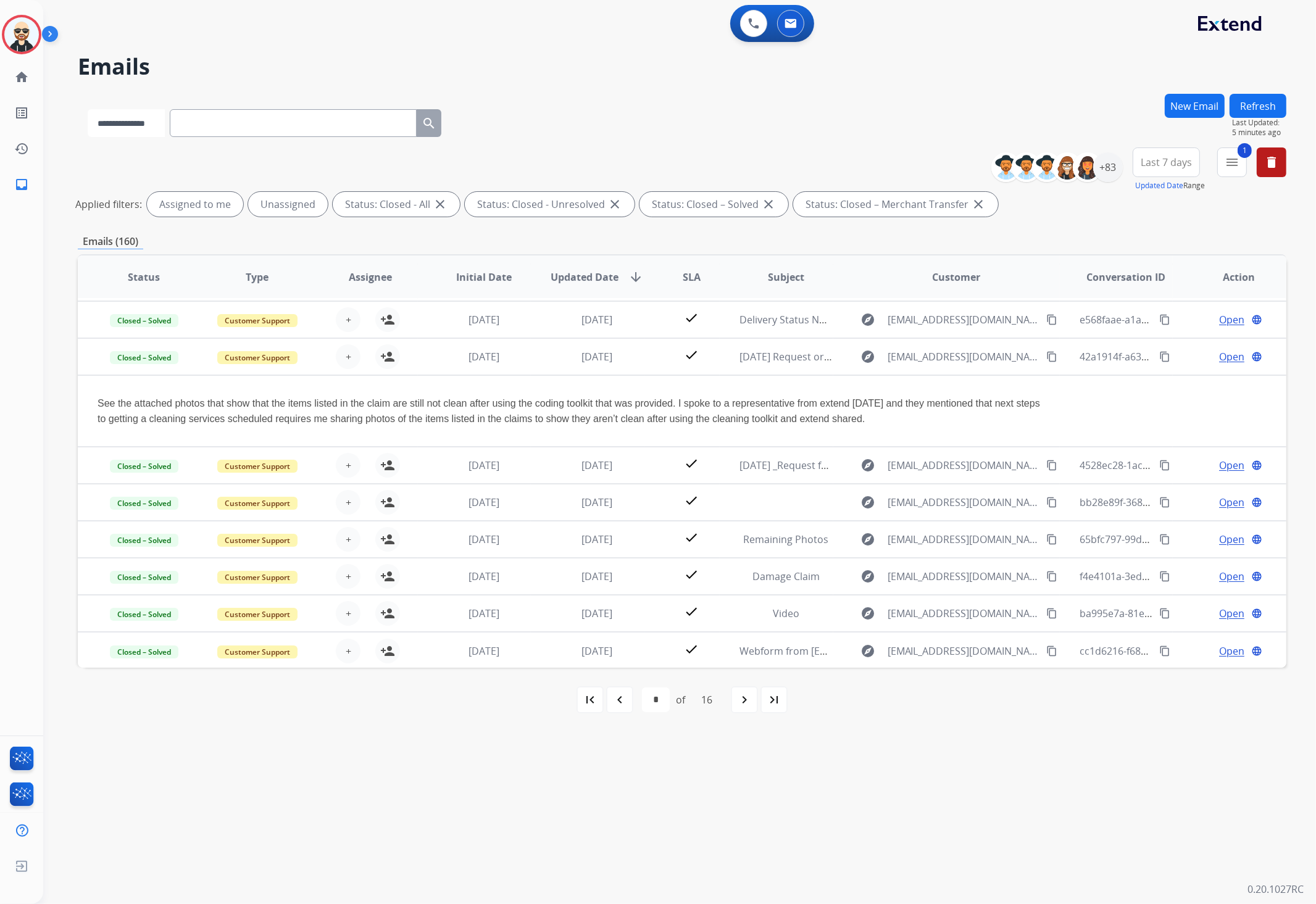
click at [148, 128] on select "**********" at bounding box center [125, 123] width 77 height 27
select select "**********"
click at [87, 109] on select "**********" at bounding box center [125, 123] width 77 height 27
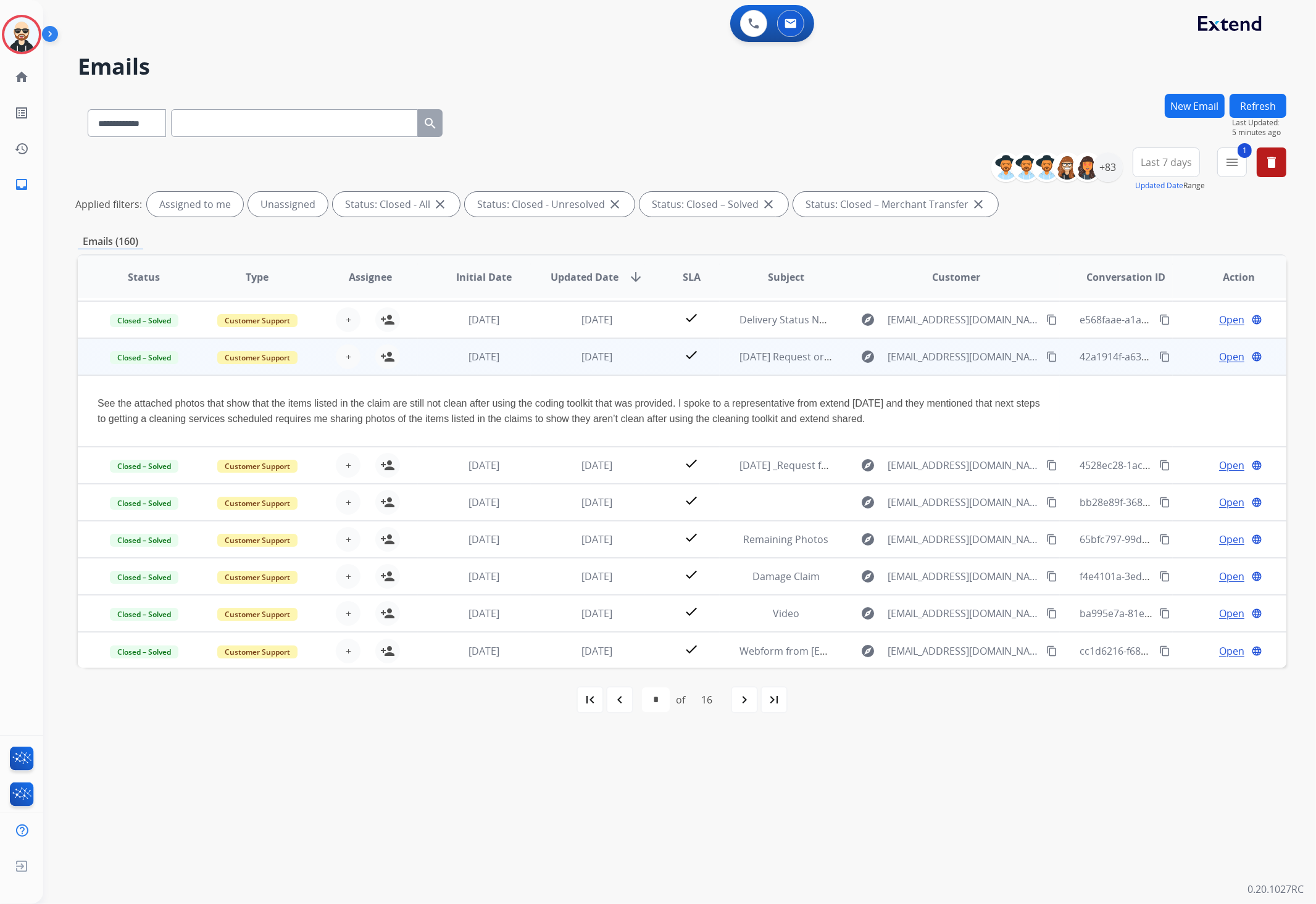
click at [1046, 354] on mat-icon "content_copy" at bounding box center [1052, 357] width 11 height 11
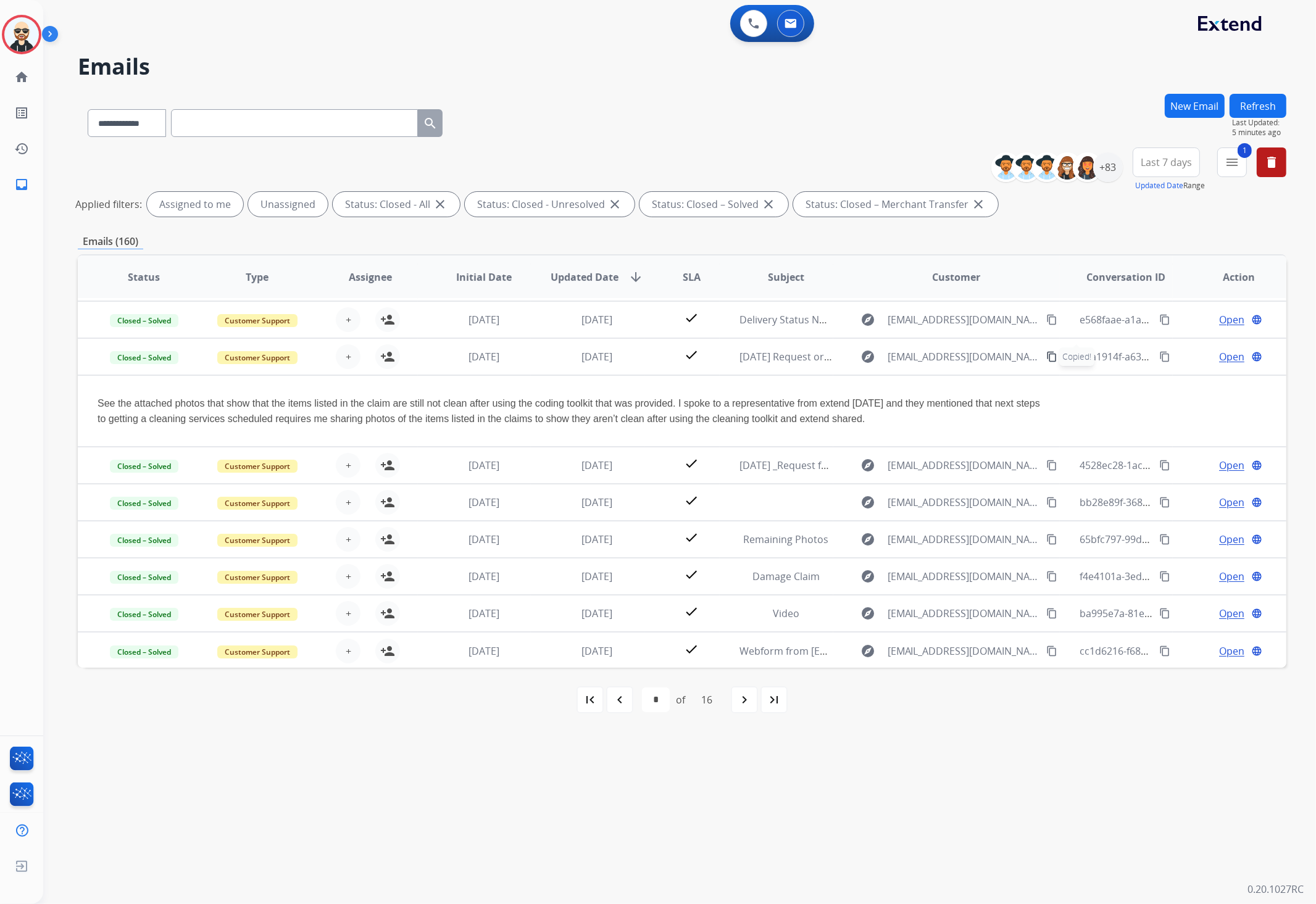
click at [334, 115] on input "text" at bounding box center [295, 123] width 247 height 27
paste input "**********"
type input "**********"
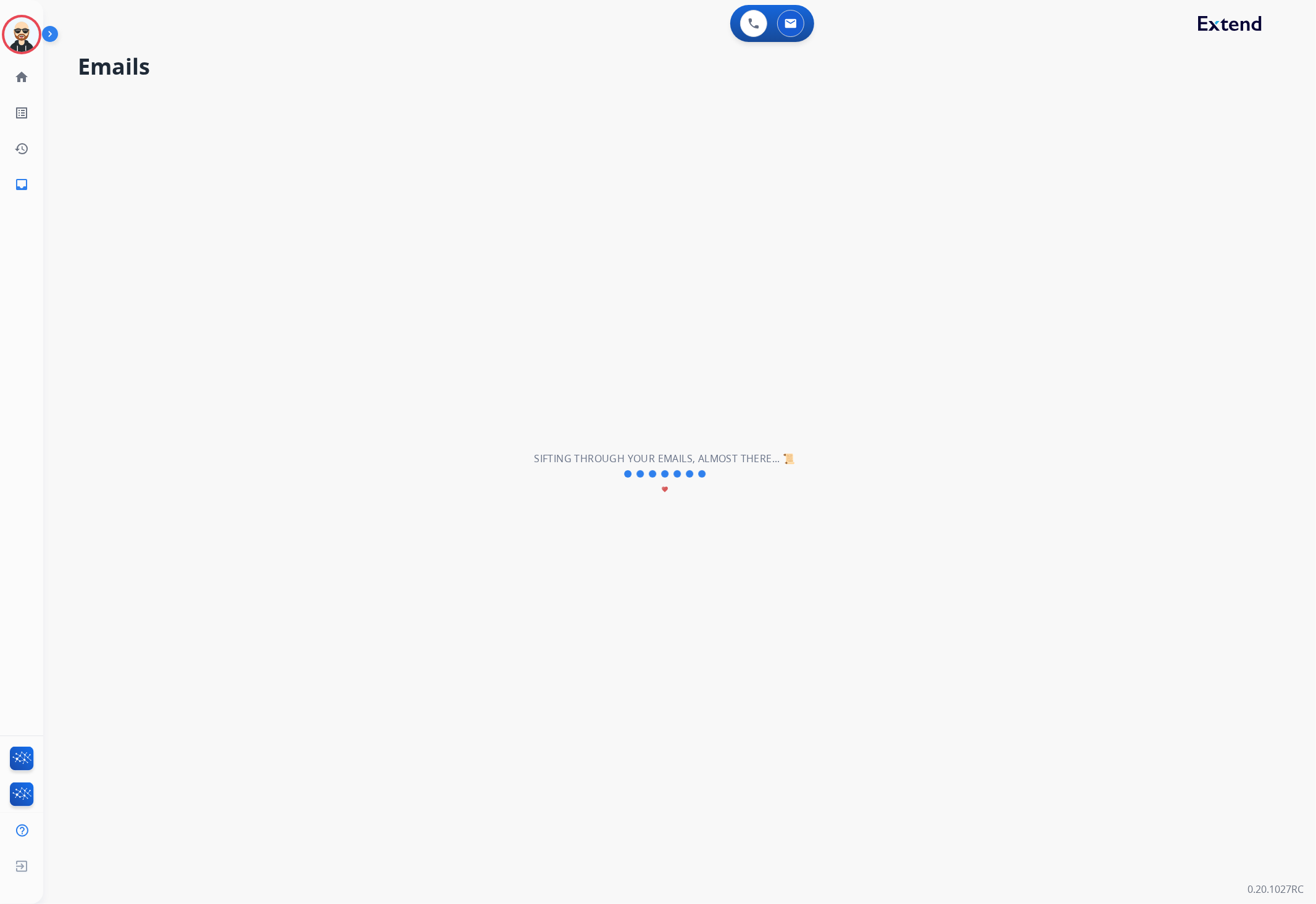
select select "*"
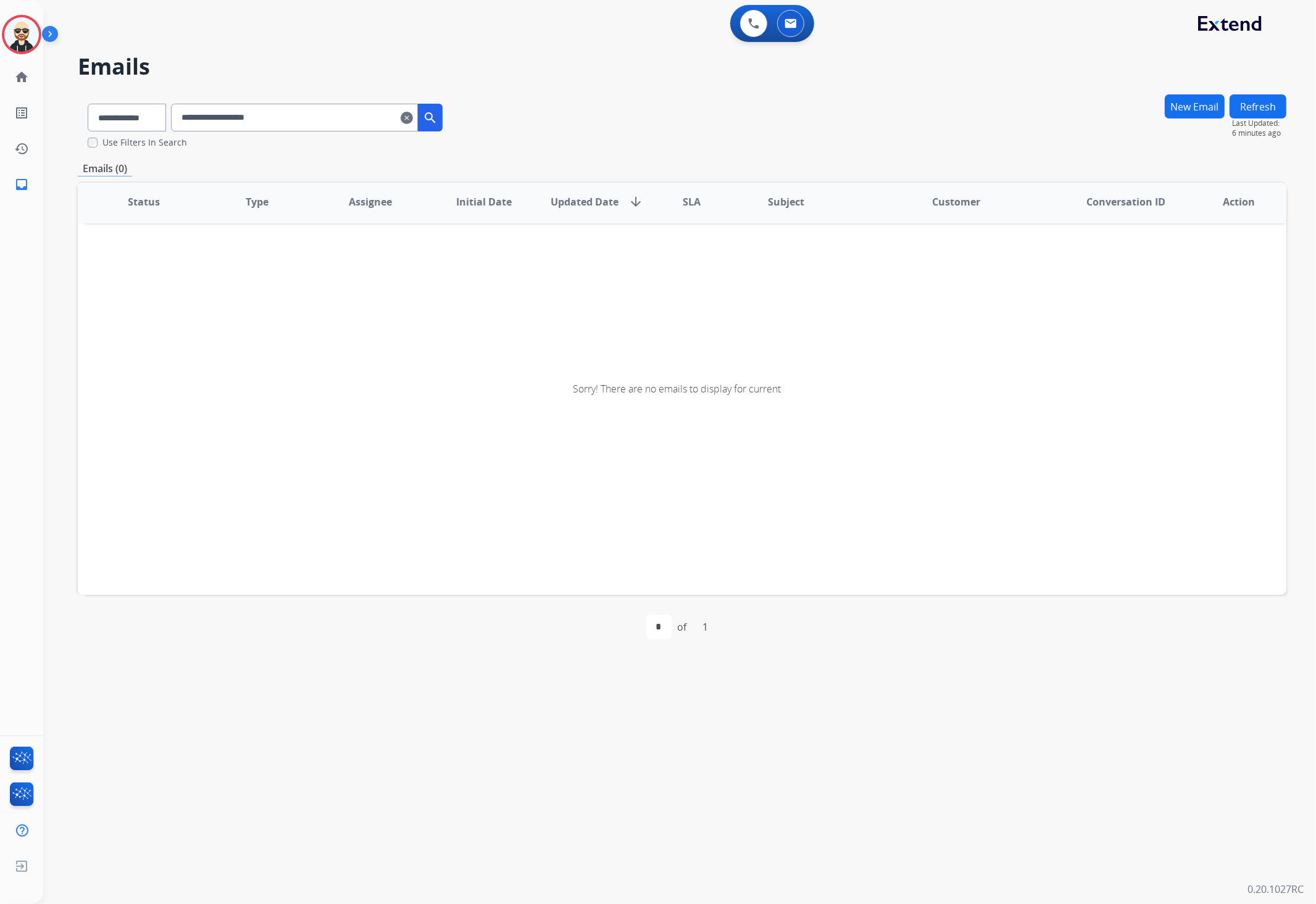
scroll to position [2, 0]
click at [306, 102] on div "**********" at bounding box center [265, 115] width 375 height 43
click at [278, 116] on input "**********" at bounding box center [295, 117] width 247 height 27
click at [141, 141] on label "Use Filters In Search" at bounding box center [145, 142] width 85 height 12
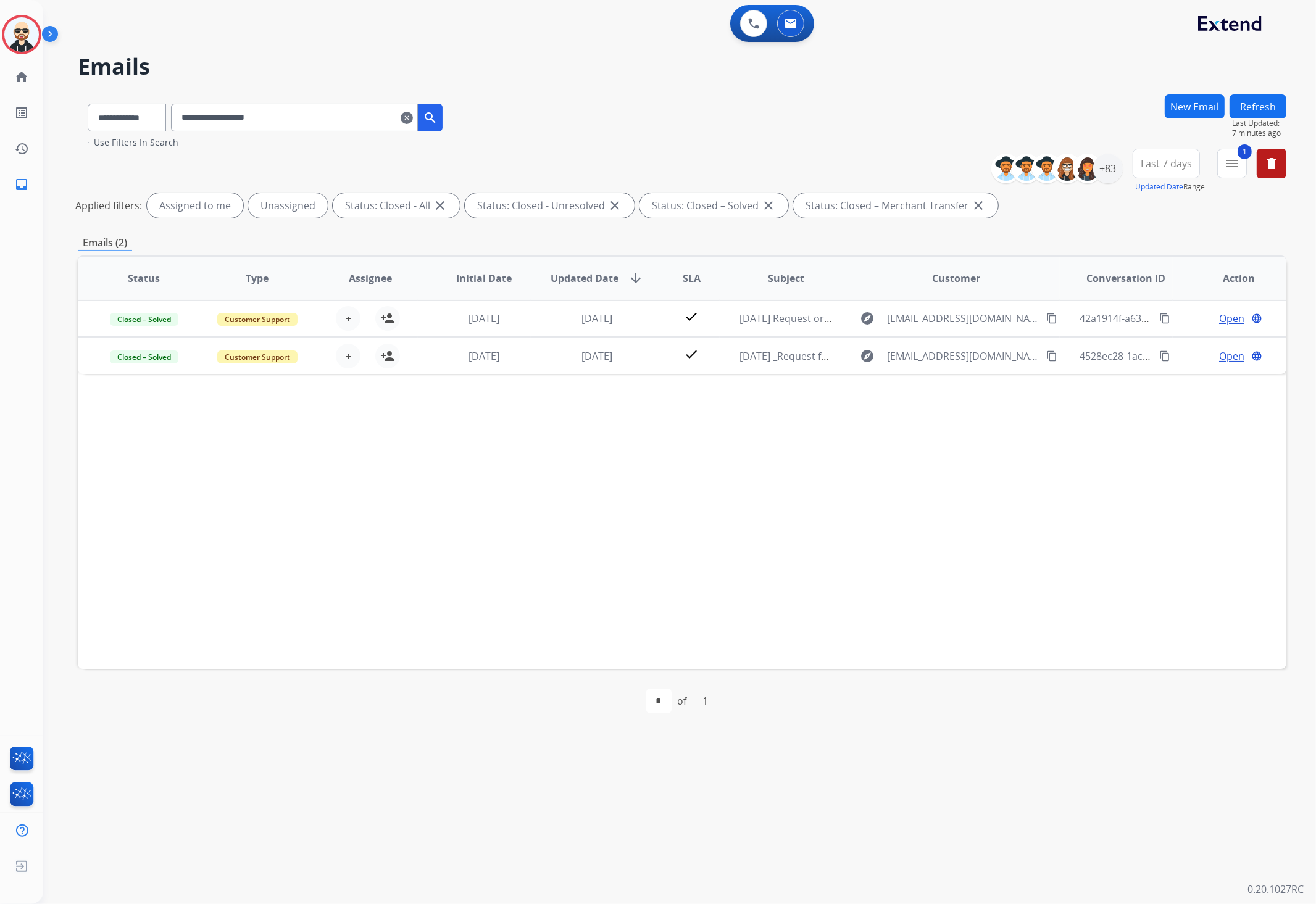
scroll to position [0, 0]
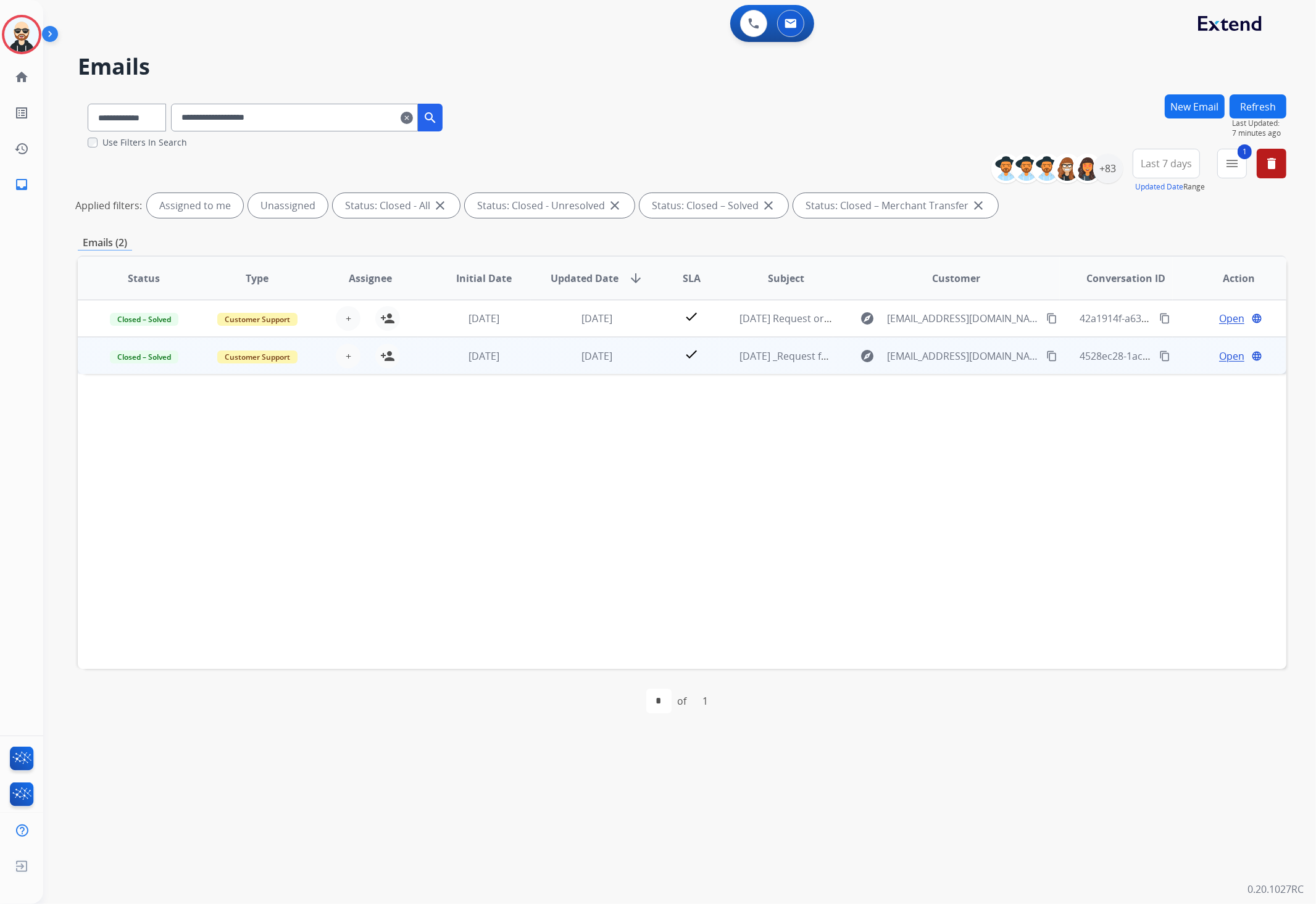
click at [544, 359] on td "[DATE]" at bounding box center [587, 355] width 114 height 37
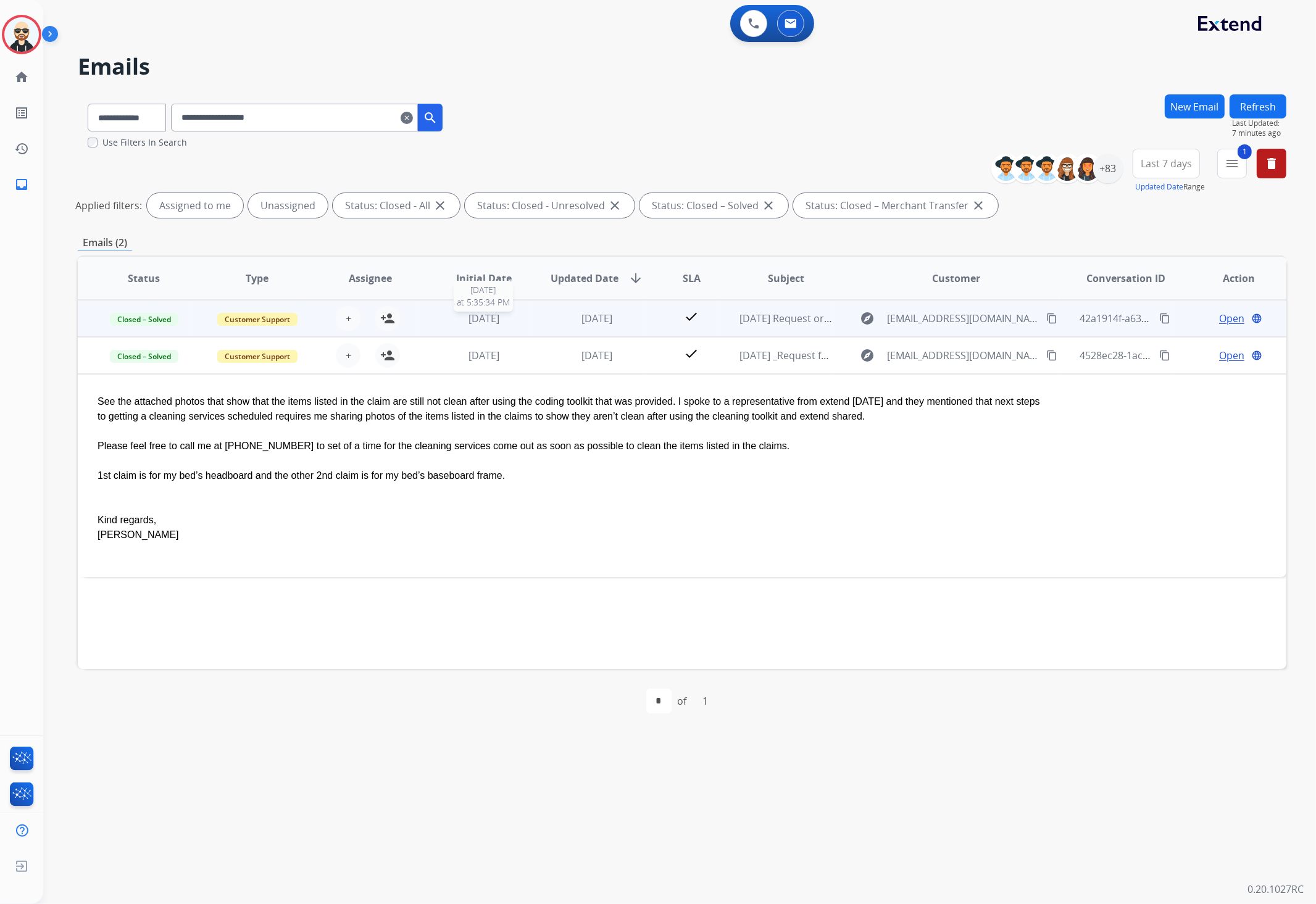
click at [523, 311] on div "[DATE]" at bounding box center [484, 318] width 93 height 15
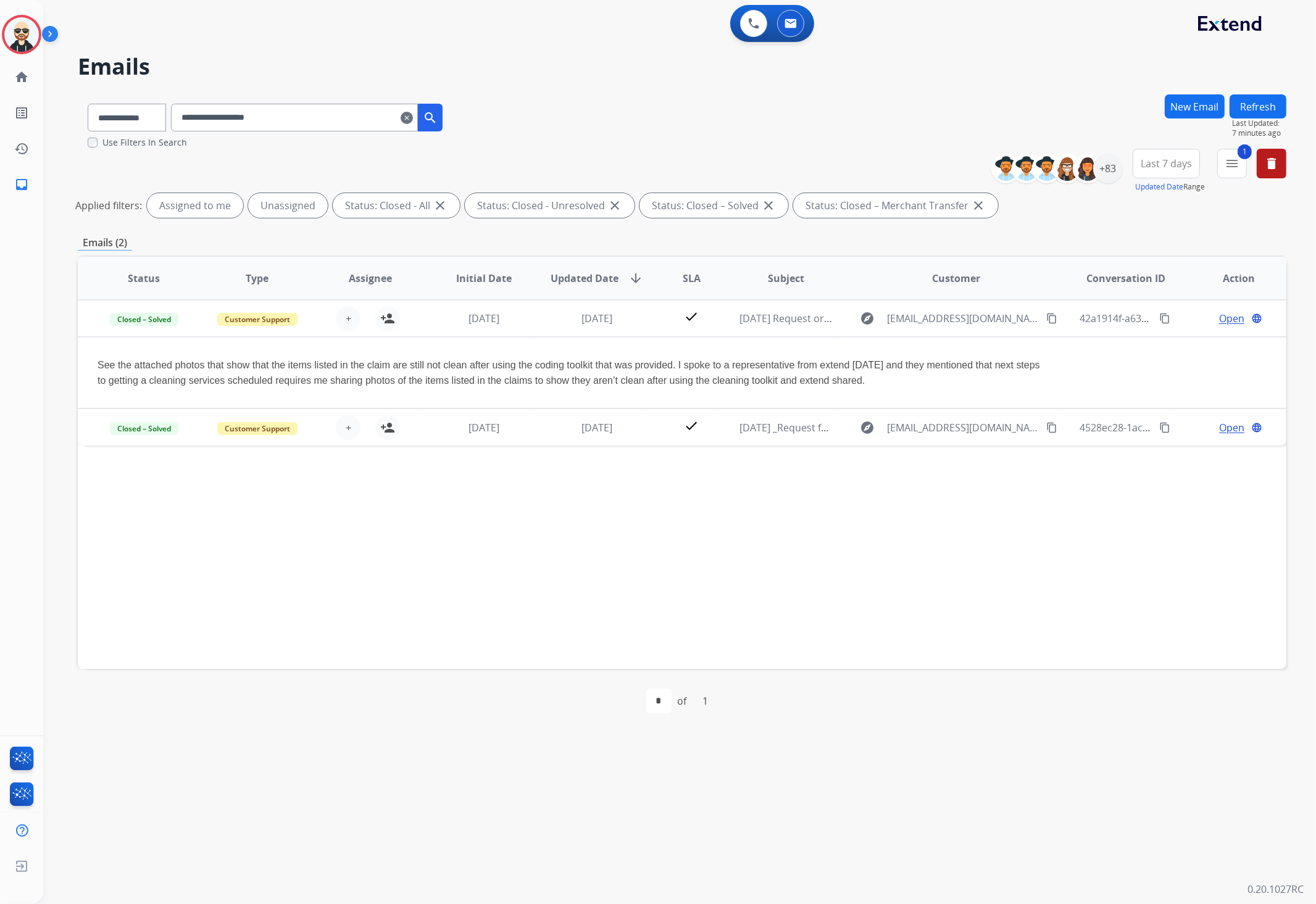
click at [1162, 162] on span "Last 7 days" at bounding box center [1166, 163] width 51 height 5
click at [1175, 308] on div "Last 90 days" at bounding box center [1162, 313] width 68 height 19
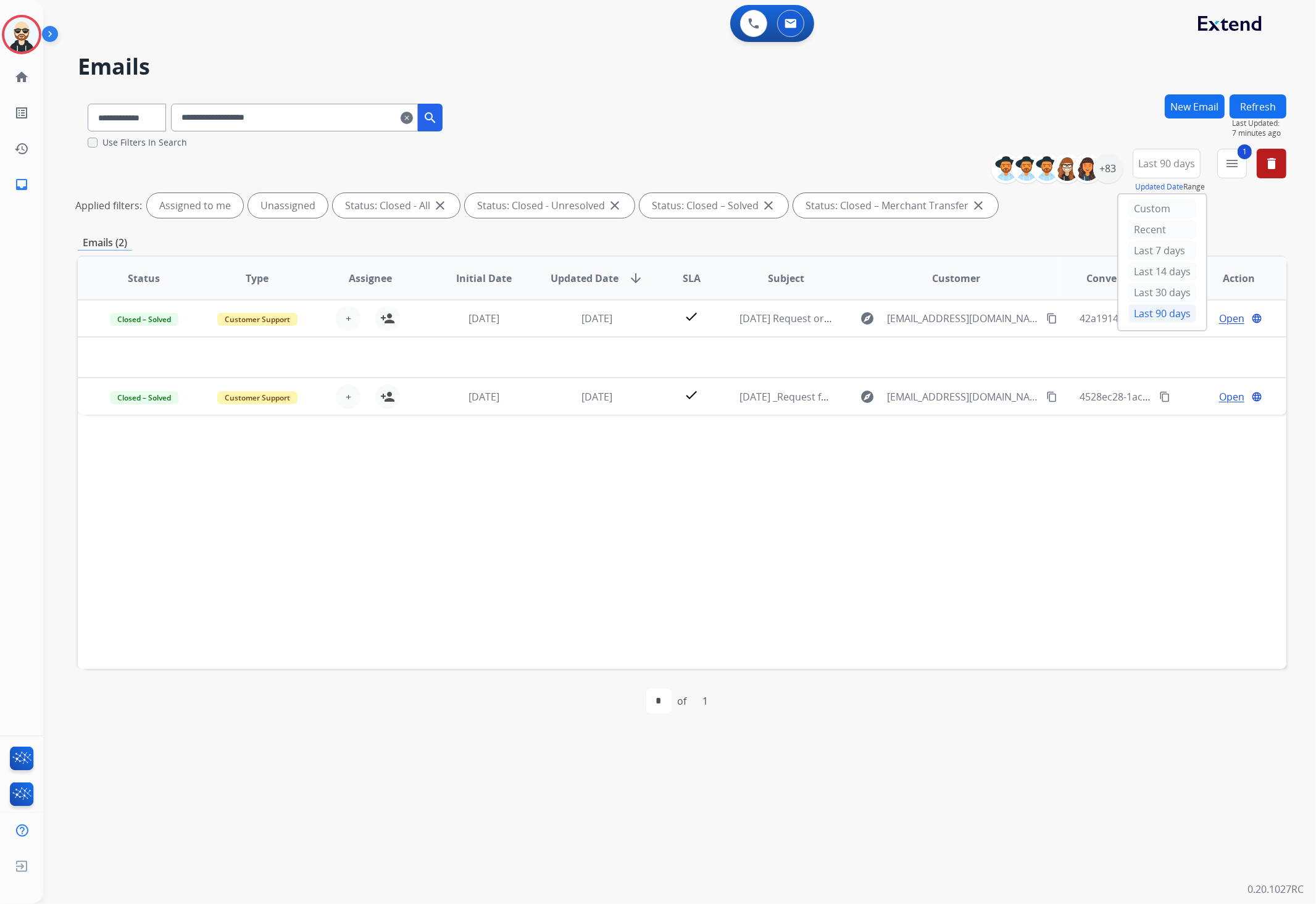
click at [893, 550] on div "Status Type Assignee Initial Date Updated Date arrow_downward SLA Subject Custo…" at bounding box center [682, 462] width 1209 height 414
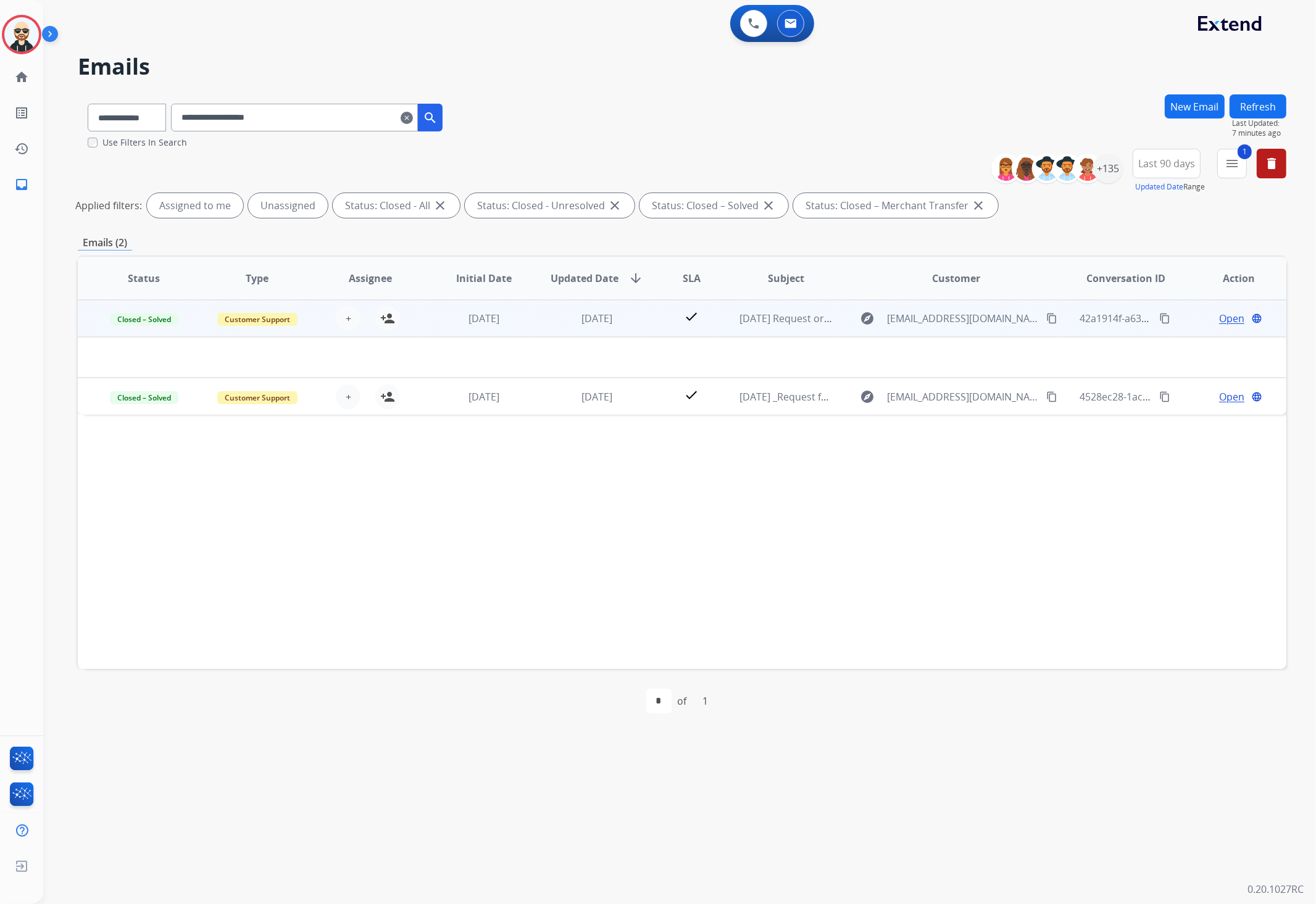
click at [492, 358] on td at bounding box center [568, 357] width 982 height 40
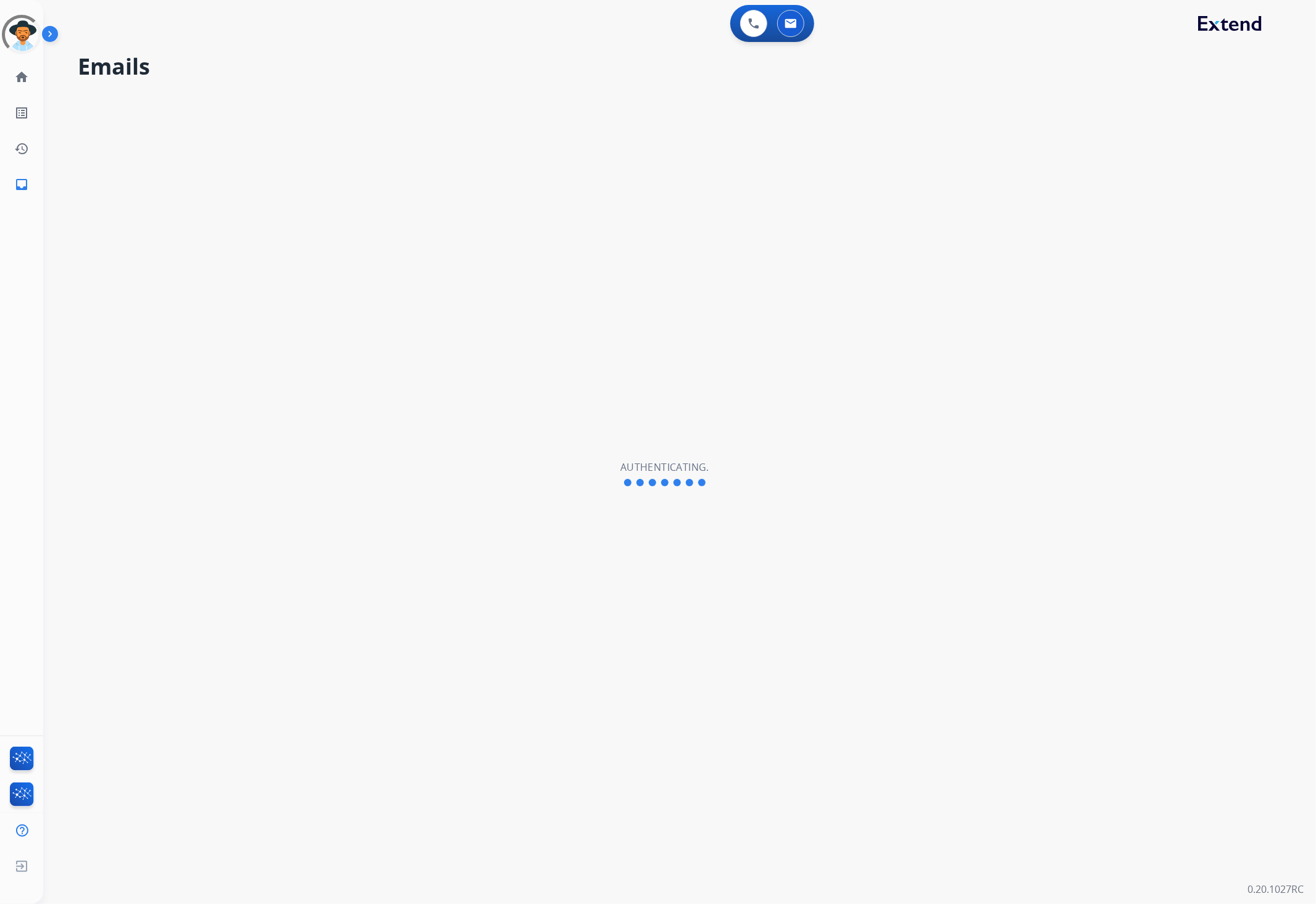
select select "**********"
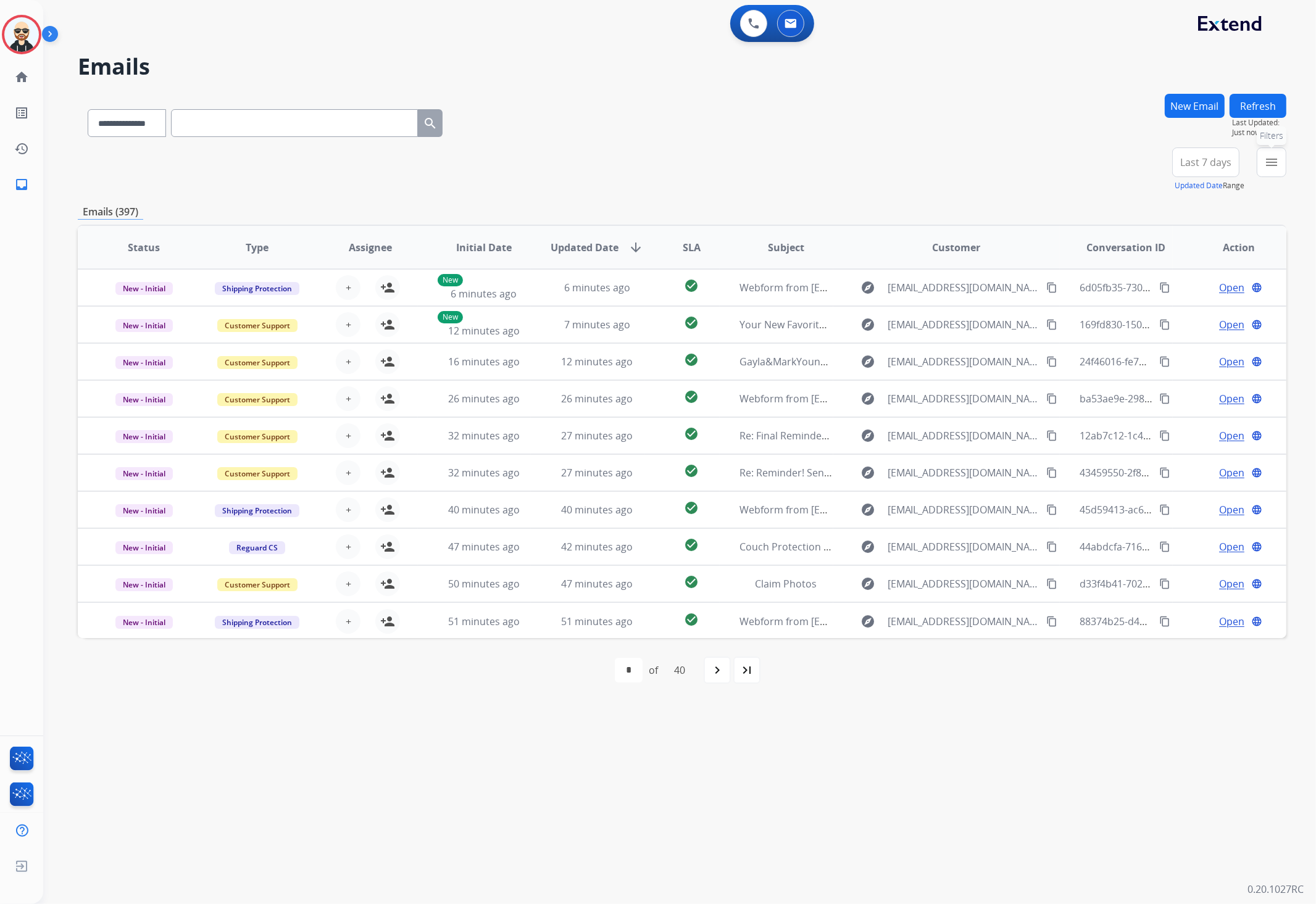
click at [1269, 163] on mat-icon "menu" at bounding box center [1271, 162] width 15 height 15
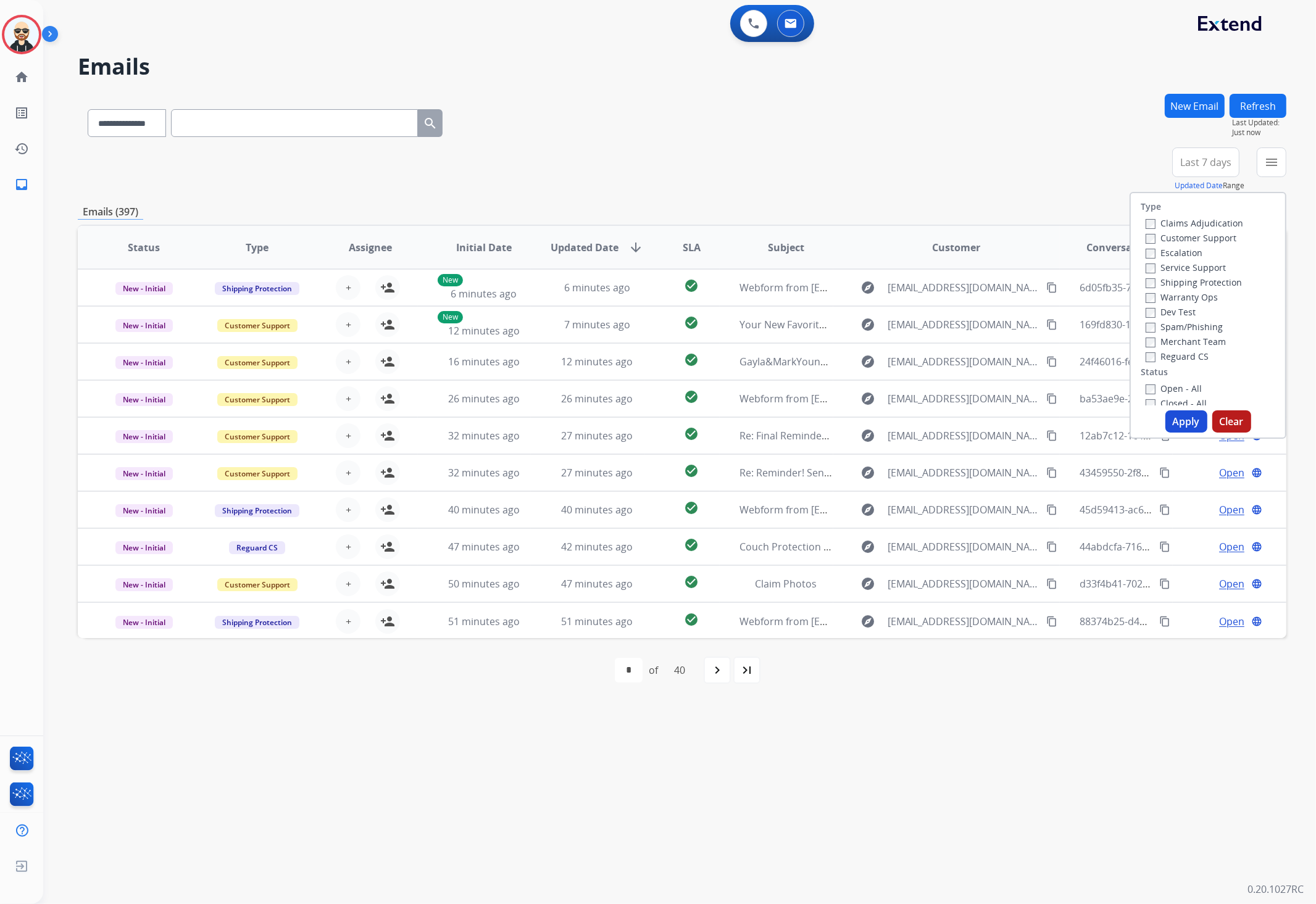
click at [1186, 399] on label "Closed - All" at bounding box center [1176, 403] width 61 height 12
click at [1180, 424] on button "Apply" at bounding box center [1186, 421] width 42 height 22
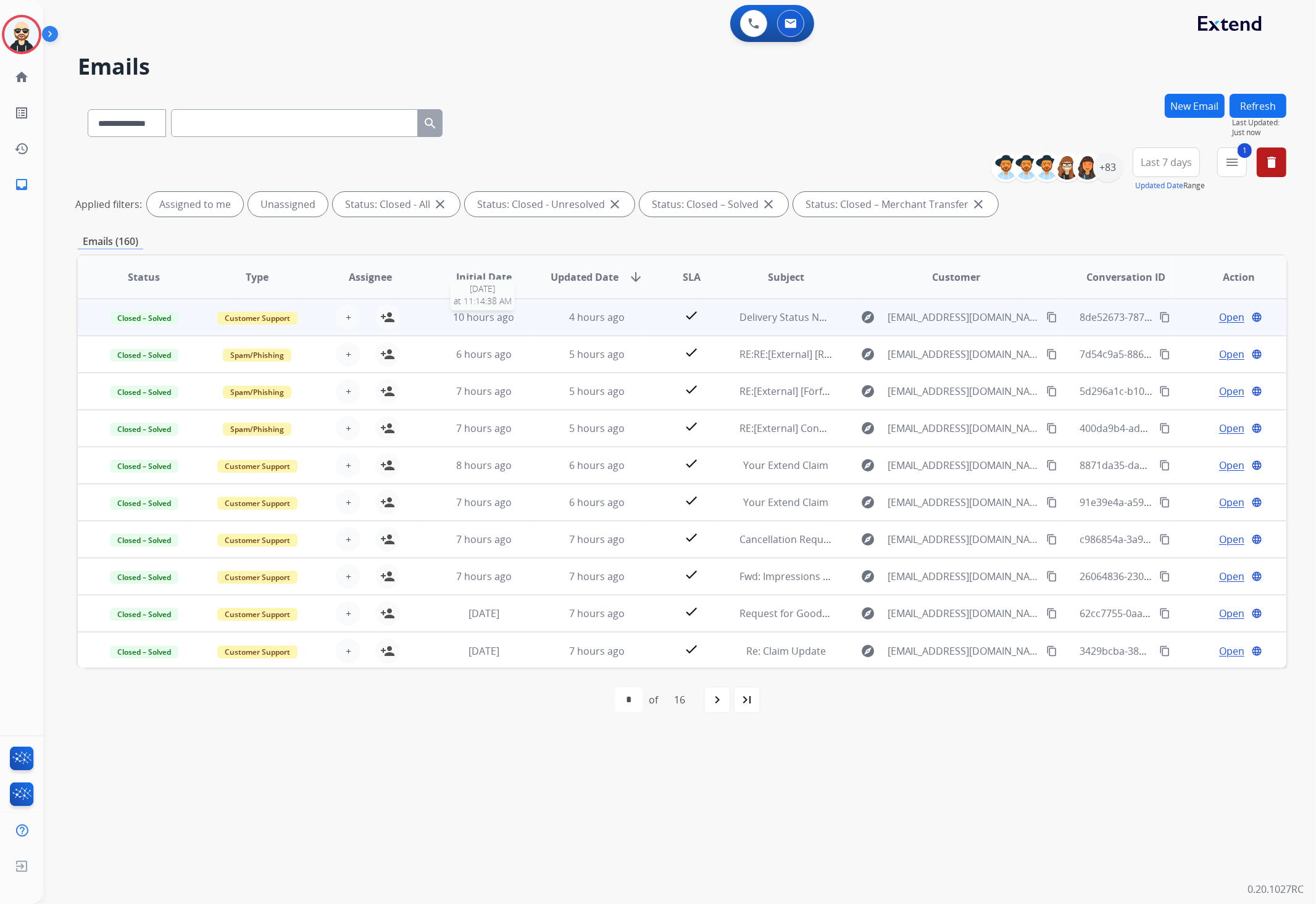
click at [489, 321] on span "10 hours ago" at bounding box center [484, 317] width 61 height 14
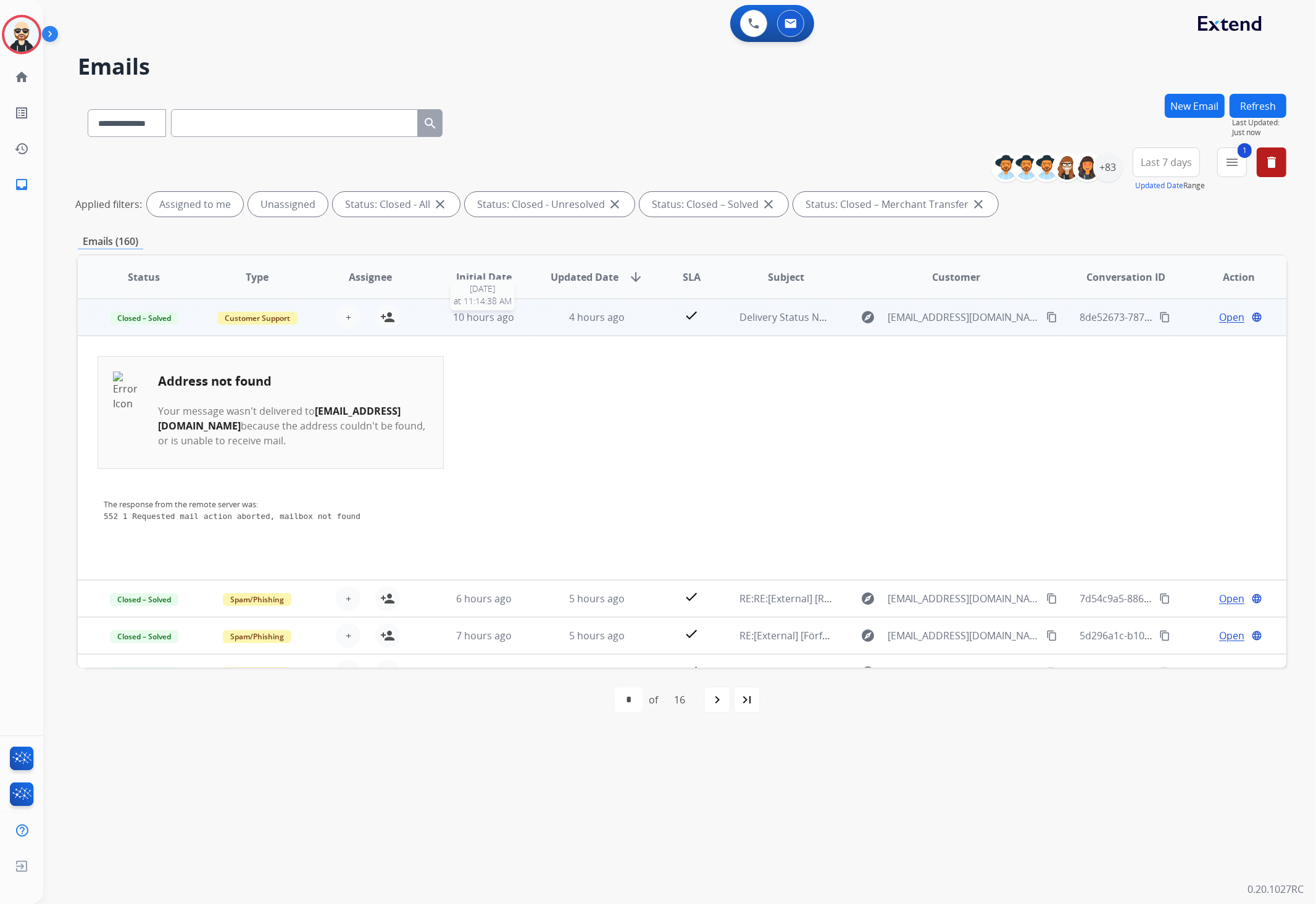
scroll to position [229, 0]
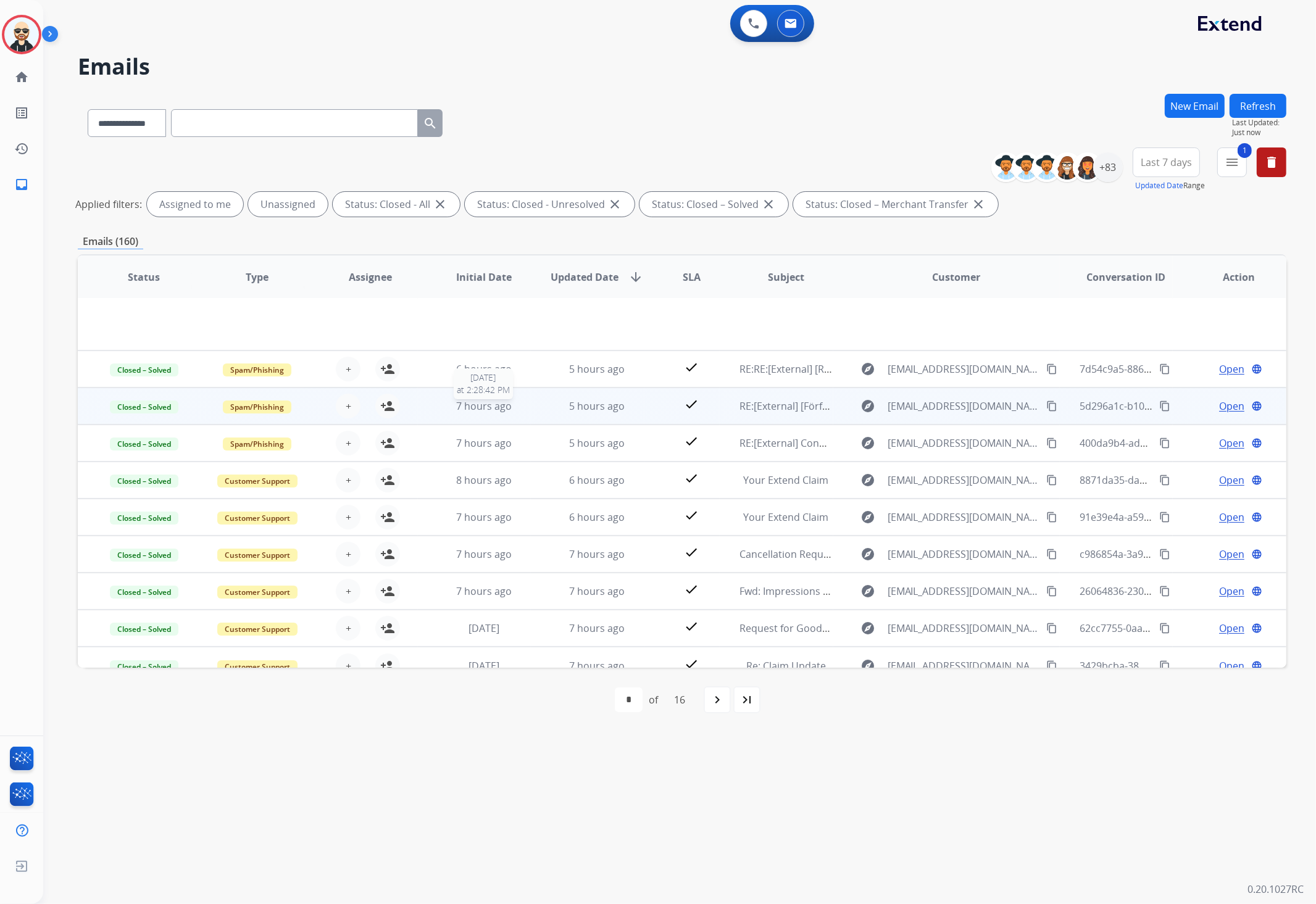
click at [498, 405] on span "7 hours ago" at bounding box center [483, 406] width 56 height 14
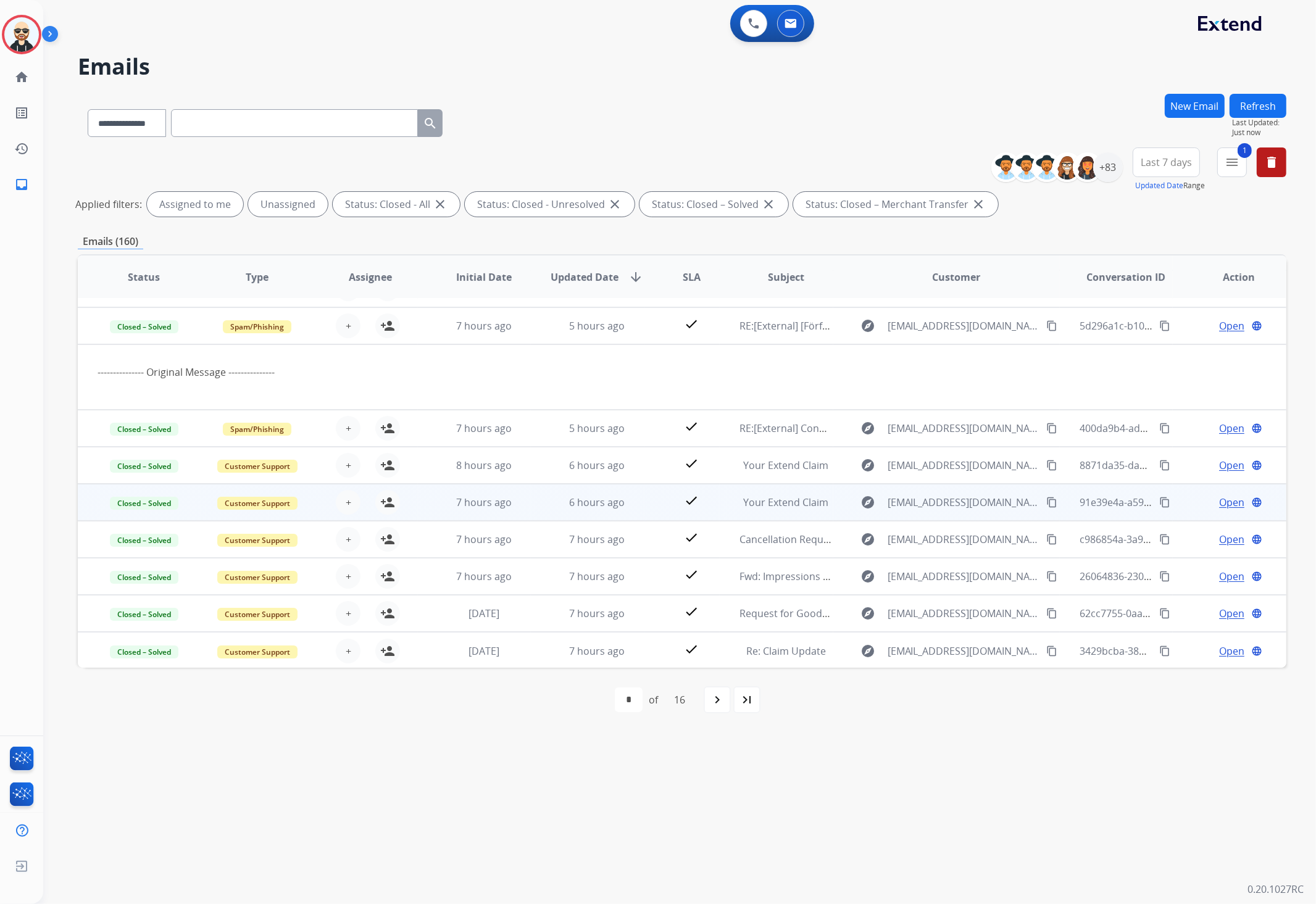
scroll to position [65, 0]
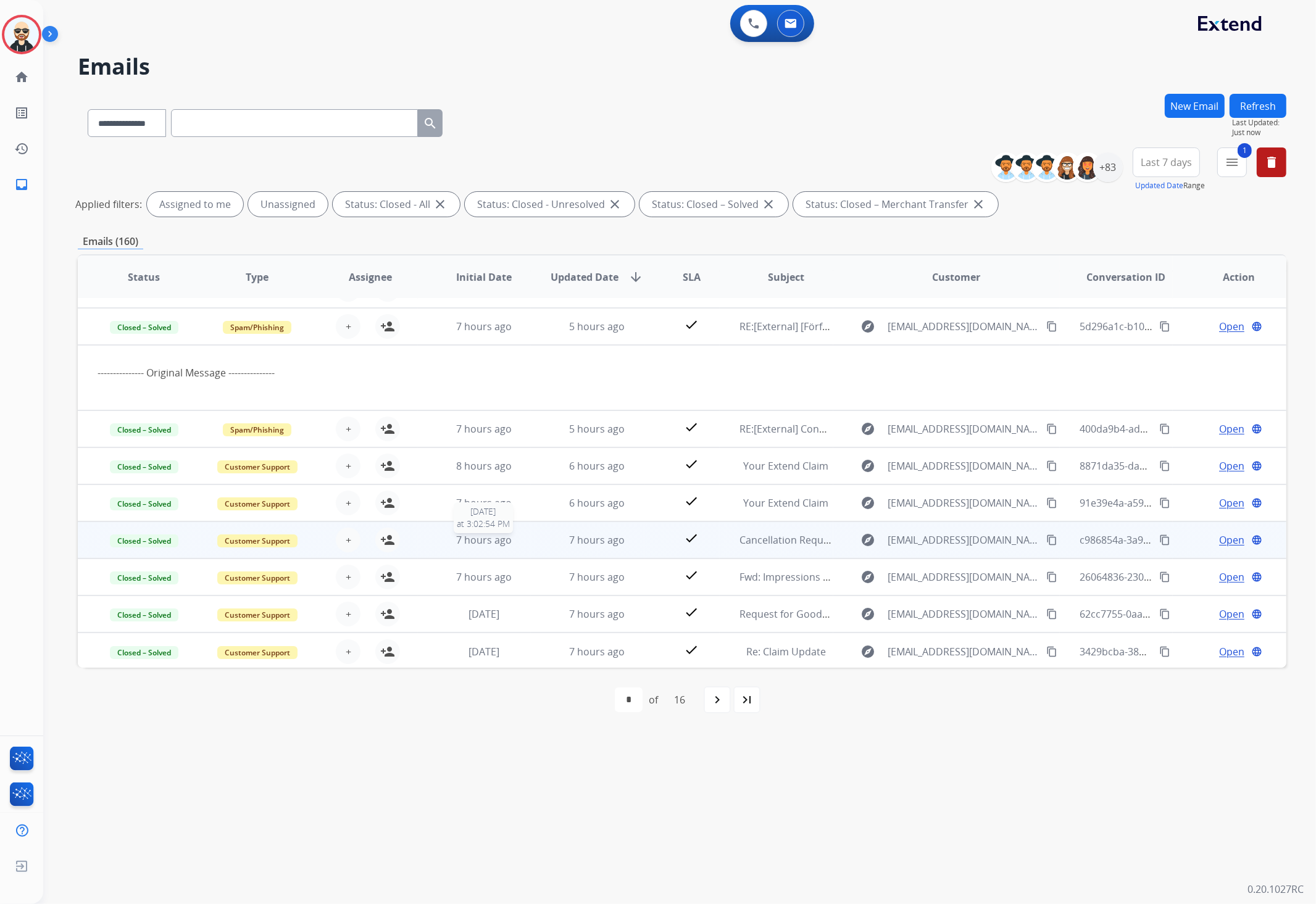
click at [501, 534] on span "7 hours ago" at bounding box center [483, 540] width 56 height 14
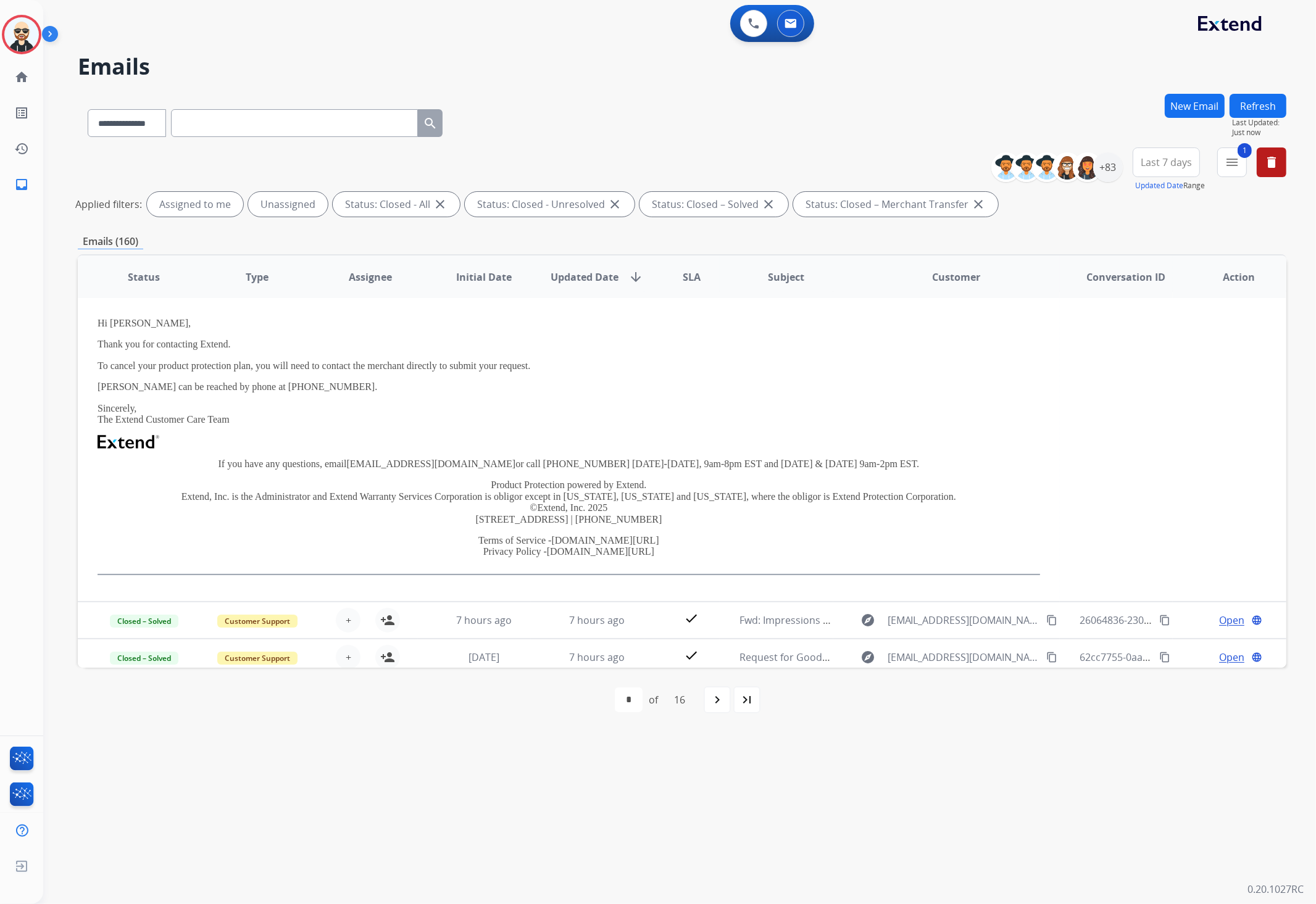
scroll to position [310, 0]
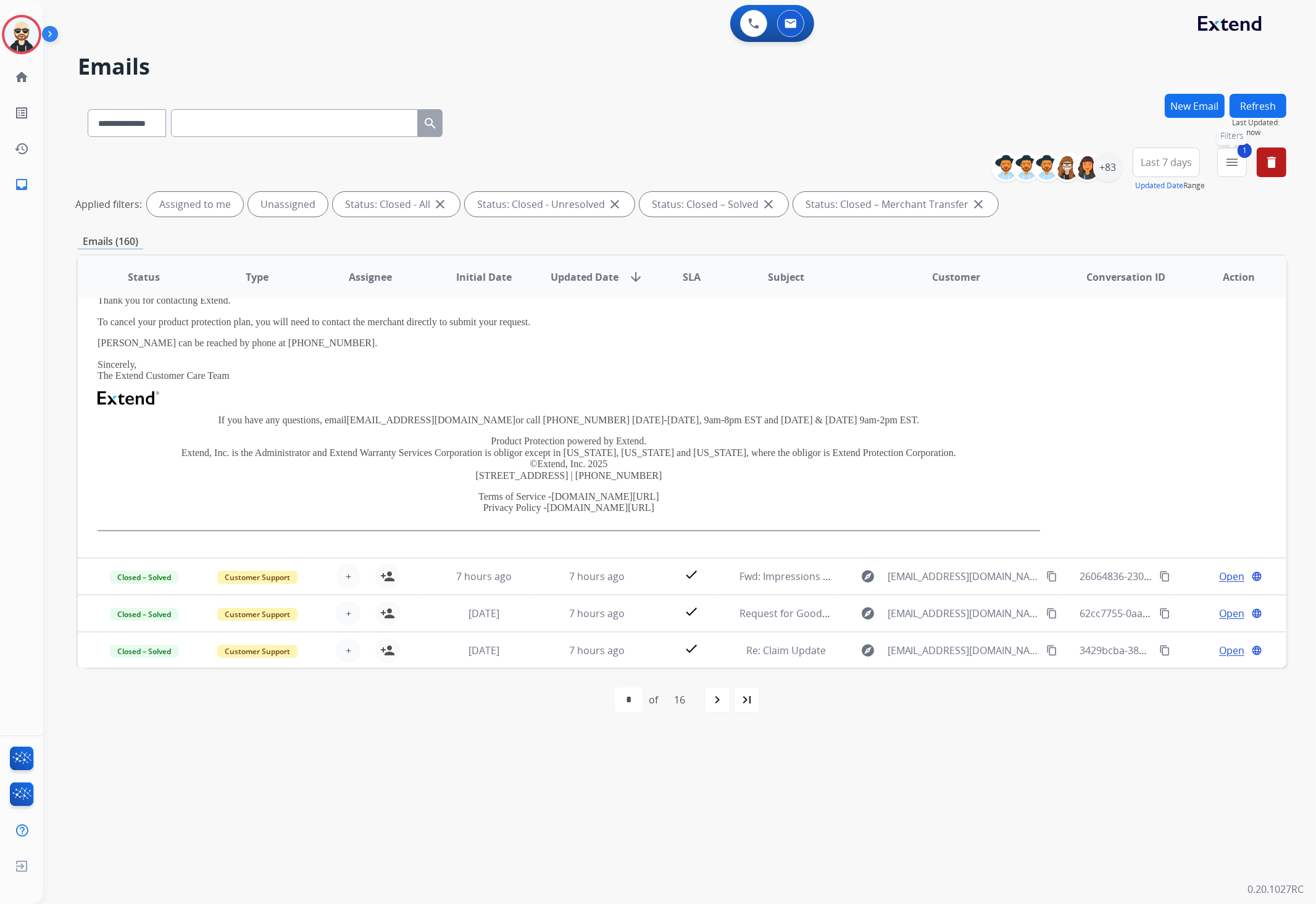
click at [1230, 166] on mat-icon "menu" at bounding box center [1232, 162] width 15 height 15
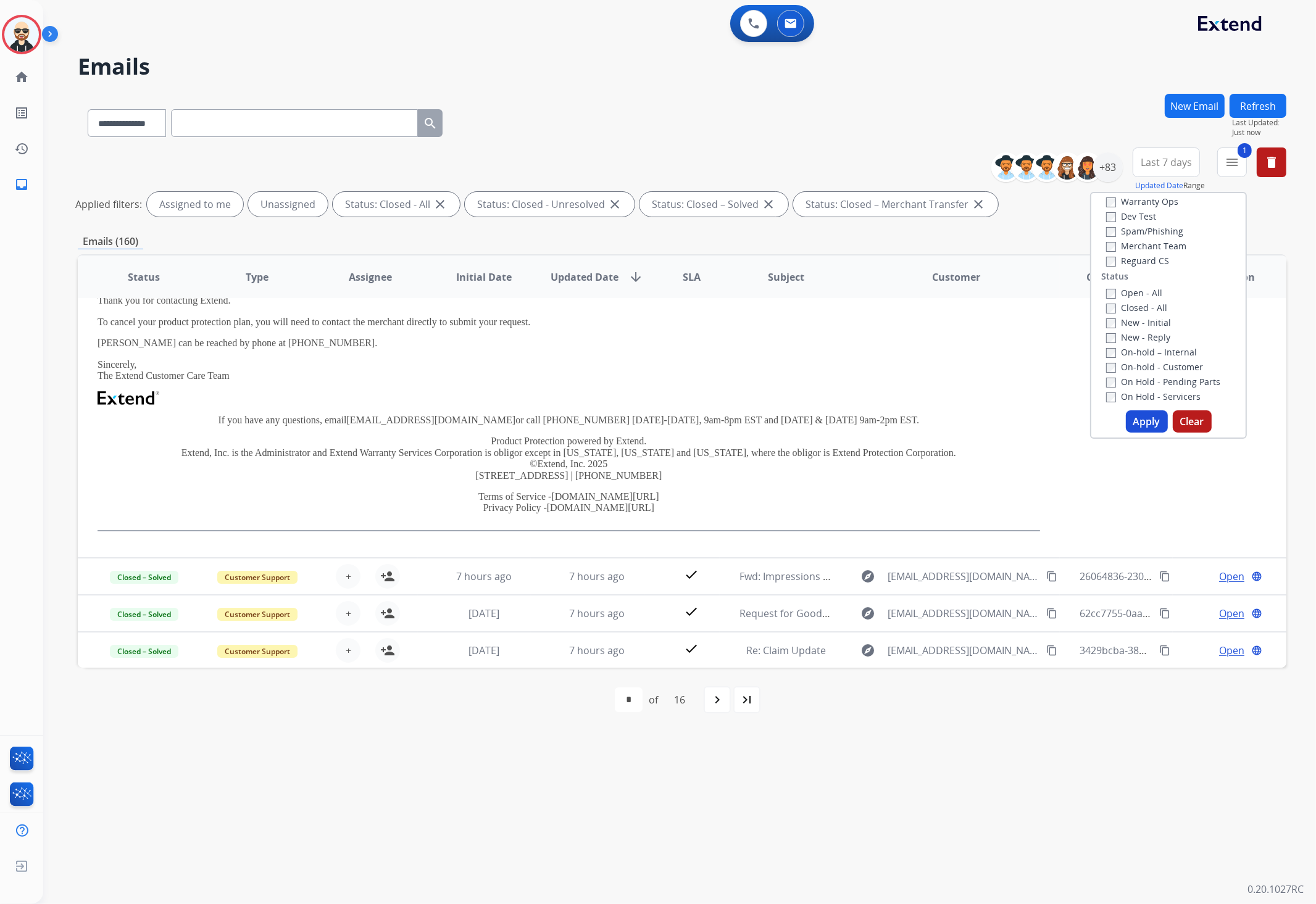
scroll to position [0, 0]
drag, startPoint x: 1184, startPoint y: 418, endPoint x: 1183, endPoint y: 348, distance: 70.0
click at [1193, 349] on div "Type Claims Adjudication Customer Support Escalation Service Support Shipping P…" at bounding box center [1168, 316] width 157 height 247
click at [1146, 417] on button "Apply" at bounding box center [1146, 421] width 42 height 22
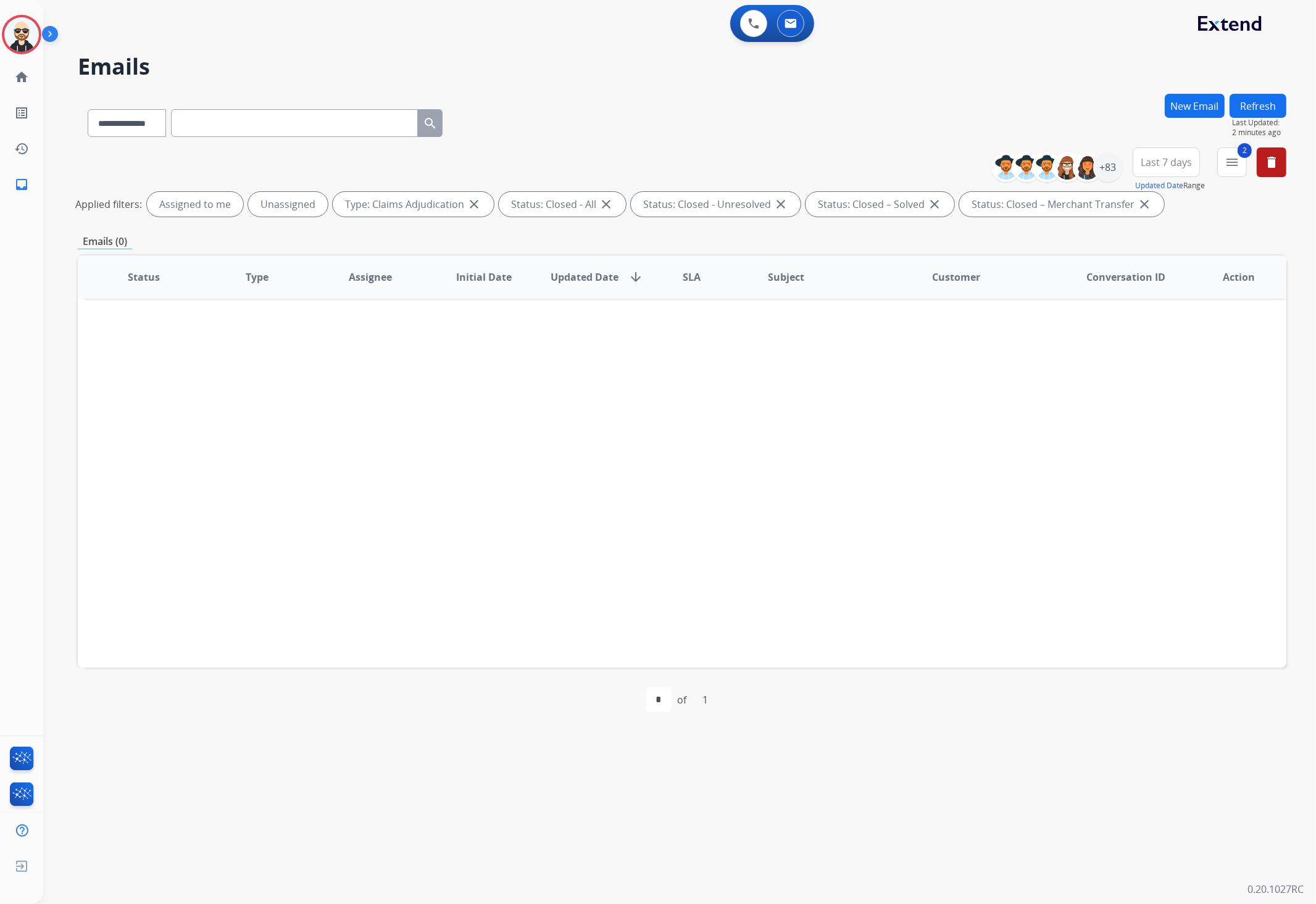
click at [1177, 165] on span "Last 7 days" at bounding box center [1166, 162] width 51 height 5
click at [1171, 316] on div "Last 90 days" at bounding box center [1162, 312] width 68 height 19
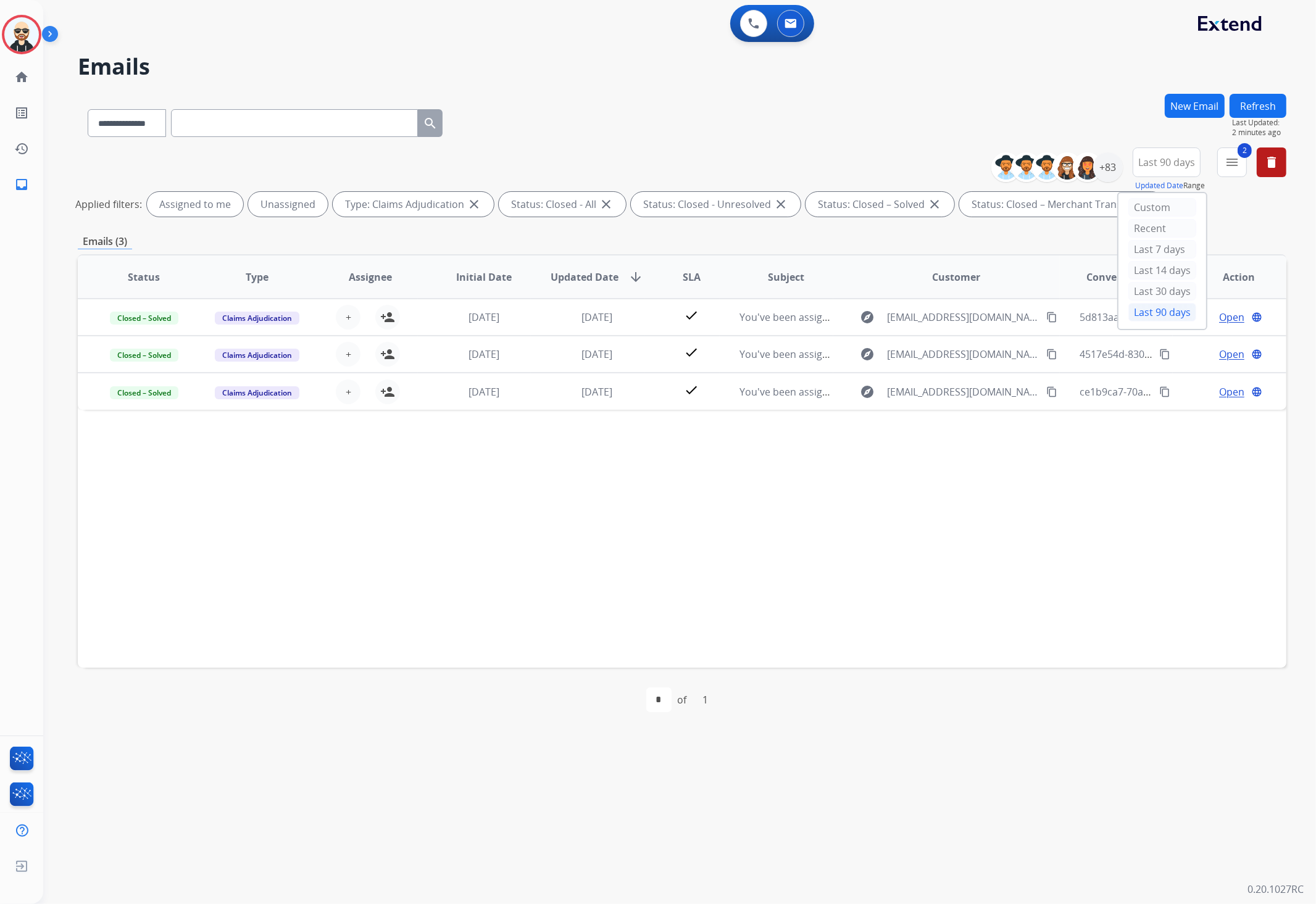
drag, startPoint x: 620, startPoint y: 495, endPoint x: 601, endPoint y: 507, distance: 22.5
click at [617, 497] on div "Status Type Assignee Initial Date Updated Date arrow_downward SLA Subject Custo…" at bounding box center [682, 461] width 1209 height 414
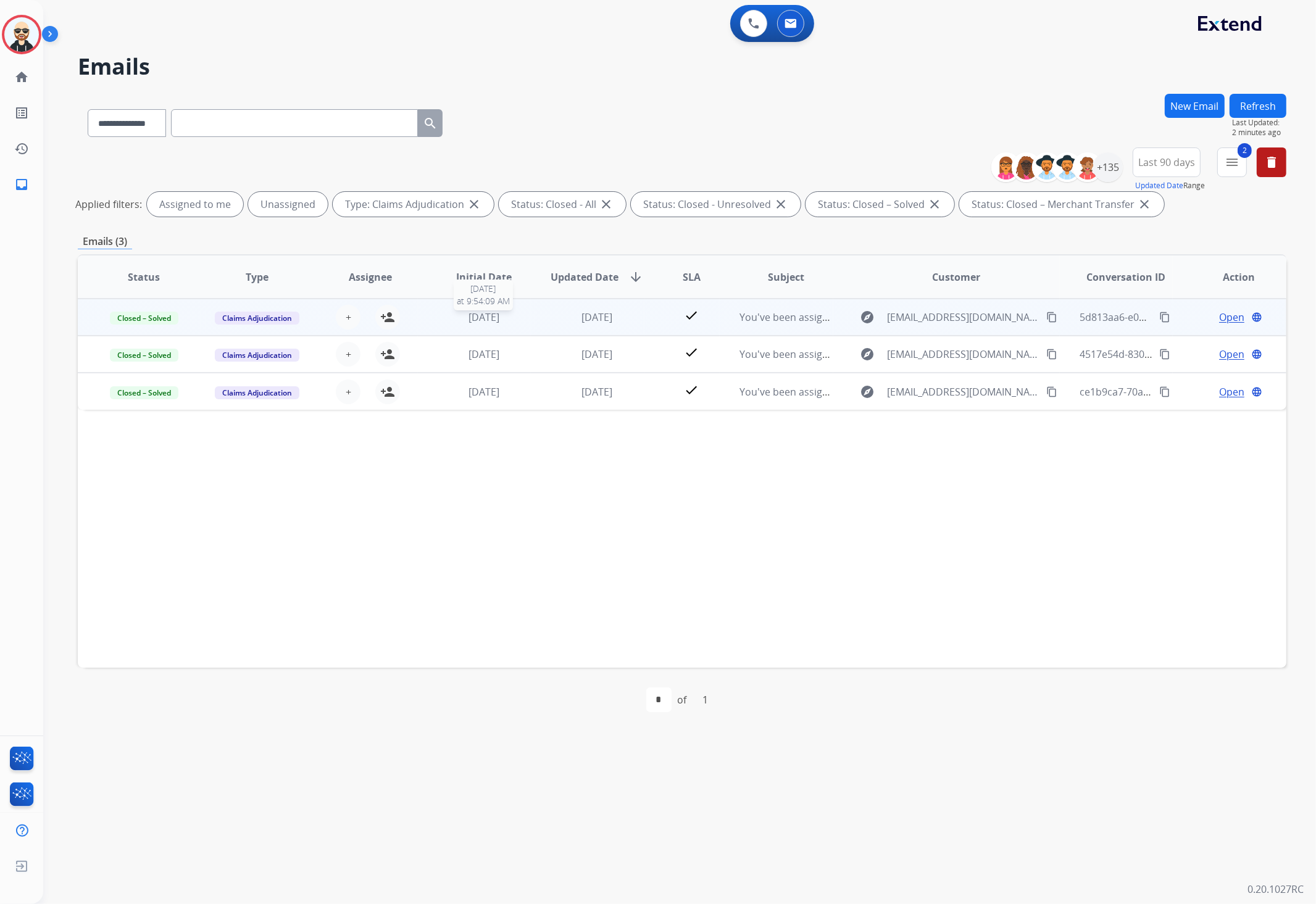
click at [481, 317] on span "1 month ago" at bounding box center [484, 317] width 31 height 14
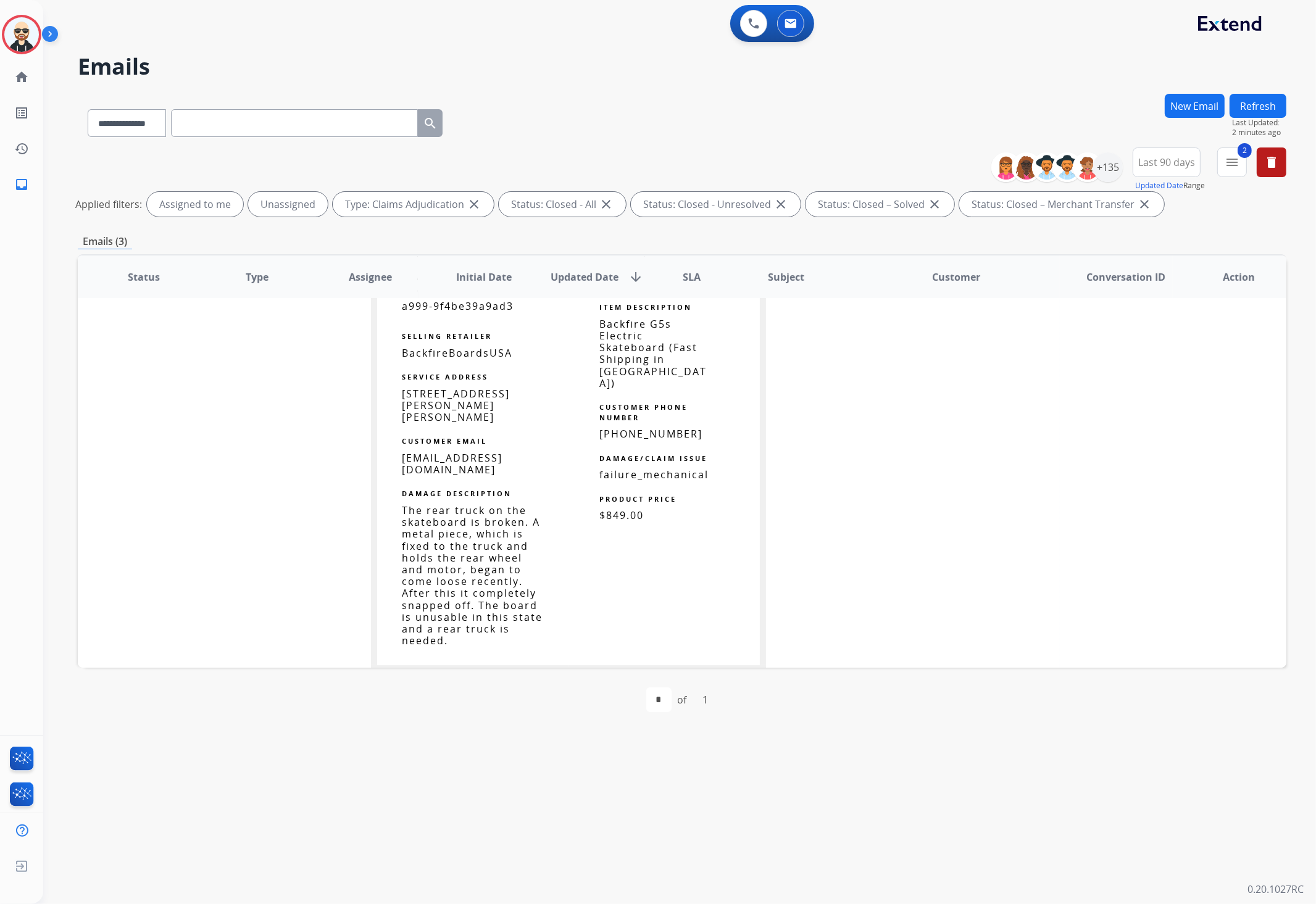
scroll to position [1133, 0]
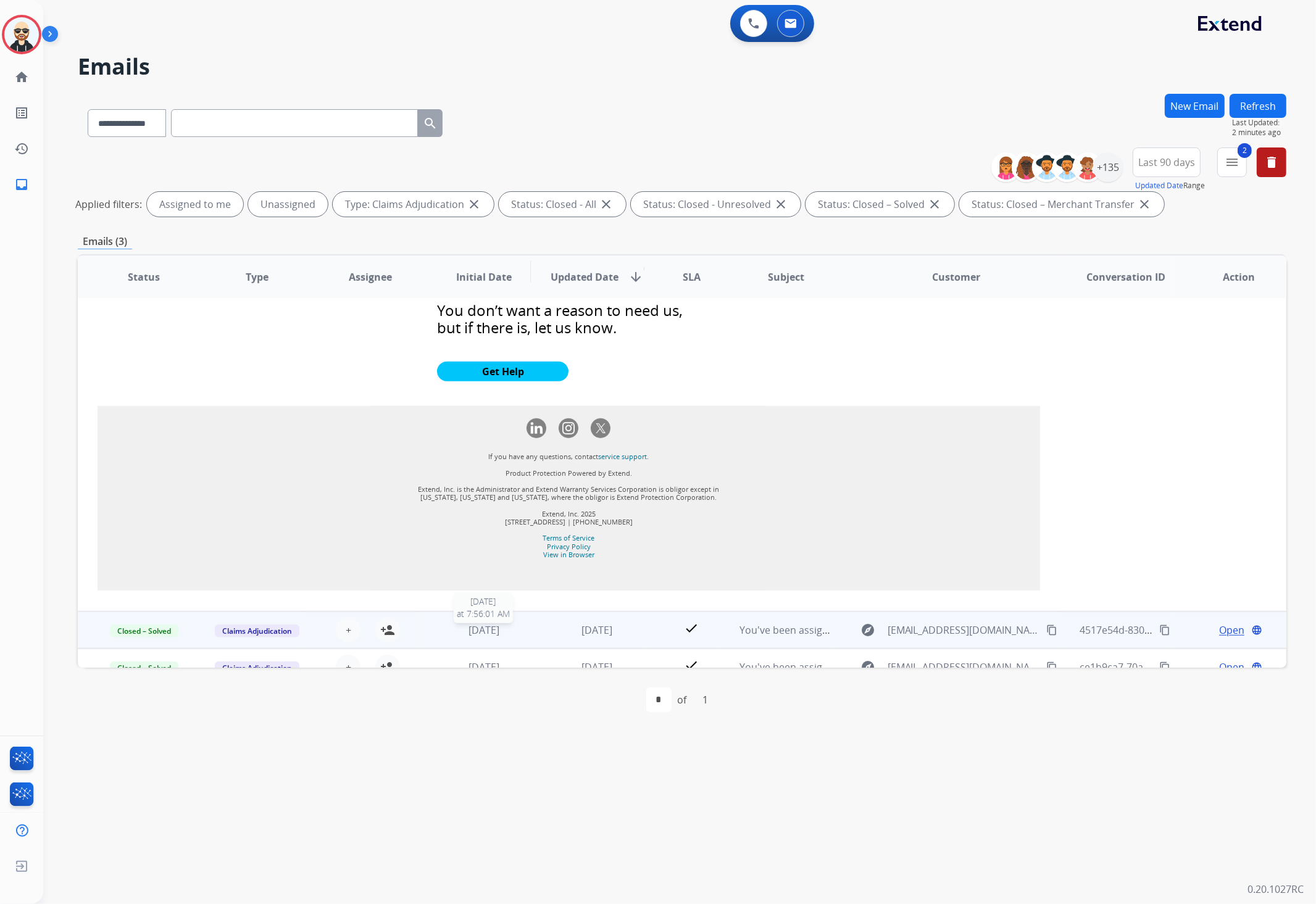
click at [498, 624] on span "2 months ago" at bounding box center [484, 630] width 31 height 14
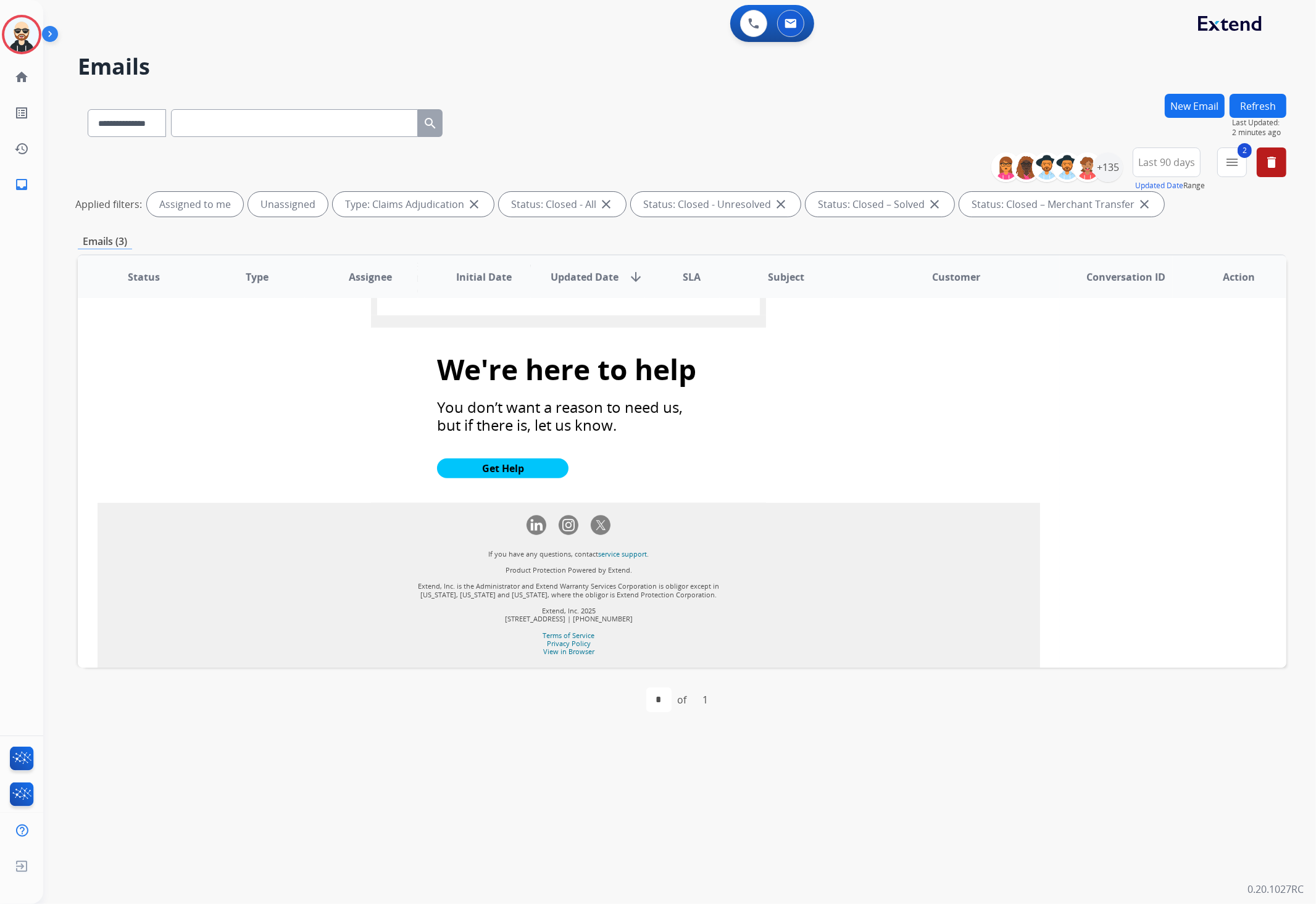
scroll to position [1103, 0]
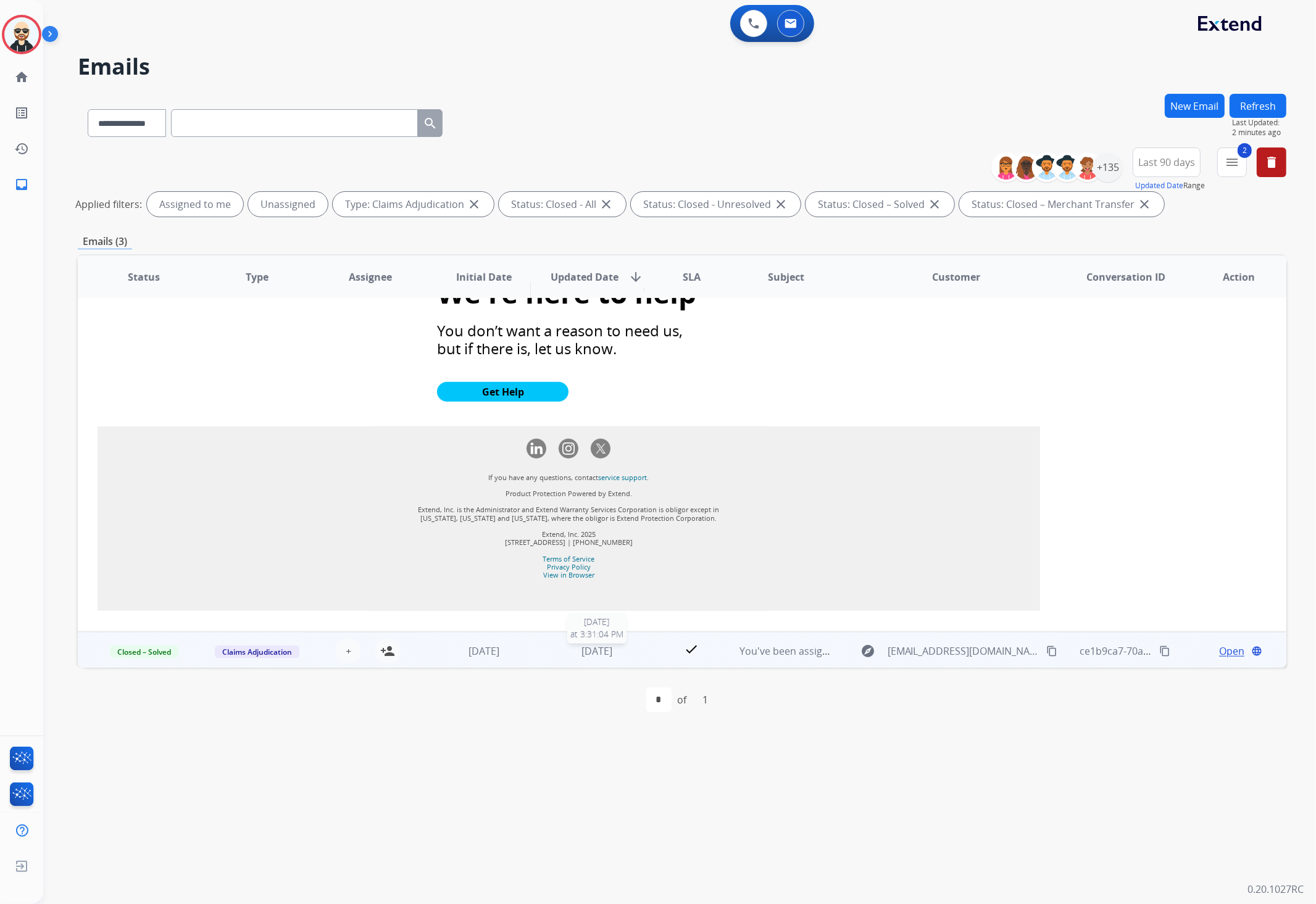
click at [631, 644] on div "2 months ago" at bounding box center [596, 651] width 93 height 15
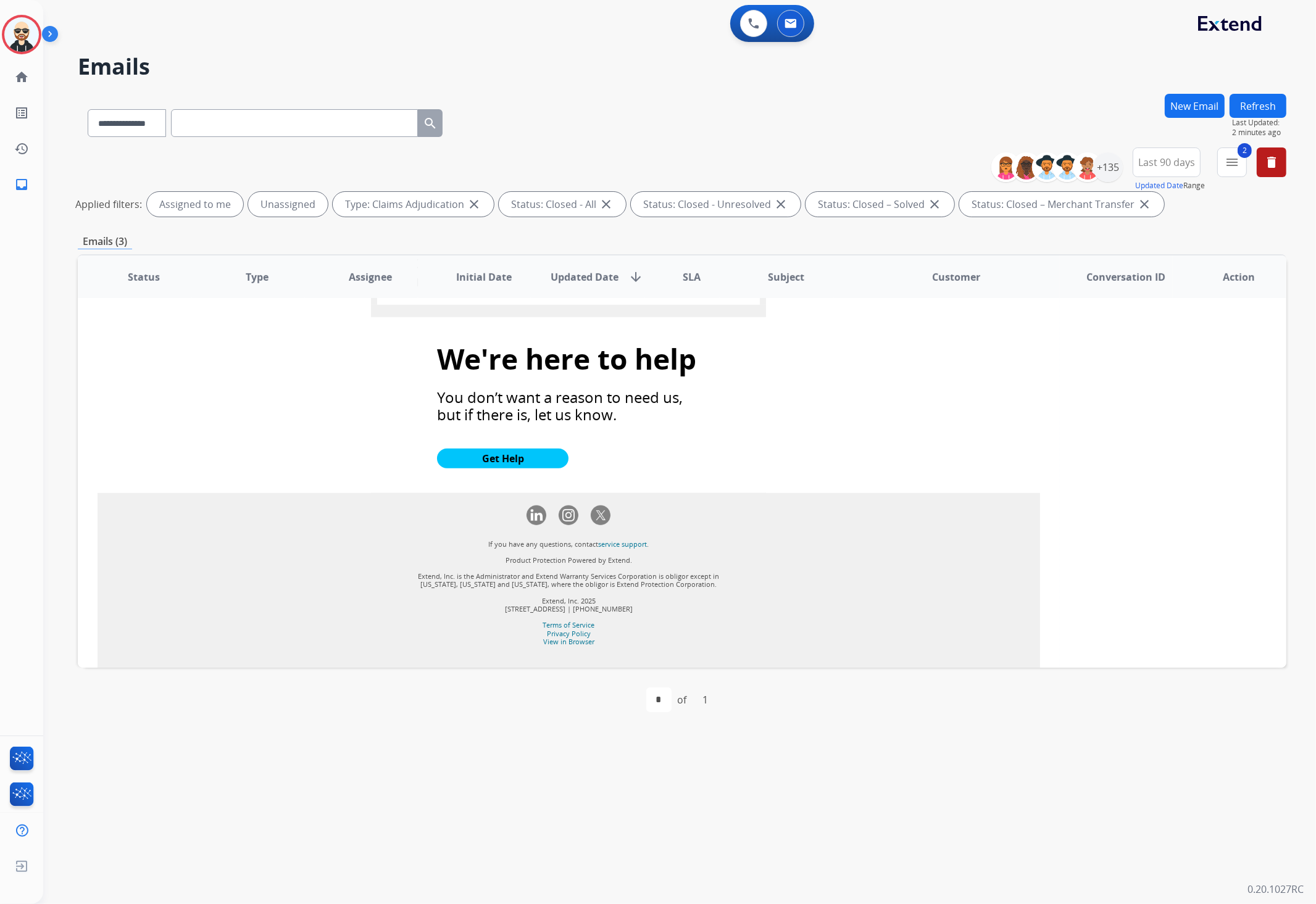
scroll to position [1099, 0]
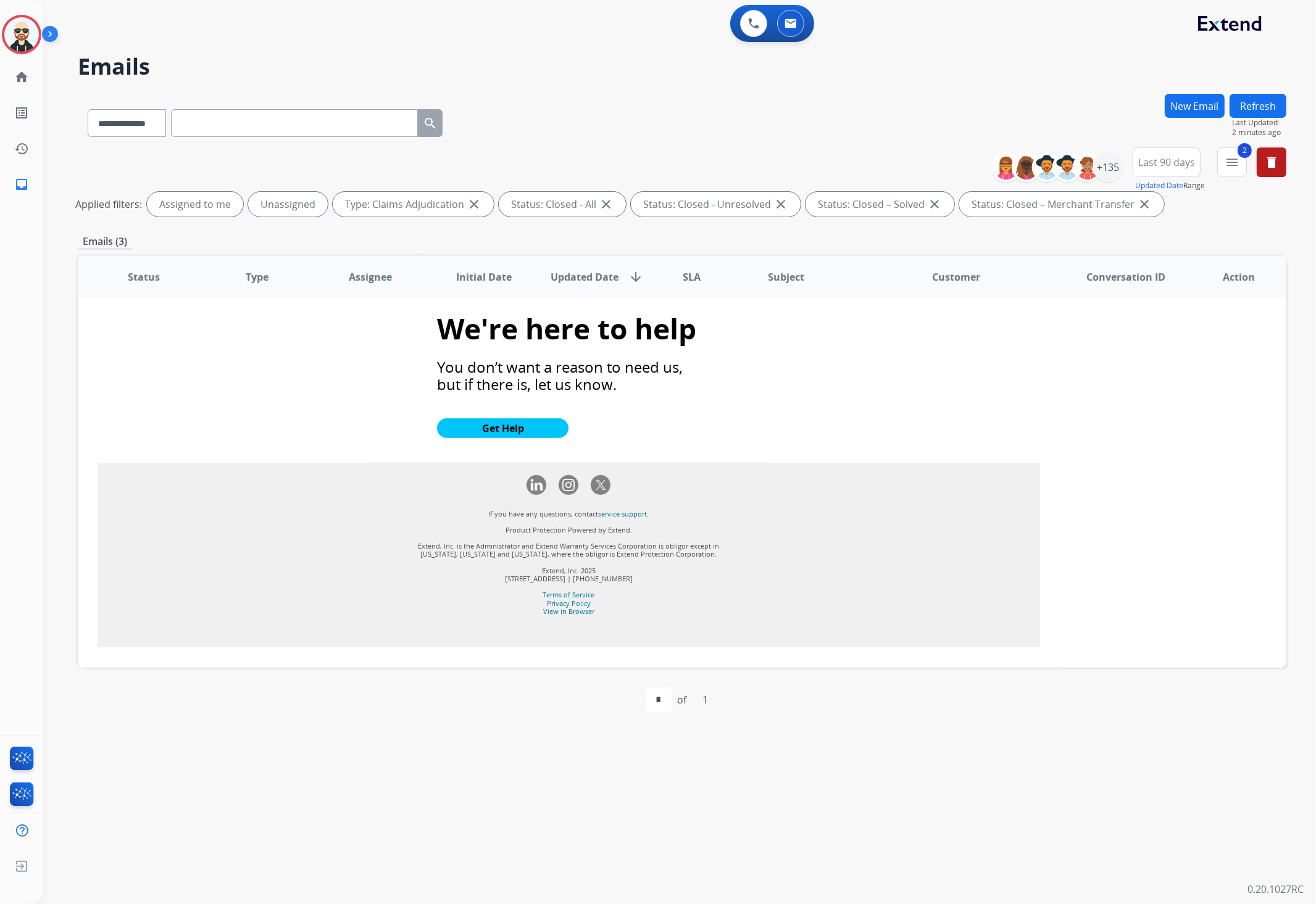
click at [512, 422] on strong "Get Help" at bounding box center [503, 428] width 42 height 14
